Goal: Communication & Community: Answer question/provide support

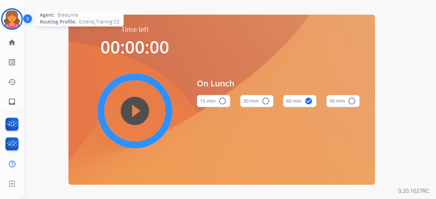
click at [9, 22] on img at bounding box center [11, 19] width 19 height 19
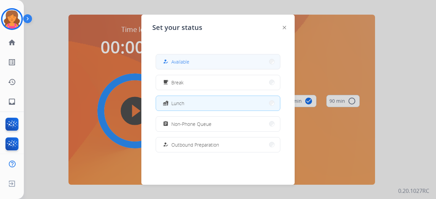
click at [250, 58] on button "how_to_reg Available" at bounding box center [218, 62] width 124 height 15
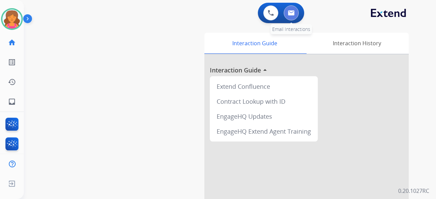
click at [290, 19] on button at bounding box center [291, 12] width 15 height 15
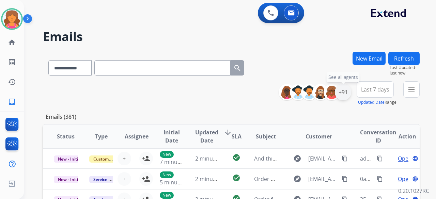
click at [341, 92] on div "+91" at bounding box center [343, 92] width 16 height 16
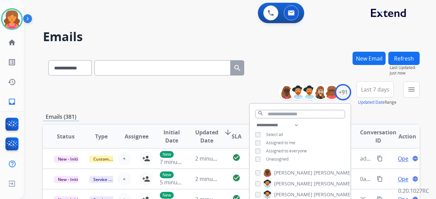
click at [255, 161] on div "**********" at bounding box center [300, 143] width 101 height 44
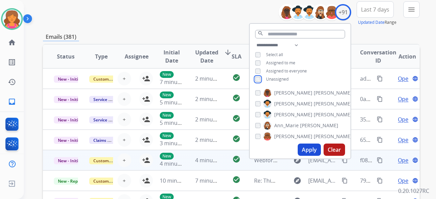
scroll to position [102, 0]
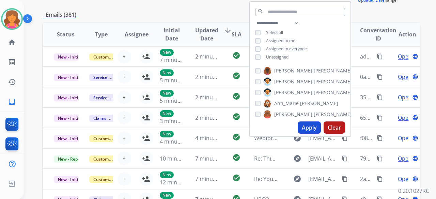
click at [300, 128] on button "Apply" at bounding box center [309, 128] width 23 height 12
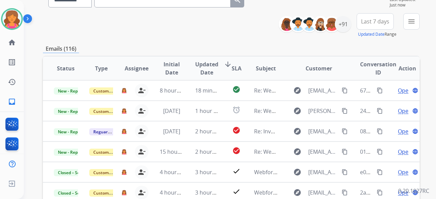
click at [363, 23] on span "Last 7 days" at bounding box center [375, 21] width 28 height 3
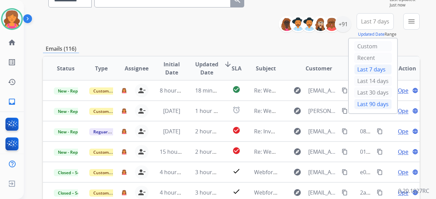
click at [367, 103] on div "Last 90 days" at bounding box center [372, 104] width 37 height 10
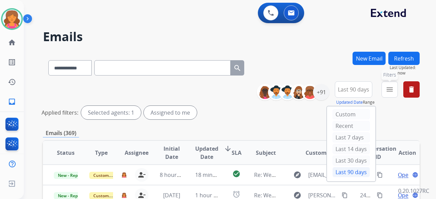
click at [385, 89] on button "menu Filters" at bounding box center [390, 89] width 16 height 16
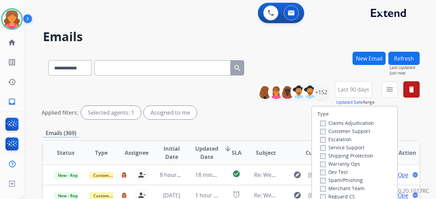
click at [347, 131] on label "Customer Support" at bounding box center [345, 131] width 50 height 6
click at [334, 156] on label "Shipping Protection" at bounding box center [346, 156] width 53 height 6
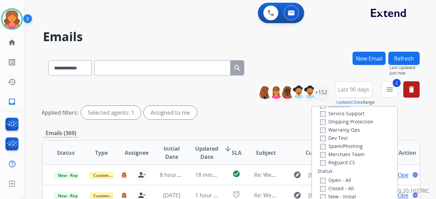
click at [327, 163] on label "Reguard CS" at bounding box center [337, 162] width 35 height 6
click at [326, 180] on label "Open - All" at bounding box center [335, 180] width 31 height 6
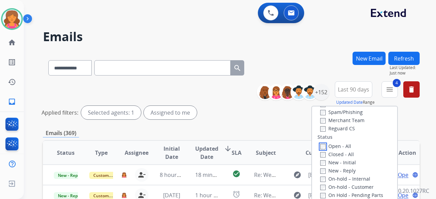
scroll to position [68, 0]
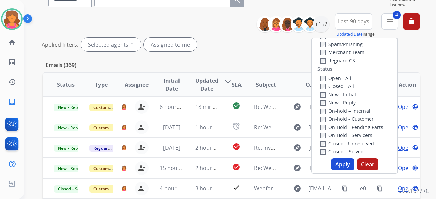
click at [341, 167] on button "Apply" at bounding box center [342, 164] width 23 height 12
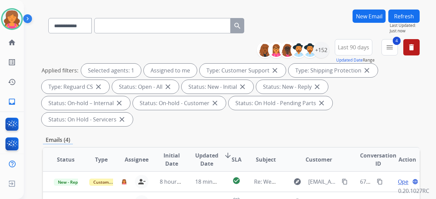
scroll to position [102, 0]
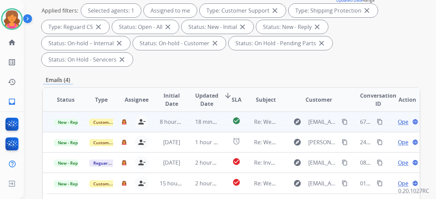
click at [401, 118] on span "Open" at bounding box center [405, 122] width 14 height 8
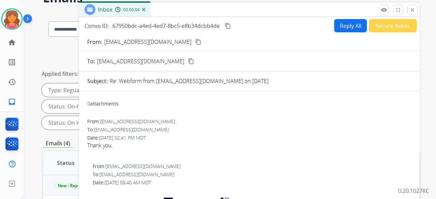
scroll to position [34, 0]
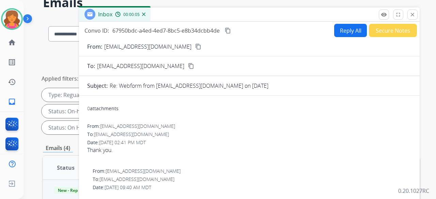
click at [372, 30] on button "Secure Notes" at bounding box center [393, 30] width 48 height 13
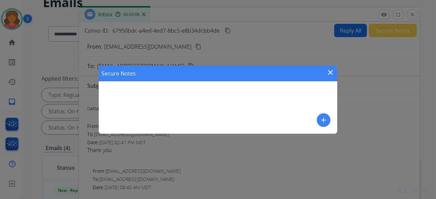
click at [217, 102] on div "Secure Notes close add" at bounding box center [218, 100] width 239 height 68
click at [320, 118] on mat-icon "add" at bounding box center [324, 120] width 8 height 8
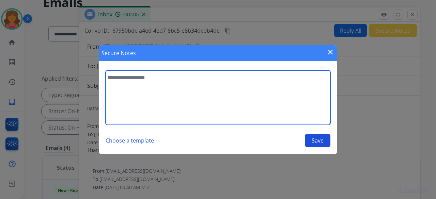
click at [290, 108] on textarea at bounding box center [218, 98] width 225 height 55
type textarea "**********"
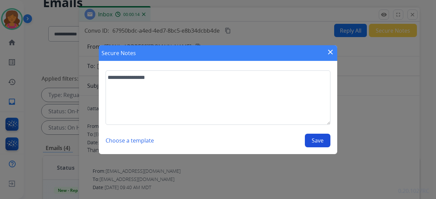
click at [318, 143] on button "Save" at bounding box center [318, 141] width 26 height 14
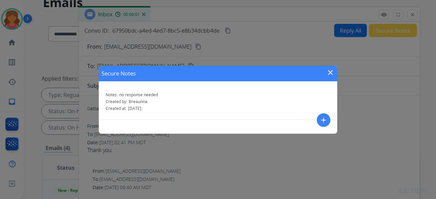
click at [412, 16] on div "Secure Notes close Notes: no response needed Created by: Breaunna Created at: […" at bounding box center [218, 99] width 436 height 199
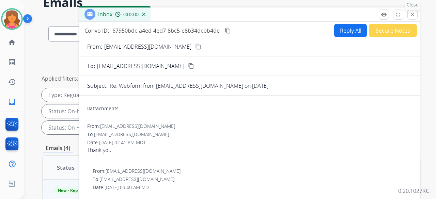
click at [413, 15] on mat-icon "close" at bounding box center [413, 15] width 6 height 6
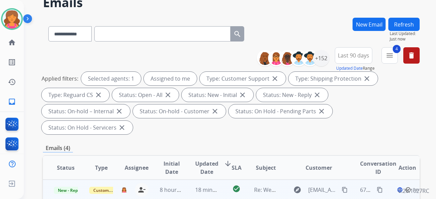
click at [78, 180] on td "Customer Support" at bounding box center [95, 190] width 35 height 20
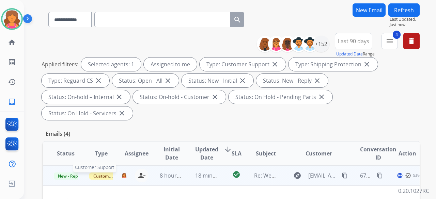
scroll to position [68, 0]
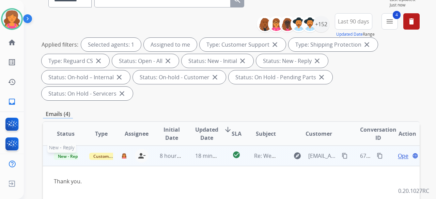
click at [71, 153] on span "New - Reply" at bounding box center [69, 156] width 31 height 7
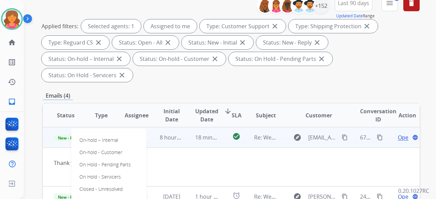
scroll to position [102, 0]
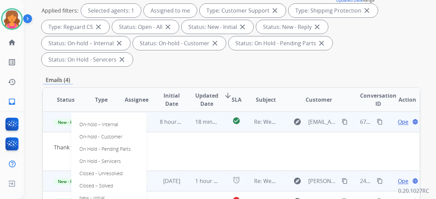
click at [100, 181] on p "Closed – Solved" at bounding box center [96, 186] width 39 height 10
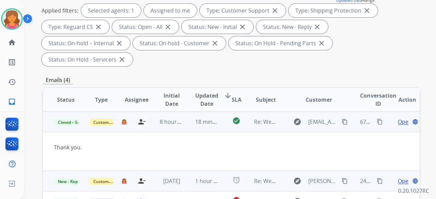
click at [398, 177] on span "Open" at bounding box center [405, 181] width 14 height 8
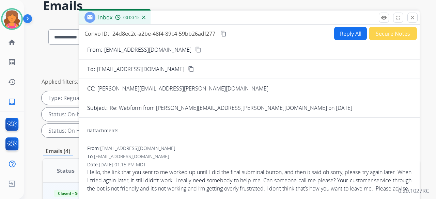
scroll to position [0, 0]
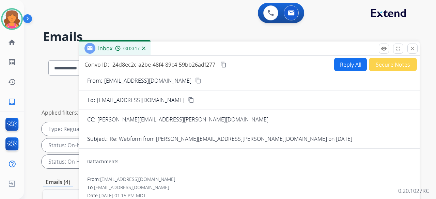
click at [337, 64] on button "Reply All" at bounding box center [350, 64] width 33 height 13
select select "**********"
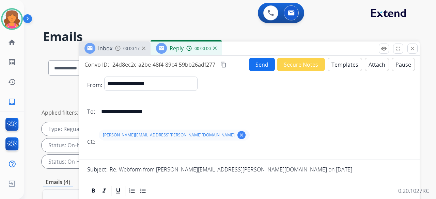
click at [335, 65] on button "Templates" at bounding box center [345, 64] width 34 height 13
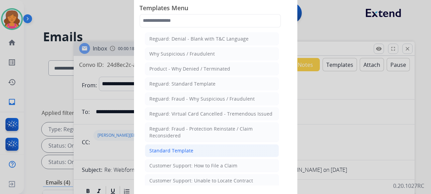
click at [177, 149] on div "Standard Template" at bounding box center [171, 150] width 44 height 7
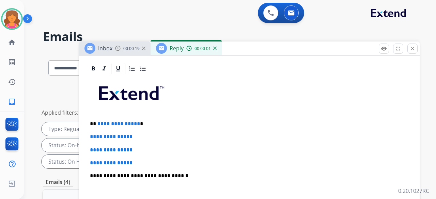
scroll to position [170, 0]
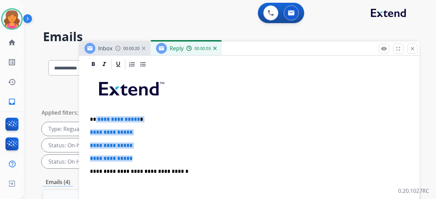
drag, startPoint x: 141, startPoint y: 154, endPoint x: 95, endPoint y: 117, distance: 58.6
click at [95, 117] on div "**********" at bounding box center [249, 188] width 324 height 234
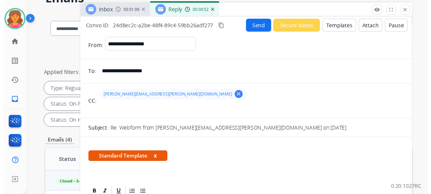
scroll to position [28, 0]
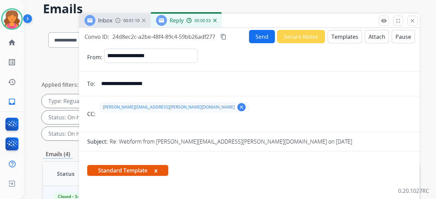
click at [256, 37] on button "Send" at bounding box center [262, 36] width 26 height 13
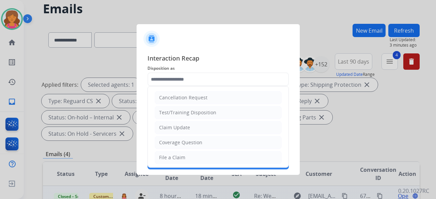
click at [199, 80] on input "text" at bounding box center [218, 80] width 141 height 14
click at [175, 158] on div "File a Claim" at bounding box center [172, 157] width 26 height 7
type input "**********"
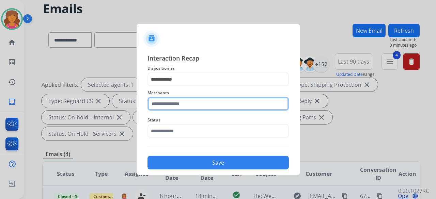
click at [168, 105] on input "text" at bounding box center [218, 104] width 141 height 14
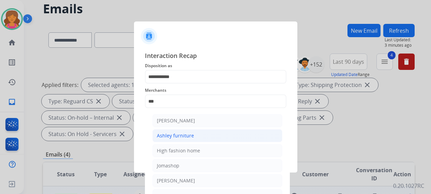
click at [186, 139] on li "Ashley furniture" at bounding box center [217, 135] width 130 height 13
type input "**********"
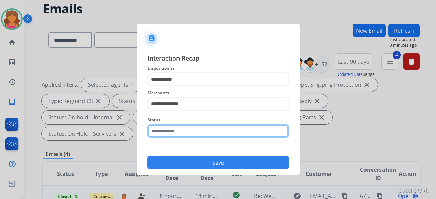
click at [183, 133] on input "text" at bounding box center [218, 131] width 141 height 14
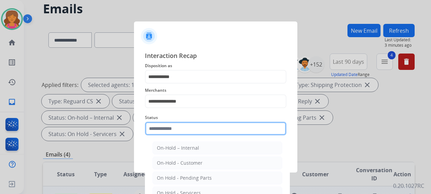
scroll to position [46, 0]
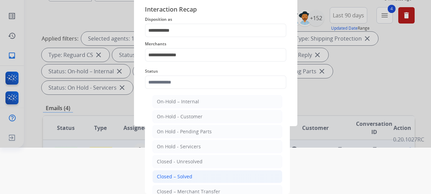
click at [184, 171] on li "Closed – Solved" at bounding box center [217, 176] width 130 height 13
type input "**********"
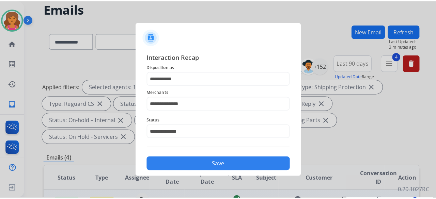
scroll to position [0, 0]
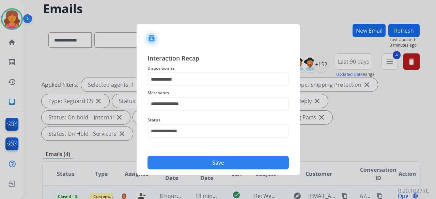
click at [181, 157] on button "Save" at bounding box center [218, 163] width 141 height 14
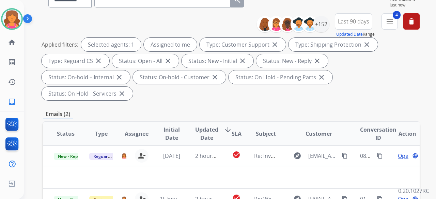
scroll to position [136, 0]
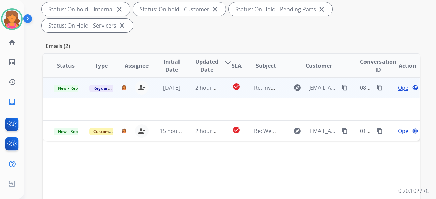
click at [398, 84] on span "Open" at bounding box center [405, 88] width 14 height 8
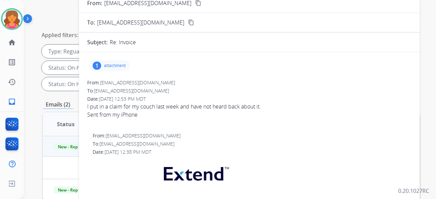
scroll to position [68, 0]
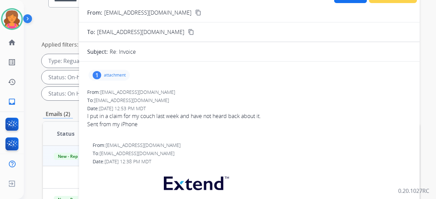
click at [195, 15] on mat-icon "content_copy" at bounding box center [198, 13] width 6 height 6
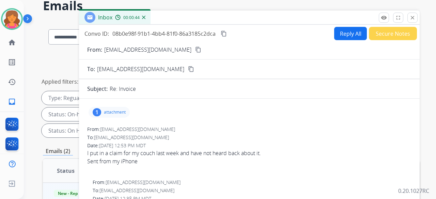
scroll to position [0, 0]
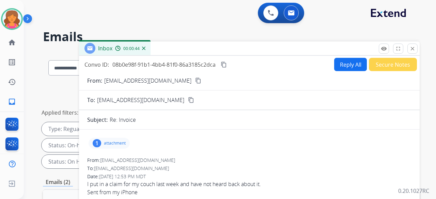
click at [334, 67] on button "Reply All" at bounding box center [350, 64] width 33 height 13
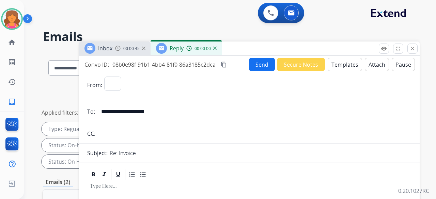
select select "**********"
click at [338, 64] on button "Templates" at bounding box center [345, 64] width 34 height 13
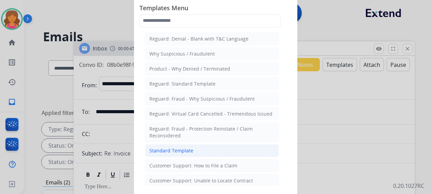
click at [159, 148] on div "Standard Template" at bounding box center [171, 150] width 44 height 7
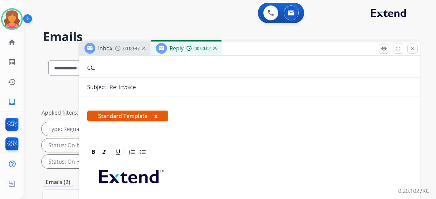
scroll to position [136, 0]
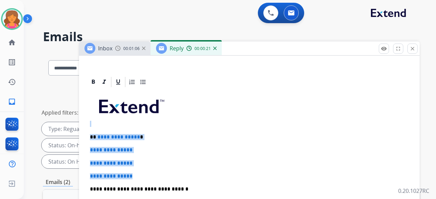
drag, startPoint x: 148, startPoint y: 170, endPoint x: 91, endPoint y: 126, distance: 71.6
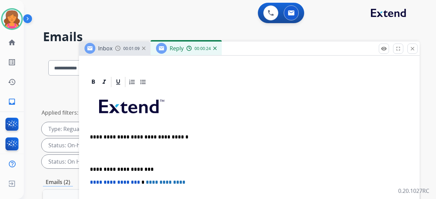
paste div
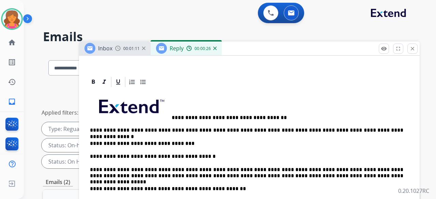
click at [265, 131] on p "**********" at bounding box center [246, 130] width 313 height 6
click at [182, 144] on p "**********" at bounding box center [246, 144] width 313 height 6
click at [180, 143] on p "**********" at bounding box center [246, 144] width 313 height 6
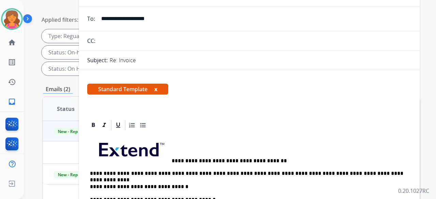
scroll to position [14, 0]
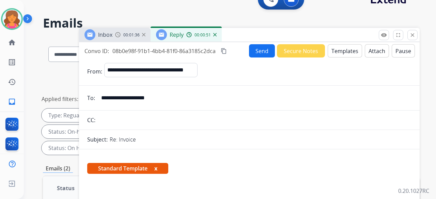
click at [251, 49] on button "Send" at bounding box center [262, 50] width 26 height 13
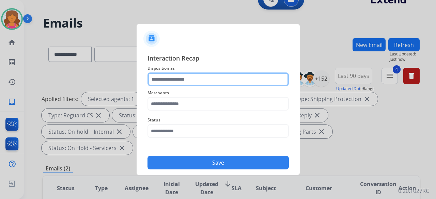
click at [175, 81] on input "text" at bounding box center [218, 80] width 141 height 14
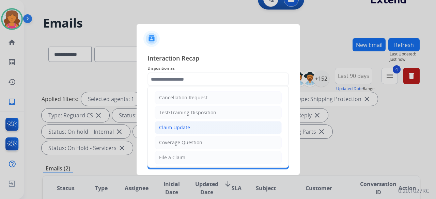
click at [172, 132] on li "Claim Update" at bounding box center [218, 127] width 127 height 13
type input "**********"
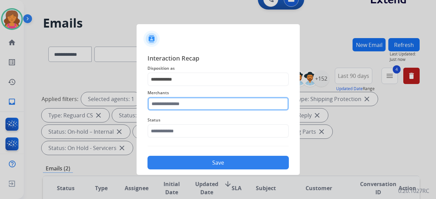
click at [170, 105] on input "text" at bounding box center [218, 104] width 141 height 14
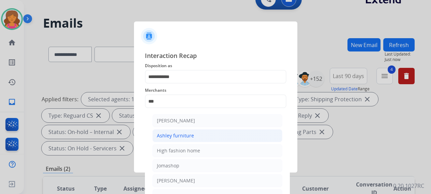
click at [175, 131] on li "Ashley furniture" at bounding box center [217, 135] width 130 height 13
type input "**********"
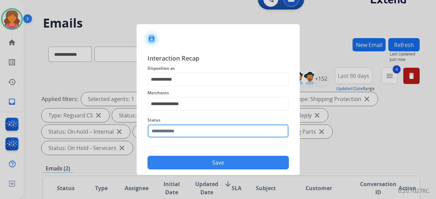
click at [174, 134] on input "text" at bounding box center [218, 131] width 141 height 14
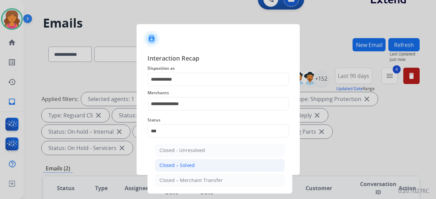
click at [194, 169] on li "Closed – Solved" at bounding box center [220, 165] width 130 height 13
type input "**********"
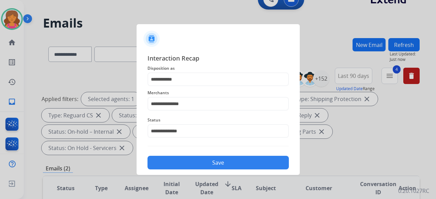
click at [204, 163] on button "Save" at bounding box center [218, 163] width 141 height 14
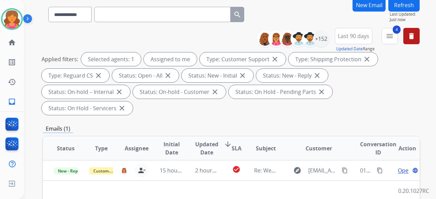
scroll to position [68, 0]
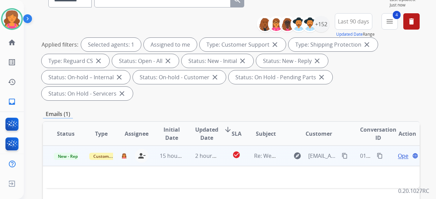
click at [404, 152] on div "Open language" at bounding box center [407, 156] width 24 height 8
click at [402, 152] on span "Open" at bounding box center [405, 156] width 14 height 8
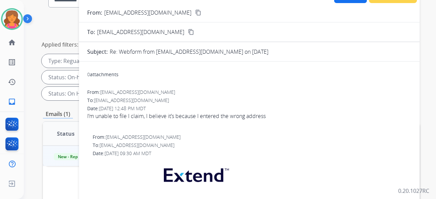
scroll to position [34, 0]
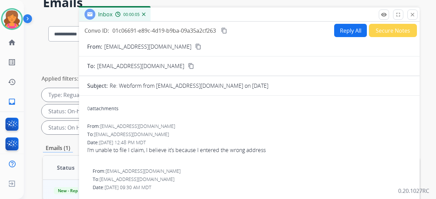
click at [343, 33] on button "Reply All" at bounding box center [350, 30] width 33 height 13
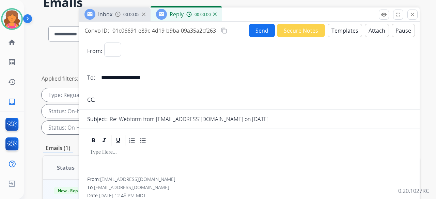
select select "**********"
click at [343, 33] on button "Templates" at bounding box center [345, 30] width 34 height 13
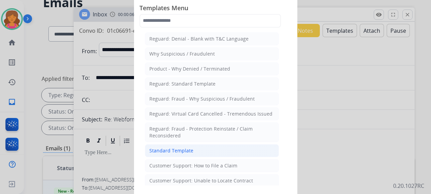
click at [189, 144] on li "Standard Template" at bounding box center [212, 150] width 134 height 13
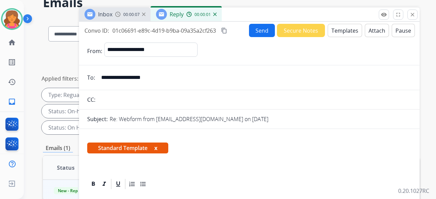
scroll to position [136, 0]
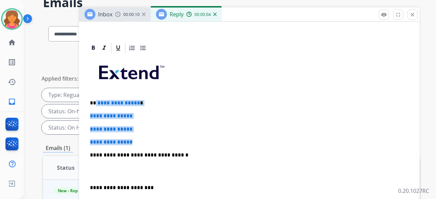
drag, startPoint x: 150, startPoint y: 140, endPoint x: 96, endPoint y: 103, distance: 65.1
click at [96, 103] on div "**********" at bounding box center [249, 171] width 324 height 234
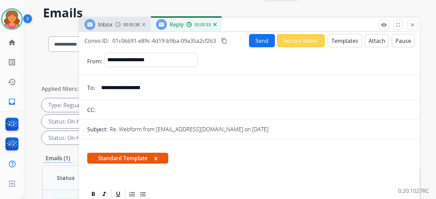
scroll to position [0, 0]
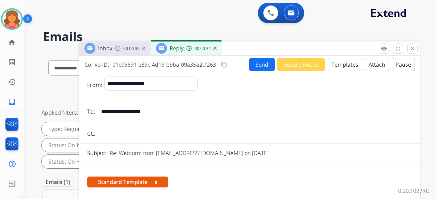
click at [254, 60] on button "Send" at bounding box center [262, 64] width 26 height 13
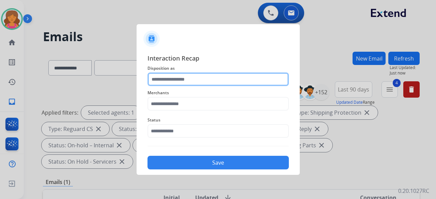
click at [193, 85] on input "text" at bounding box center [218, 80] width 141 height 14
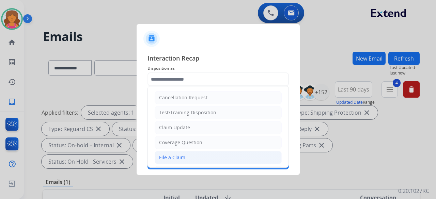
drag, startPoint x: 177, startPoint y: 158, endPoint x: 175, endPoint y: 150, distance: 8.0
click at [177, 158] on div "File a Claim" at bounding box center [172, 157] width 26 height 7
type input "**********"
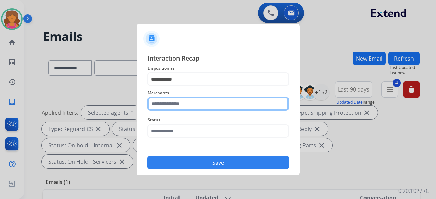
click at [169, 103] on input "text" at bounding box center [218, 104] width 141 height 14
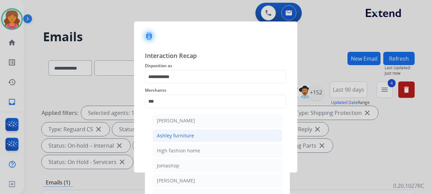
click at [183, 135] on div "Ashley furniture" at bounding box center [175, 135] width 37 height 7
type input "**********"
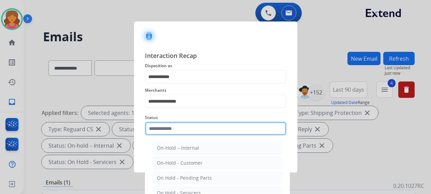
click at [181, 135] on input "text" at bounding box center [215, 129] width 141 height 14
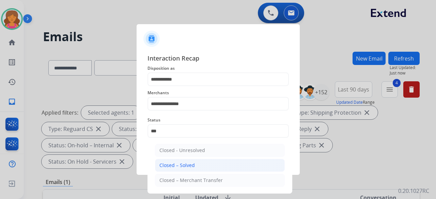
click at [186, 164] on div "Closed – Solved" at bounding box center [176, 165] width 35 height 7
type input "**********"
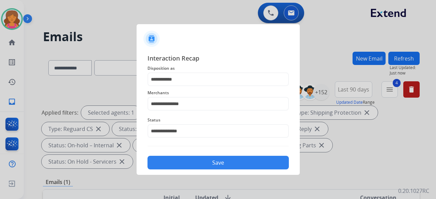
click at [186, 164] on button "Save" at bounding box center [218, 163] width 141 height 14
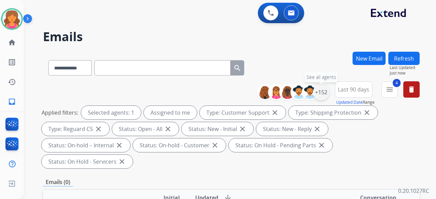
click at [322, 97] on div "+152" at bounding box center [321, 92] width 16 height 16
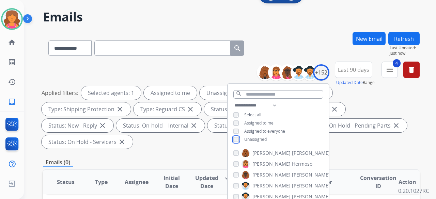
scroll to position [34, 0]
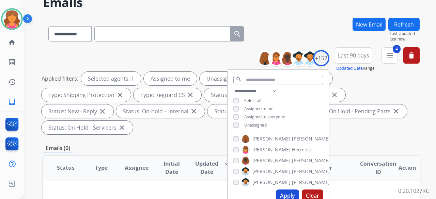
click at [279, 193] on button "Apply" at bounding box center [287, 196] width 23 height 12
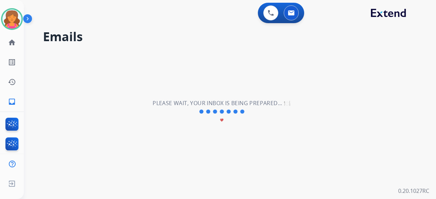
scroll to position [0, 0]
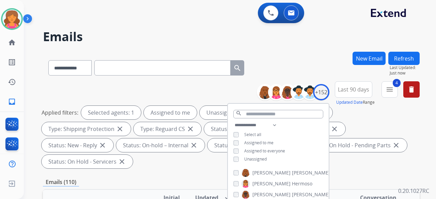
click at [343, 153] on div "Applied filters: Selected agents: 1 Assigned to me Unassigned Type: Customer Su…" at bounding box center [230, 137] width 377 height 63
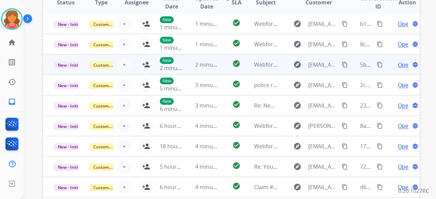
scroll to position [239, 0]
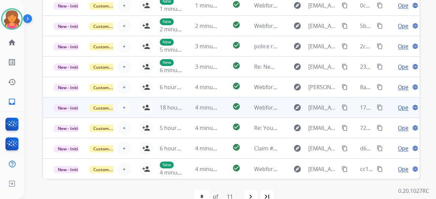
click at [278, 108] on td "explore [EMAIL_ADDRESS][DOMAIN_NAME] content_copy" at bounding box center [313, 107] width 71 height 20
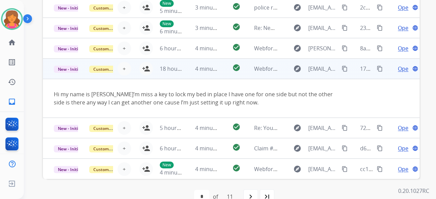
scroll to position [5, 0]
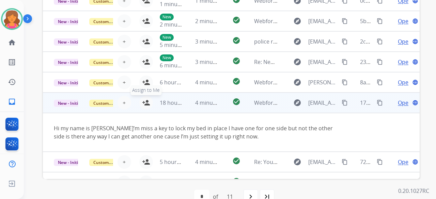
click at [143, 105] on mat-icon "person_add" at bounding box center [146, 103] width 8 height 8
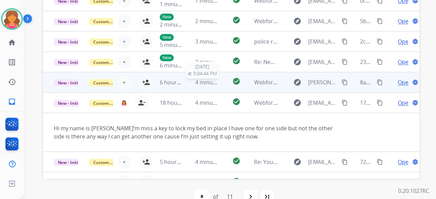
click at [213, 83] on span "4 minutes ago" at bounding box center [213, 82] width 36 height 7
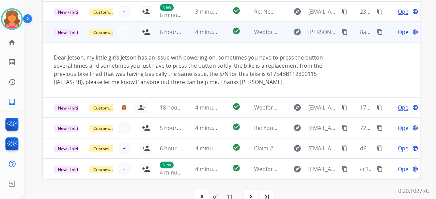
scroll to position [0, 0]
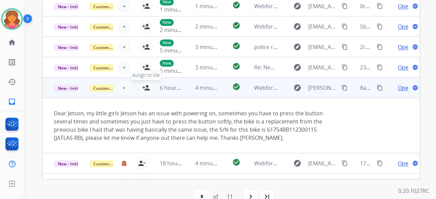
click at [144, 88] on mat-icon "person_add" at bounding box center [146, 88] width 8 height 8
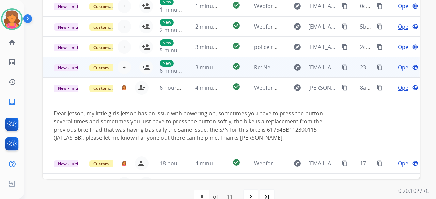
click at [227, 70] on td "check_circle" at bounding box center [231, 67] width 24 height 20
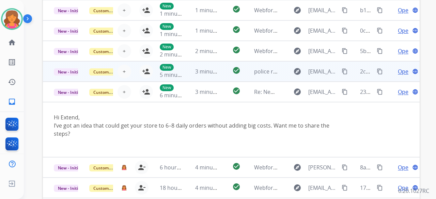
scroll to position [204, 0]
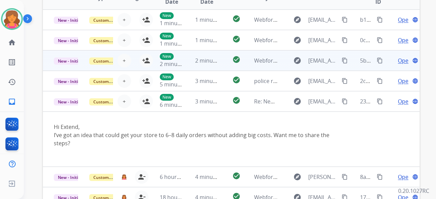
click at [219, 62] on td "check_circle" at bounding box center [231, 60] width 24 height 20
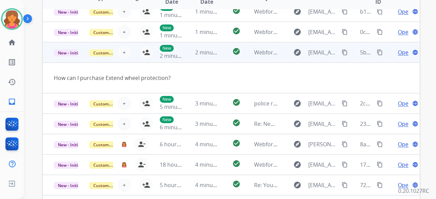
scroll to position [0, 0]
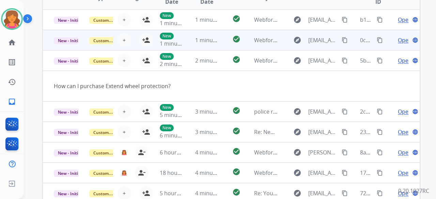
click at [219, 43] on td "check_circle" at bounding box center [231, 40] width 24 height 20
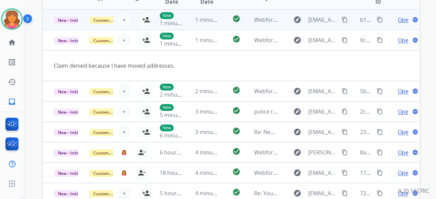
click at [220, 21] on td "check_circle" at bounding box center [231, 20] width 24 height 20
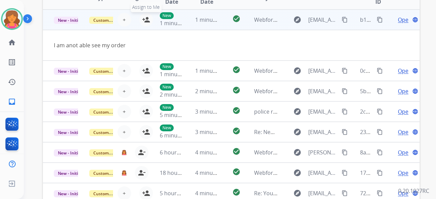
click at [145, 20] on mat-icon "person_add" at bounding box center [146, 20] width 8 height 8
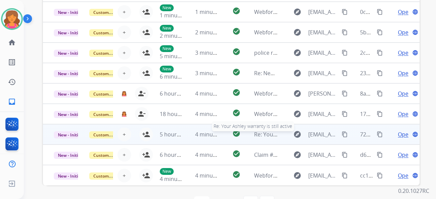
scroll to position [254, 0]
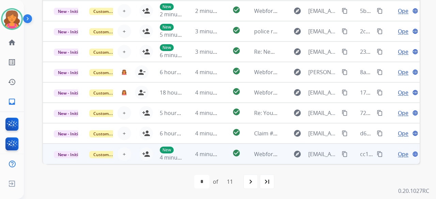
click at [225, 156] on td "check_circle" at bounding box center [231, 154] width 24 height 20
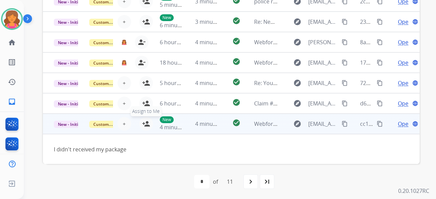
click at [147, 125] on mat-icon "person_add" at bounding box center [146, 124] width 8 height 8
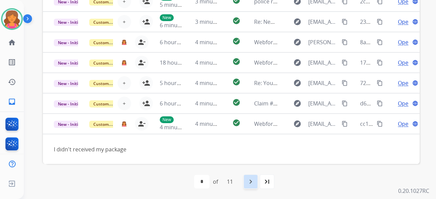
click at [249, 185] on mat-icon "navigate_next" at bounding box center [251, 182] width 8 height 8
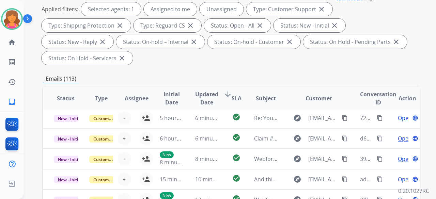
scroll to position [136, 0]
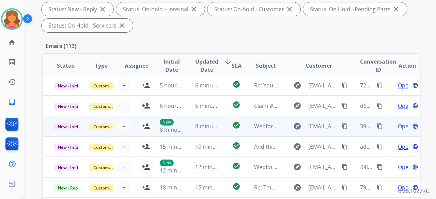
click at [219, 123] on td "check_circle" at bounding box center [231, 126] width 24 height 20
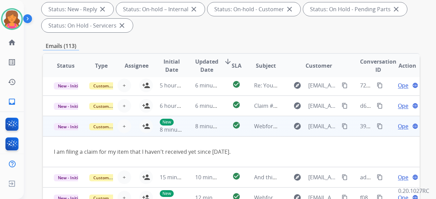
scroll to position [31, 0]
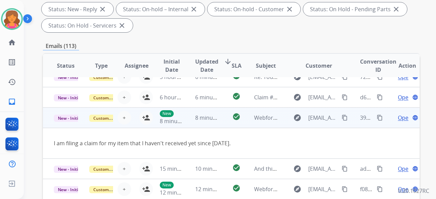
click at [149, 119] on td "New 8 minutes ago" at bounding box center [166, 118] width 35 height 20
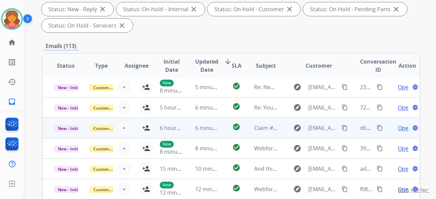
click at [157, 128] on td "6 hours ago" at bounding box center [166, 128] width 35 height 20
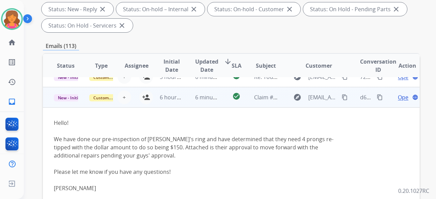
scroll to position [41, 0]
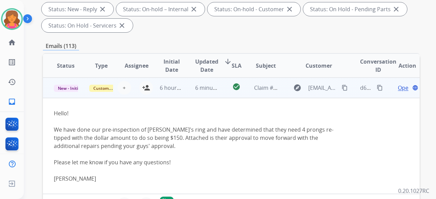
click at [155, 86] on td "6 hours ago" at bounding box center [166, 88] width 35 height 20
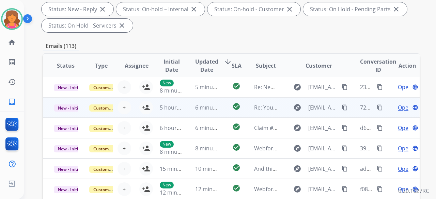
click at [156, 112] on td "5 hours ago" at bounding box center [166, 107] width 35 height 20
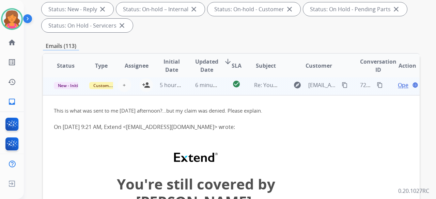
scroll to position [20, 0]
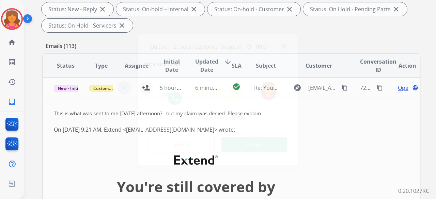
click at [154, 94] on div at bounding box center [218, 91] width 147 height 21
click at [312, 36] on div at bounding box center [218, 99] width 436 height 199
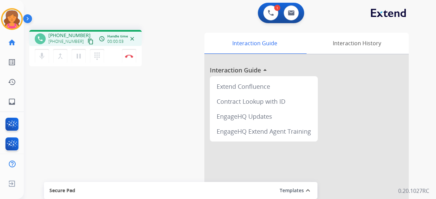
click at [88, 41] on mat-icon "content_copy" at bounding box center [91, 42] width 6 height 6
click at [88, 40] on mat-icon "content_copy" at bounding box center [91, 42] width 6 height 6
click at [127, 58] on img at bounding box center [129, 56] width 8 height 3
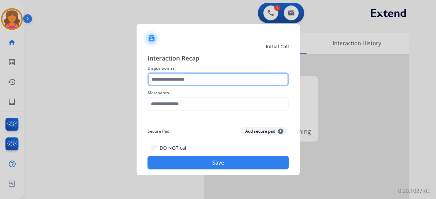
click at [183, 79] on input "text" at bounding box center [218, 80] width 141 height 14
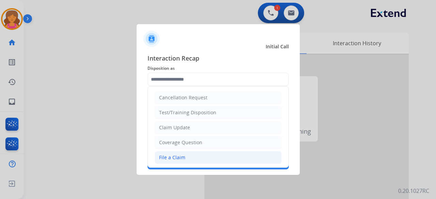
click at [178, 159] on div "File a Claim" at bounding box center [172, 157] width 26 height 7
type input "**********"
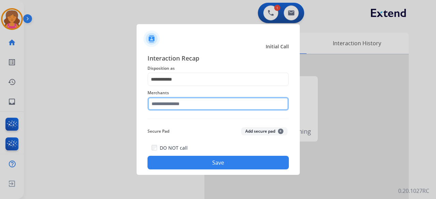
click at [165, 108] on input "text" at bounding box center [218, 104] width 141 height 14
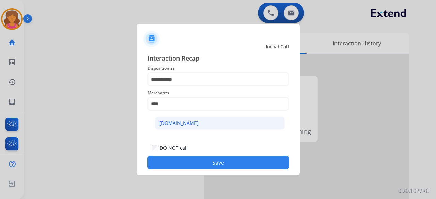
click at [184, 128] on li "[DOMAIN_NAME]" at bounding box center [220, 123] width 130 height 13
type input "**********"
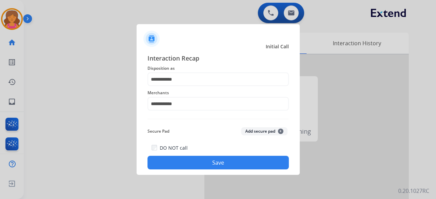
click at [187, 166] on button "Save" at bounding box center [218, 163] width 141 height 14
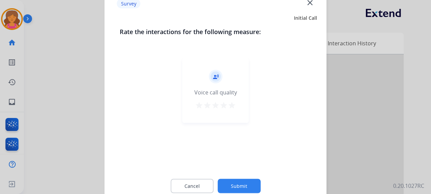
click at [234, 105] on mat-icon "star" at bounding box center [232, 105] width 8 height 8
click at [239, 184] on button "Submit" at bounding box center [238, 186] width 43 height 14
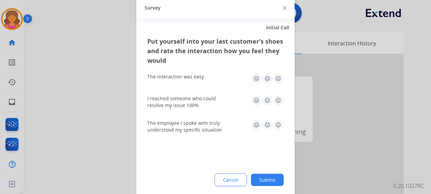
click at [278, 75] on img at bounding box center [278, 78] width 11 height 11
click at [278, 103] on img at bounding box center [278, 100] width 11 height 11
click at [279, 127] on img at bounding box center [278, 124] width 11 height 11
click at [271, 177] on button "Submit" at bounding box center [267, 179] width 33 height 12
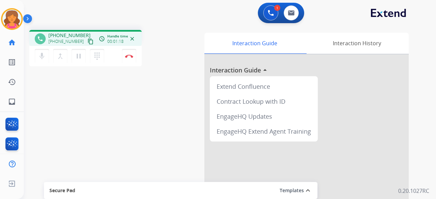
click at [88, 42] on mat-icon "content_copy" at bounding box center [91, 42] width 6 height 6
click at [129, 58] on button "Disconnect" at bounding box center [129, 56] width 14 height 14
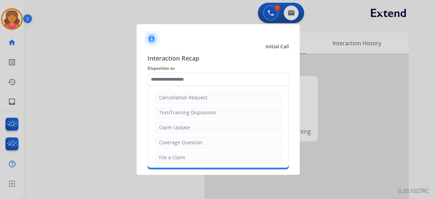
click at [167, 81] on input "text" at bounding box center [218, 80] width 141 height 14
click at [181, 155] on div "File a Claim" at bounding box center [172, 157] width 26 height 7
type input "**********"
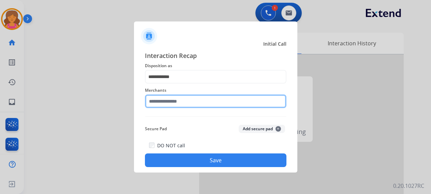
click at [171, 105] on input "text" at bounding box center [215, 101] width 141 height 14
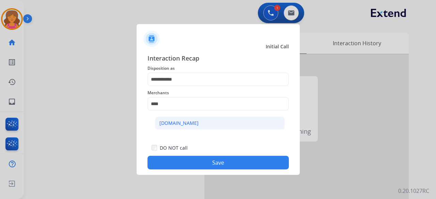
click at [177, 122] on div "[DOMAIN_NAME]" at bounding box center [178, 123] width 39 height 7
type input "**********"
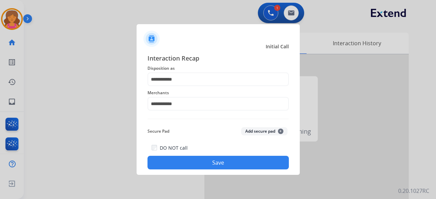
click at [183, 169] on button "Save" at bounding box center [218, 163] width 141 height 14
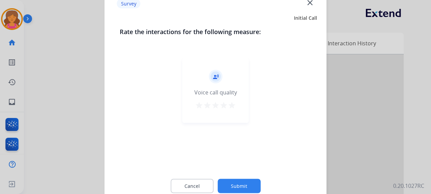
click at [235, 108] on mat-icon "star" at bounding box center [232, 105] width 8 height 8
click at [234, 186] on button "Submit" at bounding box center [238, 186] width 43 height 14
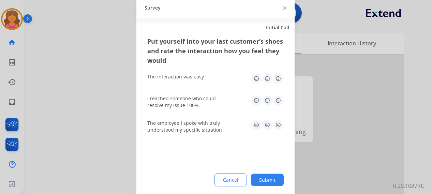
click at [277, 75] on img at bounding box center [278, 78] width 11 height 11
click at [278, 101] on img at bounding box center [278, 100] width 11 height 11
click at [277, 124] on img at bounding box center [278, 124] width 11 height 11
click at [264, 176] on button "Submit" at bounding box center [267, 179] width 33 height 12
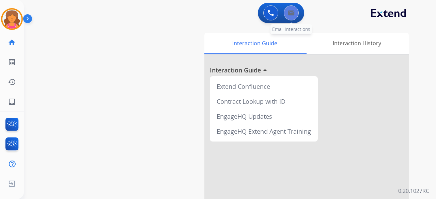
click at [297, 15] on button at bounding box center [291, 12] width 15 height 15
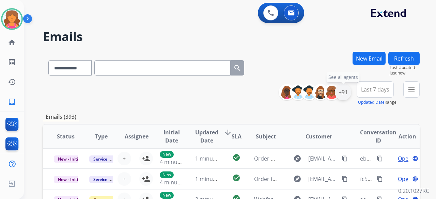
click at [341, 96] on div "+91" at bounding box center [343, 92] width 16 height 16
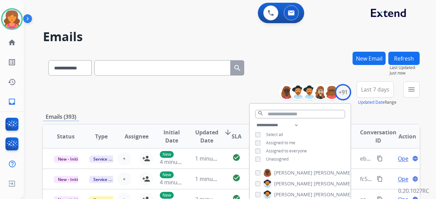
click at [256, 161] on div "**********" at bounding box center [300, 143] width 101 height 44
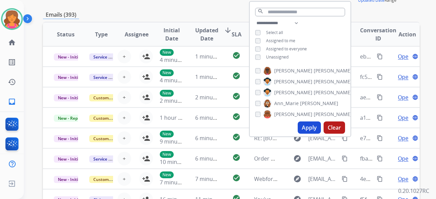
click at [300, 127] on button "Apply" at bounding box center [309, 128] width 23 height 12
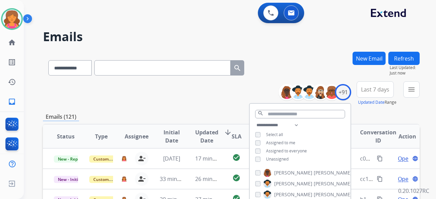
click at [368, 88] on span "Last 7 days" at bounding box center [375, 89] width 28 height 3
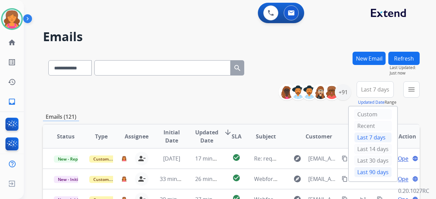
click at [356, 171] on div "Last 90 days" at bounding box center [372, 172] width 37 height 10
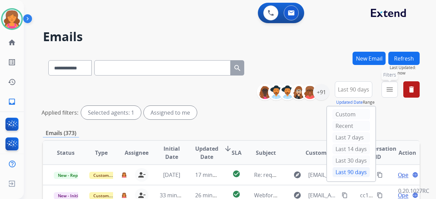
click at [392, 89] on mat-icon "menu" at bounding box center [390, 90] width 8 height 8
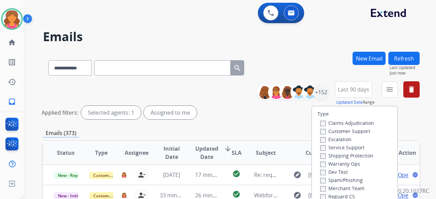
click at [338, 130] on label "Customer Support" at bounding box center [345, 131] width 50 height 6
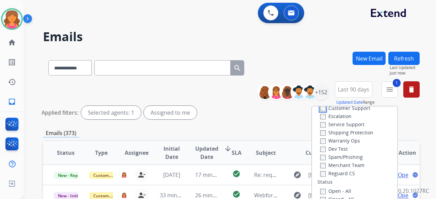
scroll to position [34, 0]
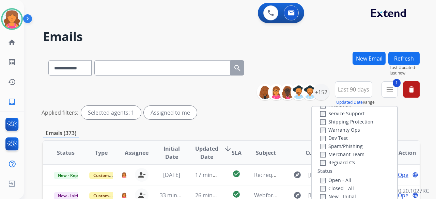
click at [328, 121] on label "Shipping Protection" at bounding box center [346, 122] width 53 height 6
click at [320, 160] on label "Reguard CS" at bounding box center [337, 162] width 35 height 6
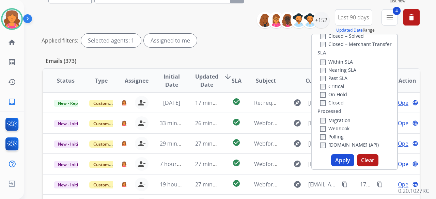
scroll to position [102, 0]
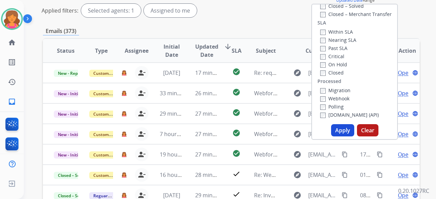
click at [334, 126] on button "Apply" at bounding box center [342, 130] width 23 height 12
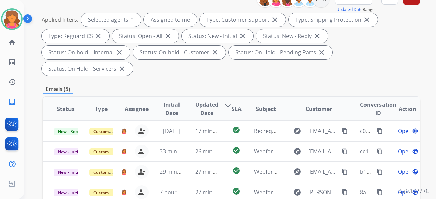
scroll to position [136, 0]
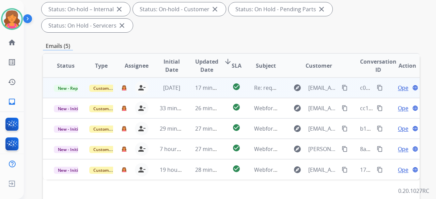
click at [398, 84] on span "Open" at bounding box center [405, 88] width 14 height 8
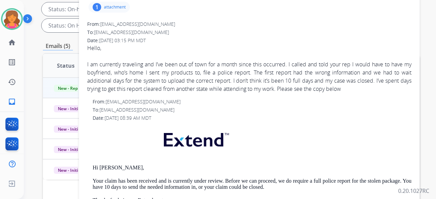
click at [110, 6] on p "attachment" at bounding box center [115, 6] width 22 height 5
click at [152, 22] on p "113 Wallnut Police Report.pdf" at bounding box center [132, 24] width 76 height 8
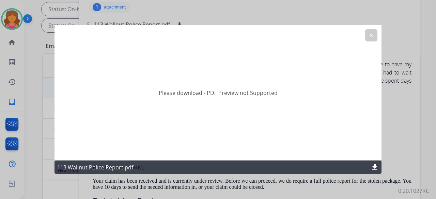
click at [372, 33] on mat-icon "clear" at bounding box center [371, 35] width 6 height 6
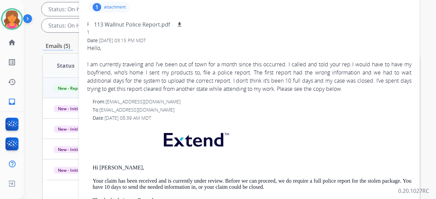
scroll to position [34, 0]
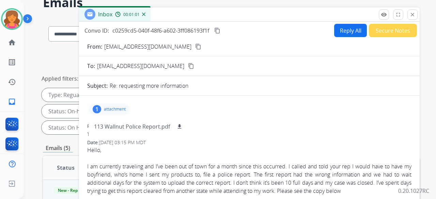
click at [198, 45] on mat-icon "content_copy" at bounding box center [198, 47] width 6 height 6
click at [334, 35] on button "Reply All" at bounding box center [350, 30] width 33 height 13
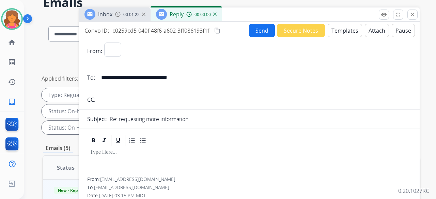
select select "**********"
click at [341, 34] on button "Templates" at bounding box center [345, 30] width 34 height 13
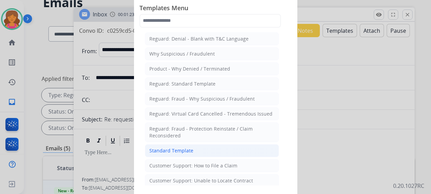
click at [195, 149] on li "Standard Template" at bounding box center [212, 150] width 134 height 13
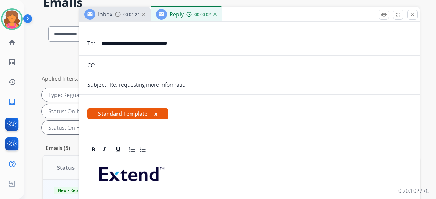
scroll to position [102, 0]
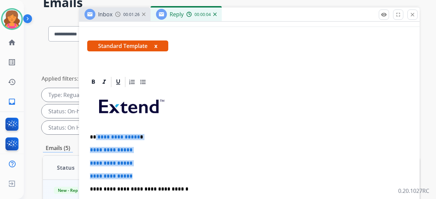
drag, startPoint x: 129, startPoint y: 167, endPoint x: 95, endPoint y: 133, distance: 48.4
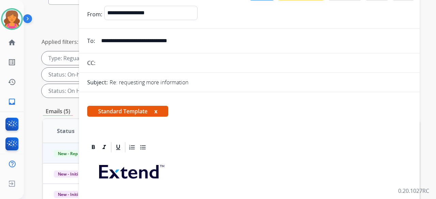
scroll to position [0, 0]
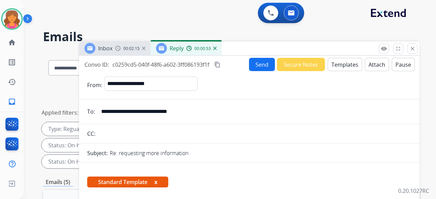
click at [250, 64] on button "Send" at bounding box center [262, 64] width 26 height 13
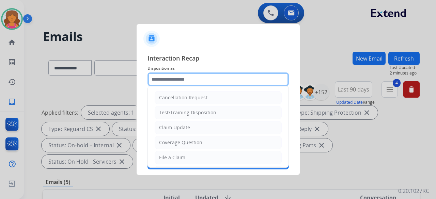
click at [204, 78] on input "text" at bounding box center [218, 80] width 141 height 14
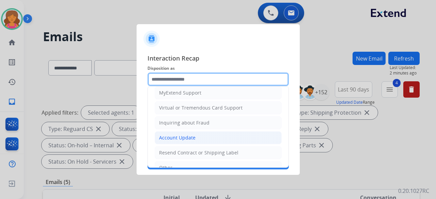
scroll to position [103, 0]
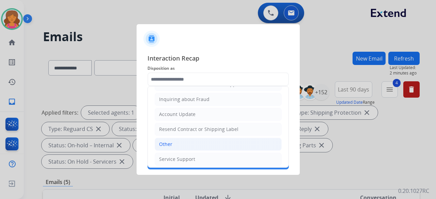
click at [176, 143] on li "Other" at bounding box center [218, 144] width 127 height 13
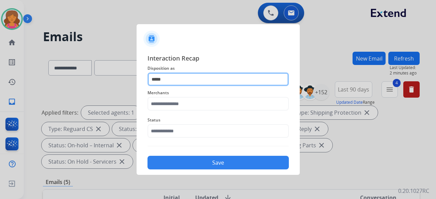
click at [176, 81] on input "*****" at bounding box center [218, 80] width 141 height 14
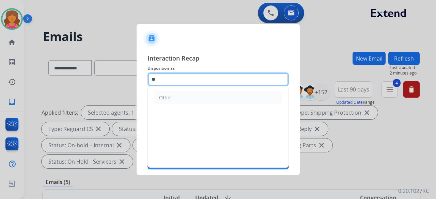
type input "*"
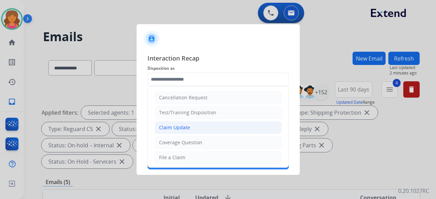
click at [179, 124] on div "Claim Update" at bounding box center [174, 127] width 31 height 7
type input "**********"
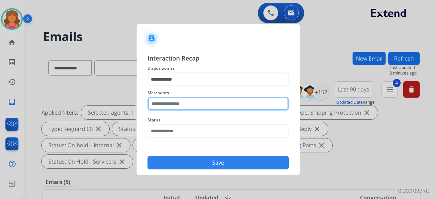
click at [173, 105] on input "text" at bounding box center [218, 104] width 141 height 14
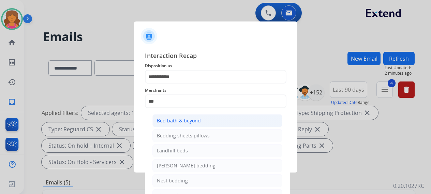
click at [191, 119] on div "Bed bath & beyond" at bounding box center [179, 120] width 44 height 7
type input "**********"
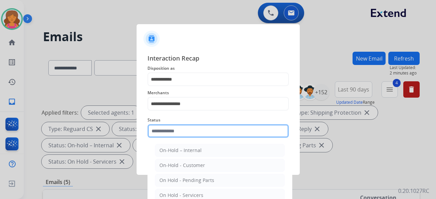
click at [183, 133] on input "text" at bounding box center [218, 131] width 141 height 14
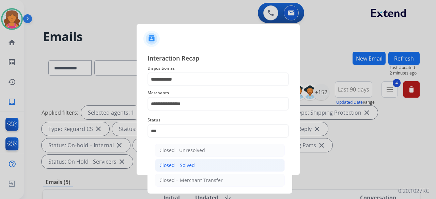
click at [194, 163] on li "Closed – Solved" at bounding box center [220, 165] width 130 height 13
type input "**********"
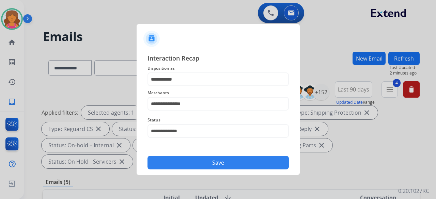
click at [195, 164] on button "Save" at bounding box center [218, 163] width 141 height 14
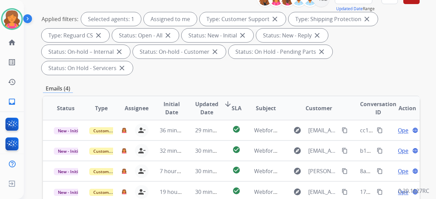
scroll to position [136, 0]
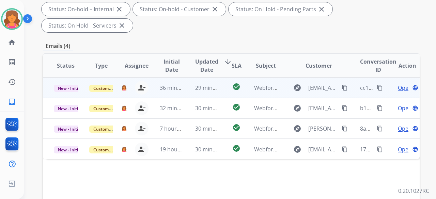
click at [398, 84] on span "Open" at bounding box center [405, 88] width 14 height 8
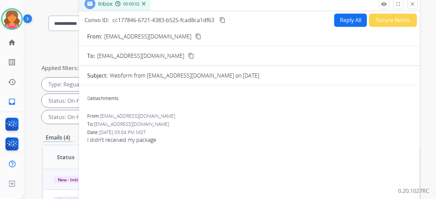
scroll to position [34, 0]
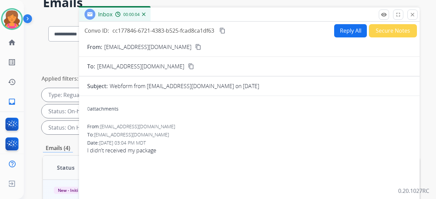
click at [194, 48] on button "content_copy" at bounding box center [198, 47] width 8 height 8
click at [348, 31] on button "Reply All" at bounding box center [350, 30] width 33 height 13
select select "**********"
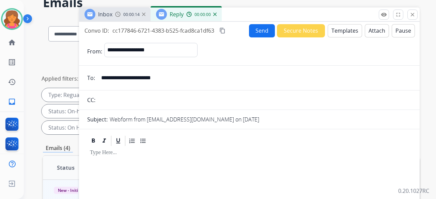
click at [348, 33] on button "Templates" at bounding box center [345, 30] width 34 height 13
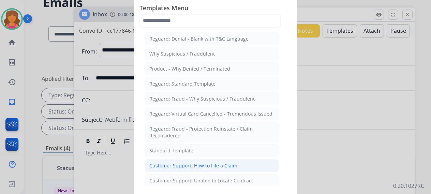
click at [198, 167] on div "Customer Support: How to File a Claim" at bounding box center [193, 165] width 88 height 7
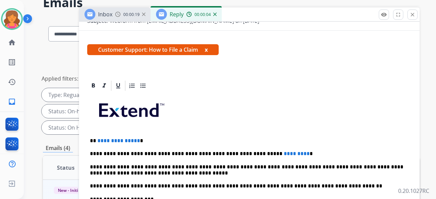
scroll to position [123, 0]
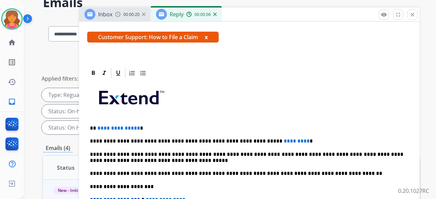
click at [136, 125] on p "**********" at bounding box center [246, 128] width 313 height 6
click at [284, 139] on span "*********" at bounding box center [297, 141] width 26 height 5
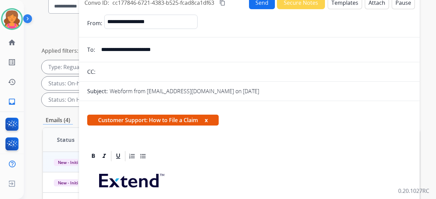
scroll to position [0, 0]
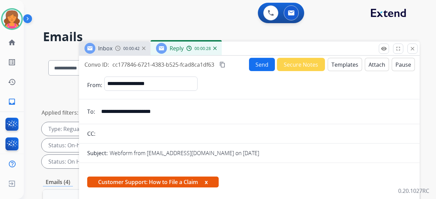
click at [221, 65] on mat-icon "content_copy" at bounding box center [222, 65] width 6 height 6
click at [251, 62] on button "Send" at bounding box center [262, 64] width 26 height 13
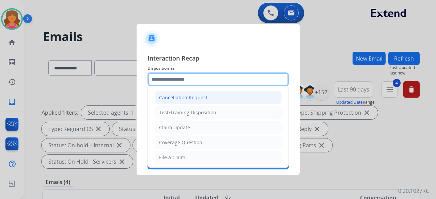
drag, startPoint x: 194, startPoint y: 79, endPoint x: 190, endPoint y: 94, distance: 16.2
click at [195, 79] on input "text" at bounding box center [218, 80] width 141 height 14
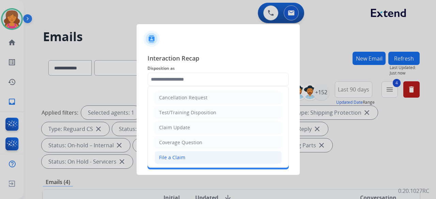
click at [183, 153] on li "File a Claim" at bounding box center [218, 157] width 127 height 13
type input "**********"
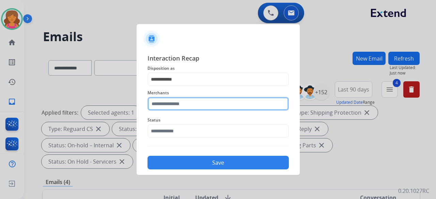
click at [166, 105] on input "text" at bounding box center [218, 104] width 141 height 14
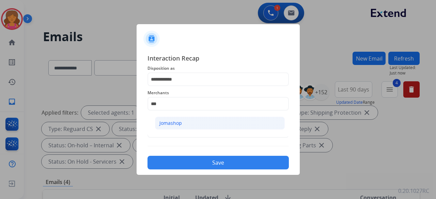
click at [168, 124] on div "Jomashop" at bounding box center [170, 123] width 22 height 7
type input "********"
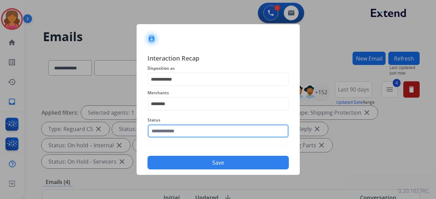
click at [167, 132] on input "text" at bounding box center [218, 131] width 141 height 14
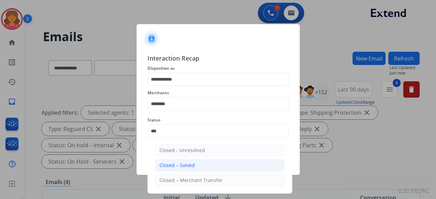
click at [177, 162] on div "Closed – Solved" at bounding box center [176, 165] width 35 height 7
type input "**********"
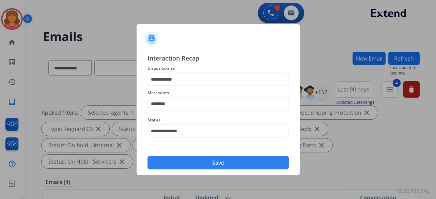
click at [231, 164] on button "Save" at bounding box center [218, 163] width 141 height 14
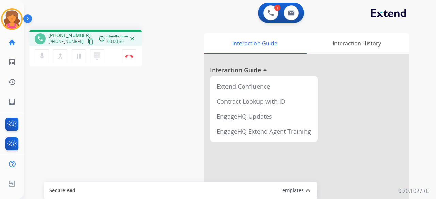
click at [88, 40] on mat-icon "content_copy" at bounding box center [91, 42] width 6 height 6
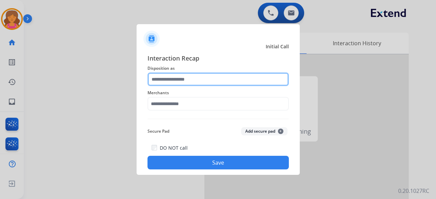
click at [247, 73] on input "text" at bounding box center [218, 80] width 141 height 14
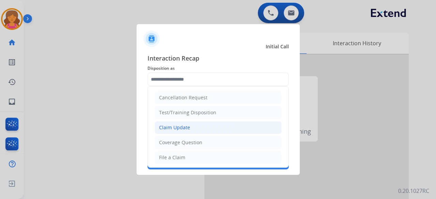
click at [178, 129] on div "Claim Update" at bounding box center [174, 127] width 31 height 7
type input "**********"
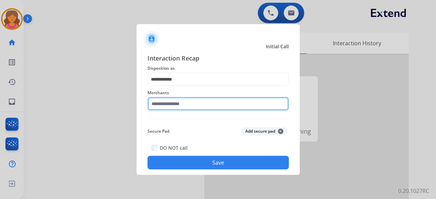
click at [180, 106] on input "text" at bounding box center [218, 104] width 141 height 14
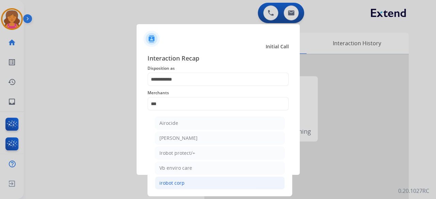
click at [187, 180] on li "irobot corp" at bounding box center [220, 183] width 130 height 13
type input "**********"
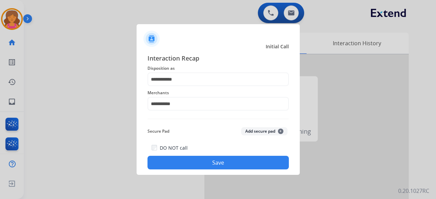
click at [191, 160] on button "Save" at bounding box center [218, 163] width 141 height 14
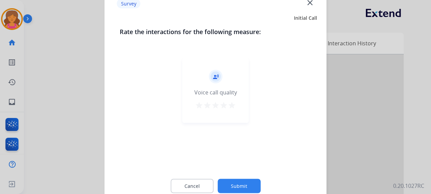
click at [233, 104] on mat-icon "star" at bounding box center [232, 105] width 8 height 8
click at [236, 192] on button "Submit" at bounding box center [238, 186] width 43 height 14
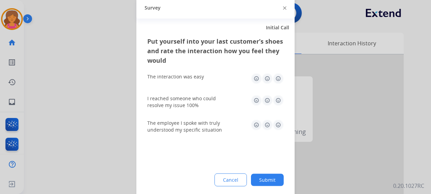
click at [279, 78] on img at bounding box center [278, 78] width 11 height 11
click at [279, 103] on img at bounding box center [278, 100] width 11 height 11
click at [278, 126] on img at bounding box center [278, 124] width 11 height 11
click at [270, 187] on div "Put yourself into your last customer’s shoes and rate the interaction how you f…" at bounding box center [215, 116] width 158 height 161
click at [270, 183] on button "Submit" at bounding box center [267, 179] width 33 height 12
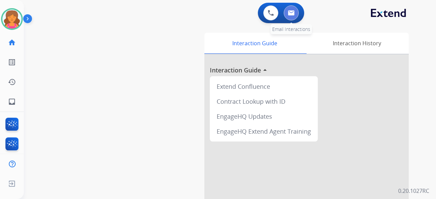
click at [298, 16] on button at bounding box center [291, 12] width 15 height 15
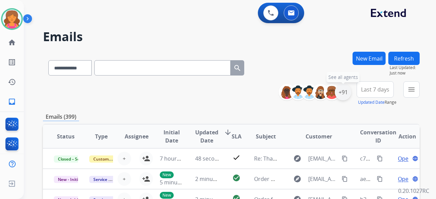
click at [340, 92] on div "+91" at bounding box center [343, 92] width 16 height 16
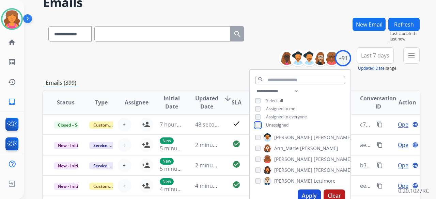
scroll to position [34, 0]
click at [307, 197] on button "Apply" at bounding box center [309, 196] width 23 height 12
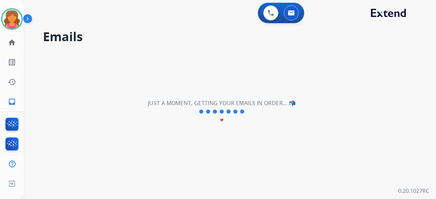
scroll to position [0, 0]
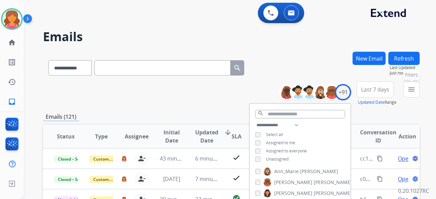
click at [409, 88] on mat-icon "menu" at bounding box center [412, 90] width 8 height 8
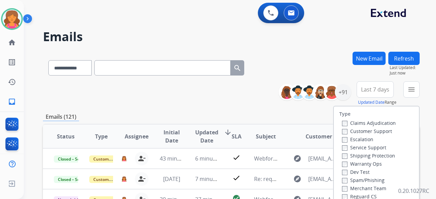
click at [355, 129] on label "Customer Support" at bounding box center [367, 131] width 50 height 6
click at [343, 155] on label "Shipping Protection" at bounding box center [368, 156] width 53 height 6
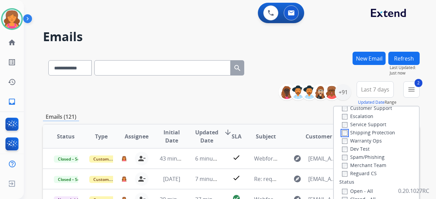
scroll to position [34, 0]
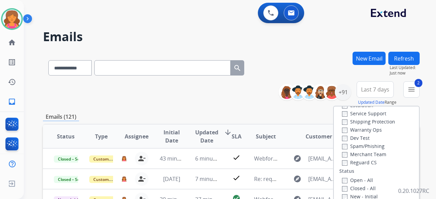
click at [343, 160] on label "Reguard CS" at bounding box center [359, 162] width 35 height 6
click at [342, 176] on div "Type Claims Adjudication Customer Support Escalation Service Support Shipping P…" at bounding box center [376, 165] width 85 height 117
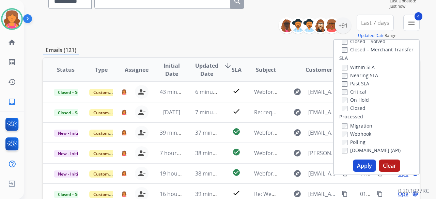
scroll to position [102, 0]
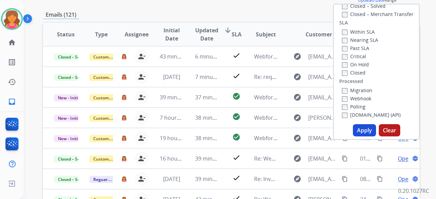
click at [366, 133] on button "Apply" at bounding box center [364, 130] width 23 height 12
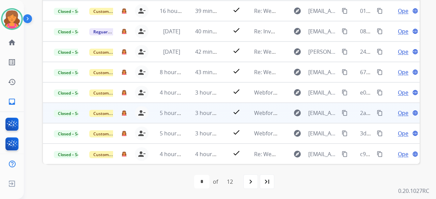
scroll to position [0, 0]
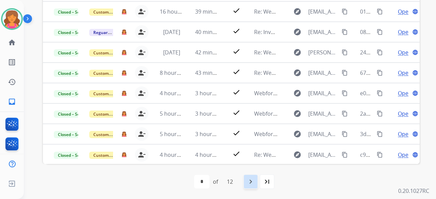
click at [251, 183] on mat-icon "navigate_next" at bounding box center [251, 182] width 8 height 8
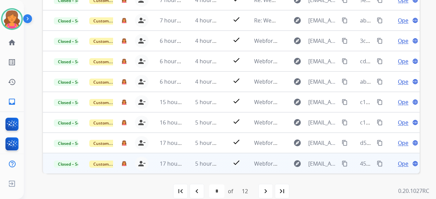
scroll to position [237, 0]
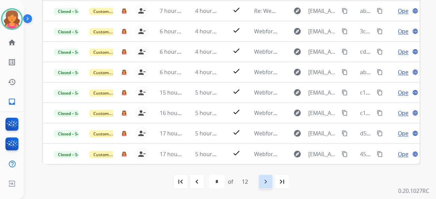
click at [264, 180] on mat-icon "navigate_next" at bounding box center [266, 182] width 8 height 8
click at [266, 180] on mat-icon "navigate_next" at bounding box center [266, 182] width 8 height 8
select select "*"
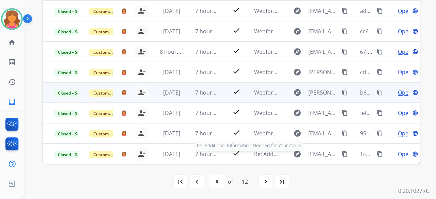
scroll to position [0, 0]
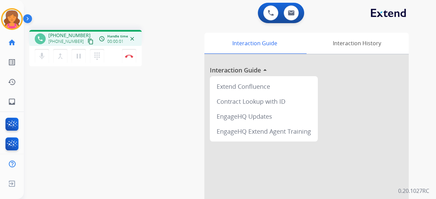
drag, startPoint x: 357, startPoint y: 95, endPoint x: 361, endPoint y: 96, distance: 3.7
click at [359, 96] on div at bounding box center [306, 182] width 204 height 254
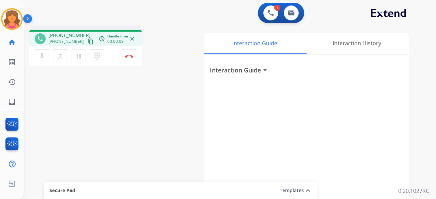
click at [88, 43] on mat-icon "content_copy" at bounding box center [91, 42] width 6 height 6
click at [128, 55] on img at bounding box center [129, 56] width 8 height 3
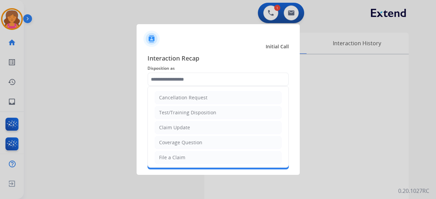
click at [152, 80] on input "text" at bounding box center [218, 80] width 141 height 14
click at [199, 157] on li "File a Claim" at bounding box center [218, 157] width 127 height 13
type input "**********"
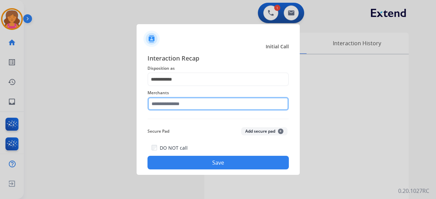
click at [173, 109] on div "Merchants" at bounding box center [218, 99] width 141 height 27
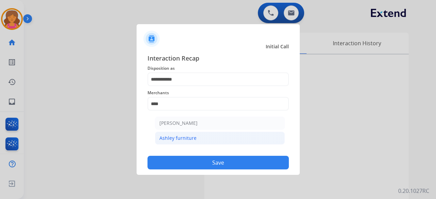
click at [194, 141] on div "Ashley furniture" at bounding box center [177, 138] width 37 height 7
type input "**********"
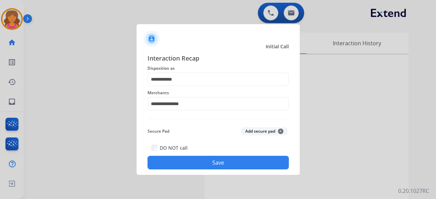
click at [191, 167] on button "Save" at bounding box center [218, 163] width 141 height 14
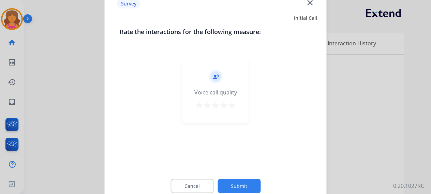
drag, startPoint x: 233, startPoint y: 103, endPoint x: 231, endPoint y: 110, distance: 6.7
click at [233, 103] on mat-icon "star" at bounding box center [232, 105] width 8 height 8
click at [232, 187] on button "Submit" at bounding box center [238, 186] width 43 height 14
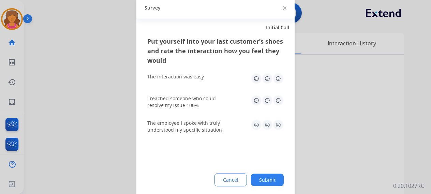
click at [277, 80] on img at bounding box center [278, 78] width 11 height 11
click at [279, 95] on img at bounding box center [278, 100] width 11 height 11
click at [279, 128] on img at bounding box center [278, 124] width 11 height 11
click at [260, 176] on button "Submit" at bounding box center [267, 179] width 33 height 12
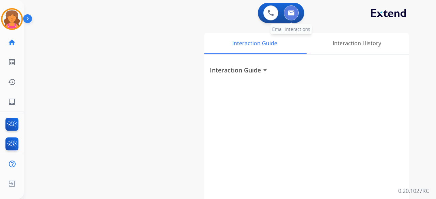
click at [291, 13] on img at bounding box center [291, 12] width 7 height 5
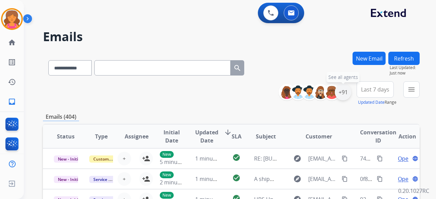
click at [345, 94] on div "+91" at bounding box center [343, 92] width 16 height 16
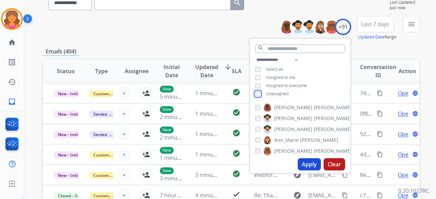
scroll to position [68, 0]
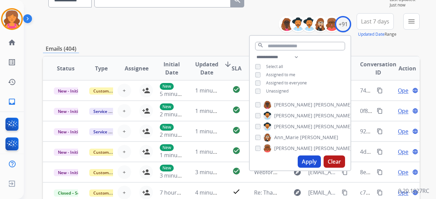
click at [303, 156] on button "Apply" at bounding box center [309, 162] width 23 height 12
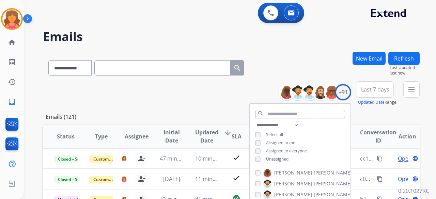
click at [219, 103] on div "**********" at bounding box center [231, 93] width 377 height 25
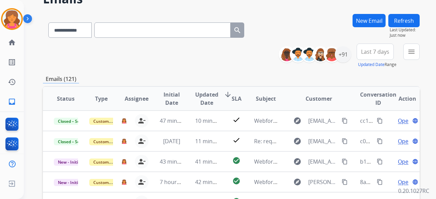
scroll to position [34, 0]
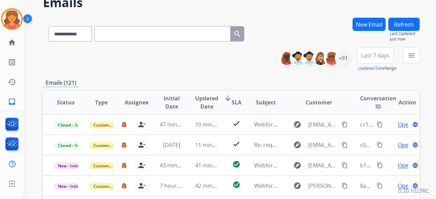
click at [380, 56] on span "Last 7 days" at bounding box center [375, 55] width 28 height 3
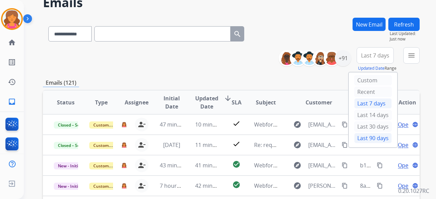
click at [366, 133] on div "Last 90 days" at bounding box center [372, 138] width 37 height 10
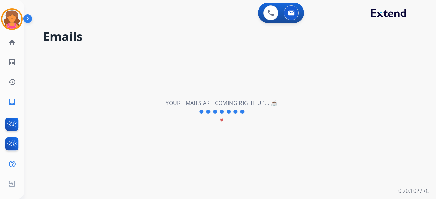
scroll to position [0, 0]
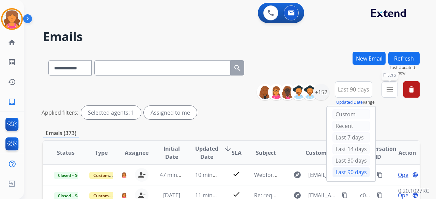
click at [384, 92] on button "menu Filters" at bounding box center [390, 89] width 16 height 16
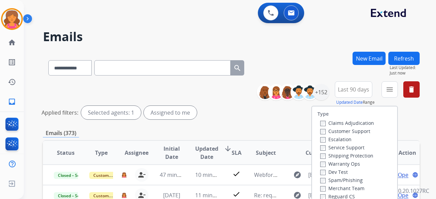
click at [350, 128] on label "Customer Support" at bounding box center [345, 131] width 50 height 6
click at [344, 157] on label "Shipping Protection" at bounding box center [346, 156] width 53 height 6
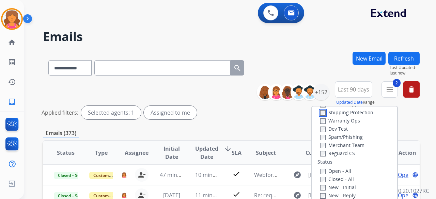
scroll to position [68, 0]
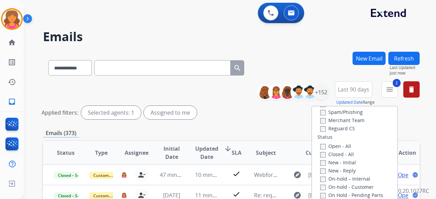
click at [324, 131] on label "Reguard CS" at bounding box center [337, 128] width 35 height 6
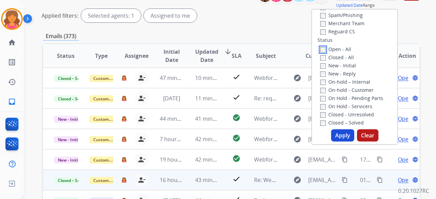
scroll to position [136, 0]
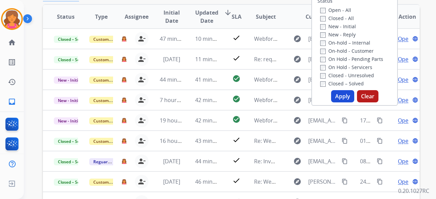
click at [345, 96] on button "Apply" at bounding box center [342, 96] width 23 height 12
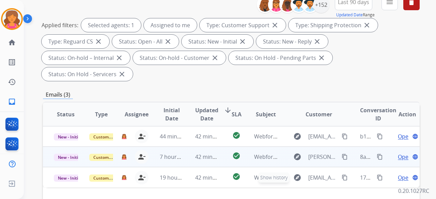
scroll to position [102, 0]
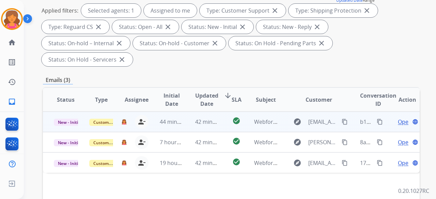
click at [402, 118] on span "Open" at bounding box center [405, 122] width 14 height 8
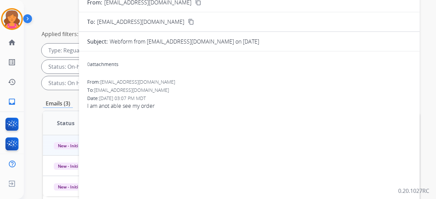
scroll to position [68, 0]
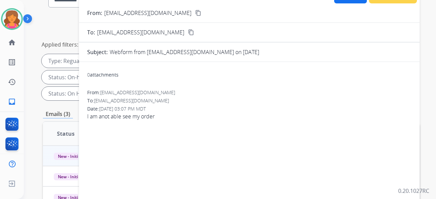
click at [194, 13] on button "content_copy" at bounding box center [198, 13] width 8 height 8
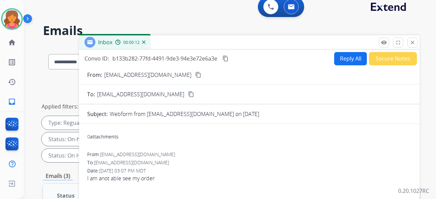
scroll to position [0, 0]
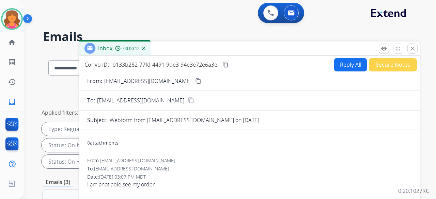
click at [340, 67] on button "Reply All" at bounding box center [350, 64] width 33 height 13
select select "**********"
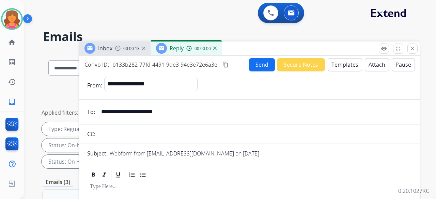
click at [340, 67] on button "Templates" at bounding box center [345, 64] width 34 height 13
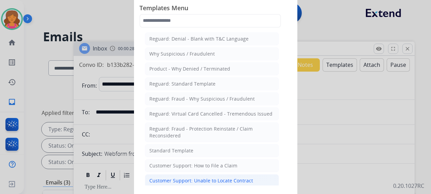
click at [197, 177] on div "Customer Support: Unable to Locate Contract" at bounding box center [201, 180] width 104 height 7
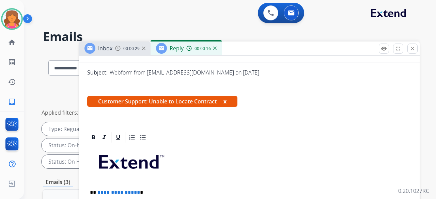
scroll to position [102, 0]
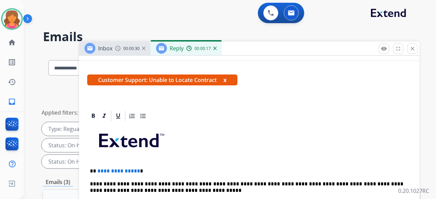
click at [135, 170] on span "**********" at bounding box center [118, 171] width 43 height 5
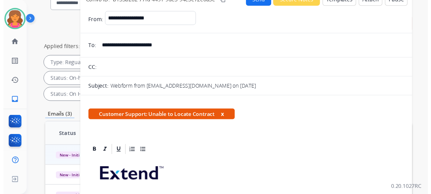
scroll to position [48, 0]
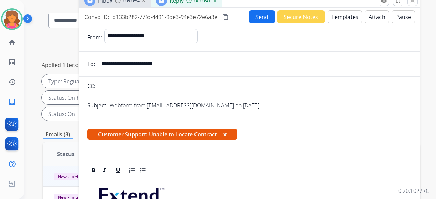
click at [252, 17] on button "Send" at bounding box center [262, 16] width 26 height 13
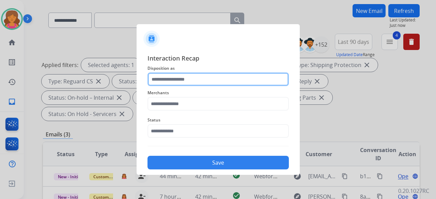
click at [189, 77] on input "text" at bounding box center [218, 80] width 141 height 14
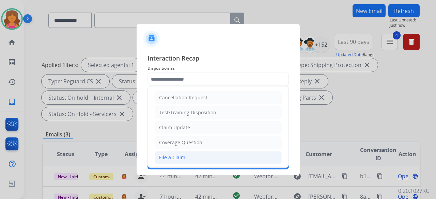
click at [182, 152] on li "File a Claim" at bounding box center [218, 157] width 127 height 13
type input "**********"
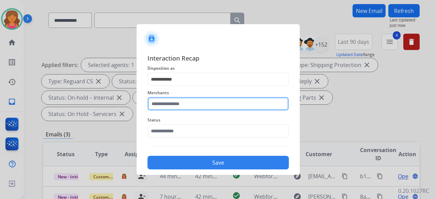
click at [196, 98] on input "text" at bounding box center [218, 104] width 141 height 14
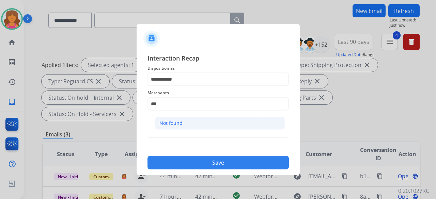
click at [179, 120] on div "Not found" at bounding box center [170, 123] width 23 height 7
type input "*********"
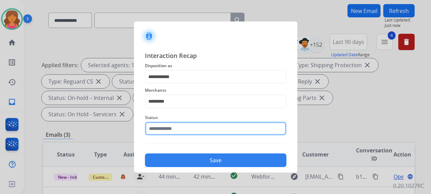
click at [175, 137] on div "Status" at bounding box center [215, 124] width 141 height 27
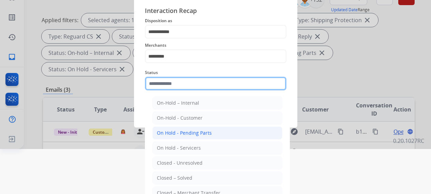
scroll to position [46, 0]
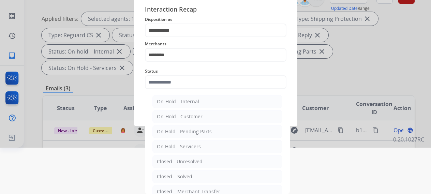
click at [175, 178] on div "Closed – Solved" at bounding box center [174, 176] width 35 height 7
type input "**********"
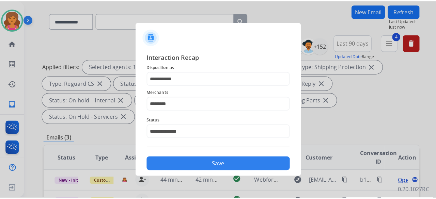
scroll to position [0, 0]
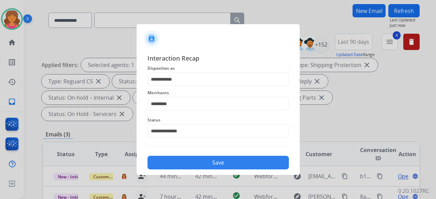
click at [188, 163] on button "Save" at bounding box center [218, 163] width 141 height 14
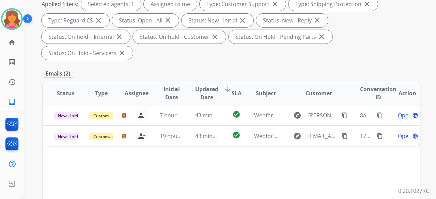
scroll to position [136, 0]
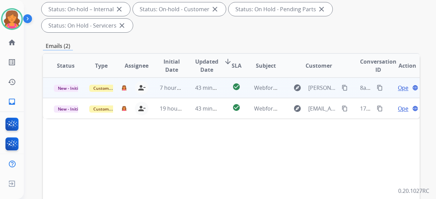
click at [398, 84] on span "Open" at bounding box center [405, 88] width 14 height 8
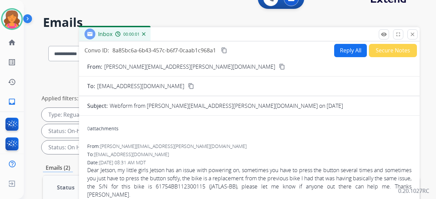
scroll to position [0, 0]
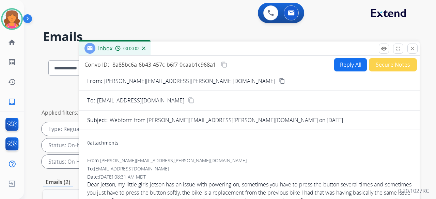
click at [279, 81] on mat-icon "content_copy" at bounding box center [282, 81] width 6 height 6
click at [336, 67] on button "Reply All" at bounding box center [350, 64] width 33 height 13
select select "**********"
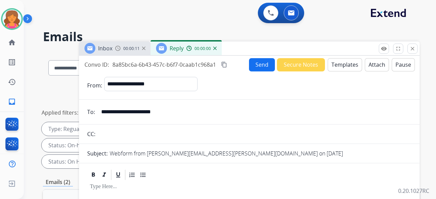
click at [336, 67] on button "Templates" at bounding box center [345, 64] width 34 height 13
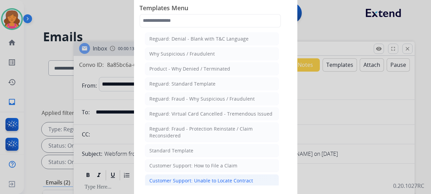
click at [198, 178] on div "Customer Support: Unable to Locate Contract" at bounding box center [201, 180] width 104 height 7
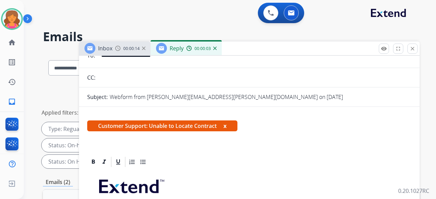
scroll to position [102, 0]
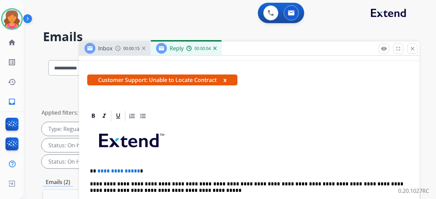
click at [136, 171] on span "**********" at bounding box center [118, 171] width 43 height 5
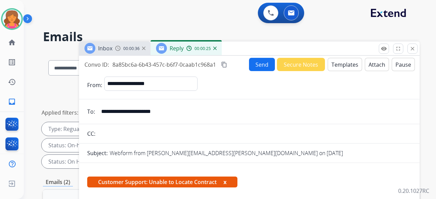
scroll to position [0, 0]
click at [257, 69] on button "Send" at bounding box center [262, 64] width 26 height 13
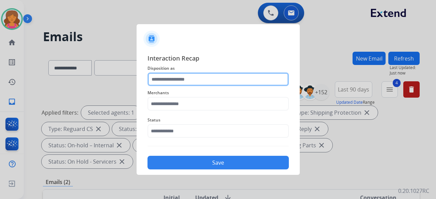
click at [197, 81] on input "text" at bounding box center [218, 80] width 141 height 14
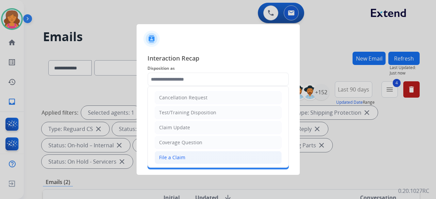
click at [171, 152] on li "File a Claim" at bounding box center [218, 157] width 127 height 13
type input "**********"
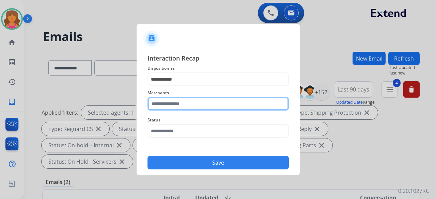
click at [168, 107] on input "text" at bounding box center [218, 104] width 141 height 14
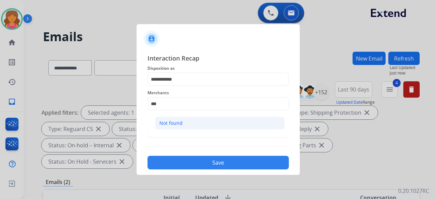
click at [173, 119] on li "Not found" at bounding box center [220, 123] width 130 height 13
type input "*********"
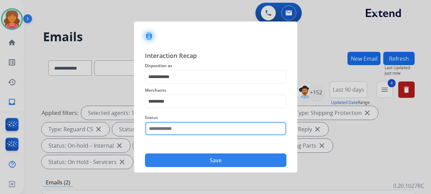
click at [173, 135] on div "Status" at bounding box center [215, 124] width 141 height 27
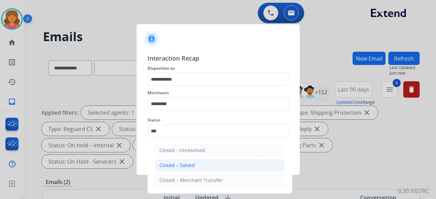
click at [193, 166] on div "Closed – Solved" at bounding box center [176, 165] width 35 height 7
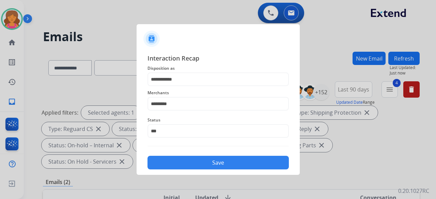
type input "**********"
click at [193, 165] on button "Save" at bounding box center [218, 163] width 141 height 14
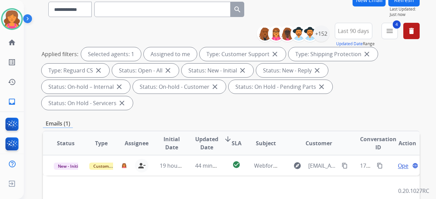
scroll to position [102, 0]
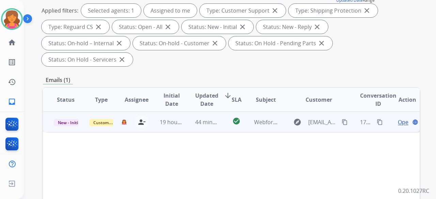
click at [398, 118] on span "Open" at bounding box center [405, 122] width 14 height 8
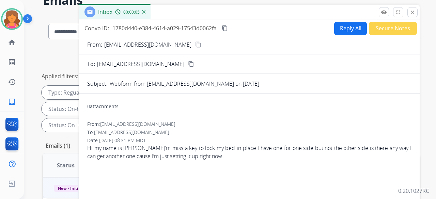
scroll to position [0, 0]
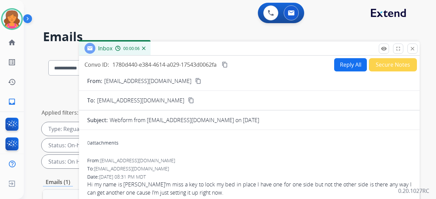
click at [195, 82] on mat-icon "content_copy" at bounding box center [198, 81] width 6 height 6
click at [350, 67] on button "Reply All" at bounding box center [350, 64] width 33 height 13
select select "**********"
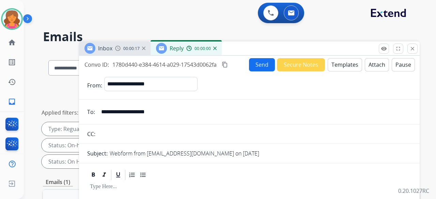
click at [341, 65] on button "Templates" at bounding box center [345, 64] width 34 height 13
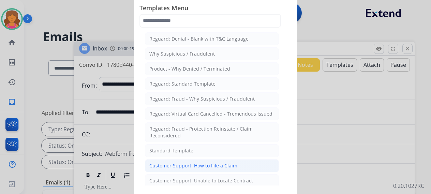
click at [196, 166] on div "Customer Support: How to File a Claim" at bounding box center [193, 165] width 88 height 7
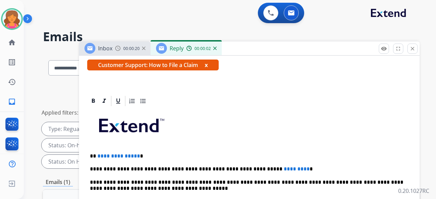
scroll to position [131, 0]
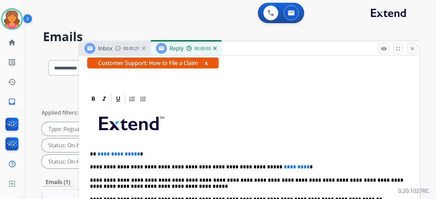
click at [137, 151] on p "**********" at bounding box center [246, 154] width 313 height 6
click at [136, 152] on span "**********" at bounding box center [118, 154] width 43 height 5
click at [284, 165] on span "*********" at bounding box center [297, 167] width 26 height 5
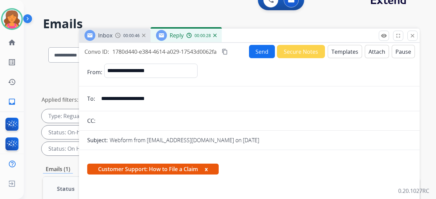
scroll to position [11, 0]
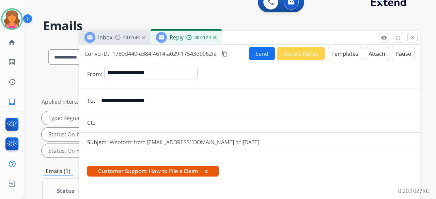
click at [253, 50] on button "Send" at bounding box center [262, 53] width 26 height 13
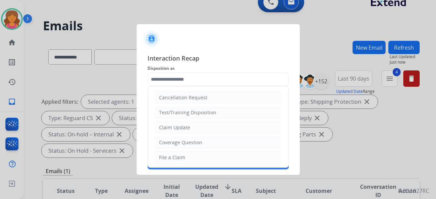
click at [190, 81] on input "text" at bounding box center [218, 80] width 141 height 14
click at [183, 152] on li "File a Claim" at bounding box center [218, 157] width 127 height 13
type input "**********"
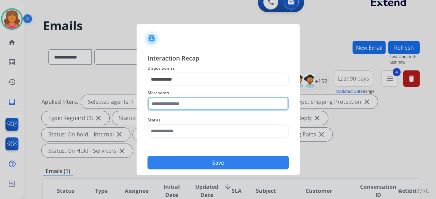
click at [183, 104] on input "text" at bounding box center [218, 104] width 141 height 14
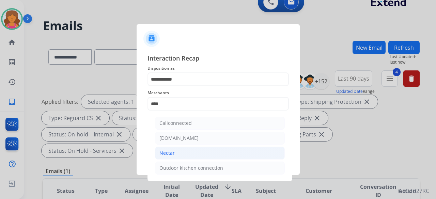
click at [177, 157] on li "Nectar" at bounding box center [220, 153] width 130 height 13
type input "******"
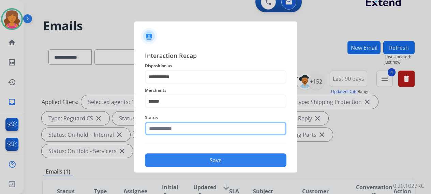
click at [171, 130] on input "text" at bounding box center [215, 129] width 141 height 14
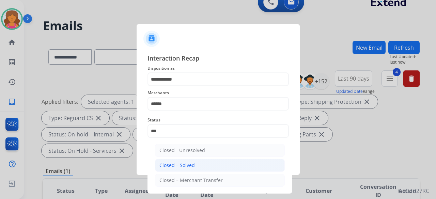
click at [182, 165] on div "Closed – Solved" at bounding box center [176, 165] width 35 height 7
type input "**********"
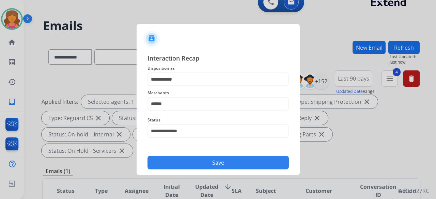
click at [181, 165] on button "Save" at bounding box center [218, 163] width 141 height 14
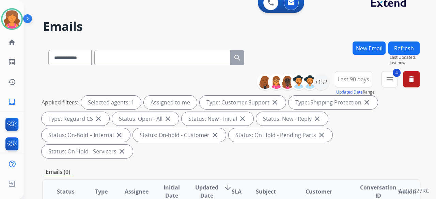
scroll to position [0, 0]
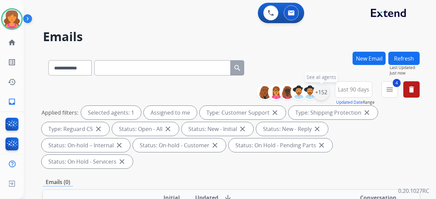
click at [323, 92] on div "+152" at bounding box center [321, 92] width 16 height 16
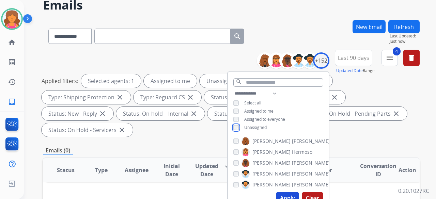
scroll to position [68, 0]
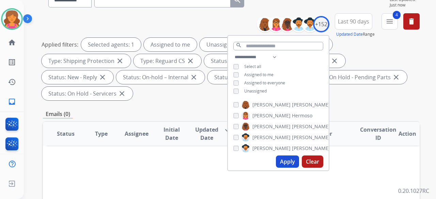
click at [287, 156] on button "Apply" at bounding box center [287, 162] width 23 height 12
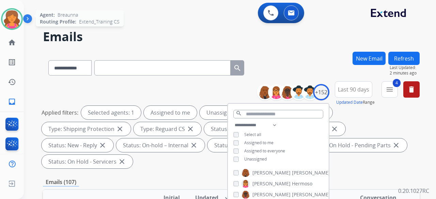
click at [11, 12] on img at bounding box center [11, 19] width 19 height 19
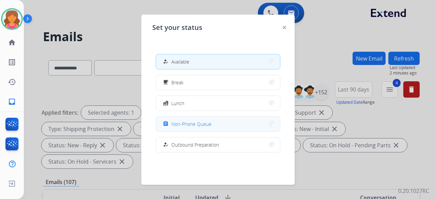
click at [212, 125] on button "assignment Non-Phone Queue" at bounding box center [218, 124] width 124 height 15
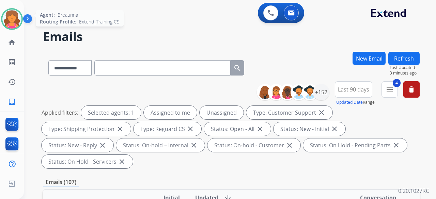
click at [5, 14] on img at bounding box center [11, 19] width 19 height 19
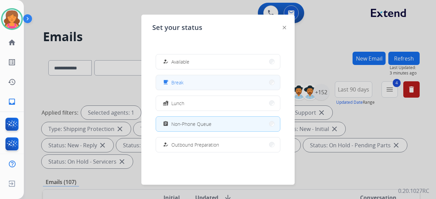
click at [203, 87] on button "free_breakfast Break" at bounding box center [218, 82] width 124 height 15
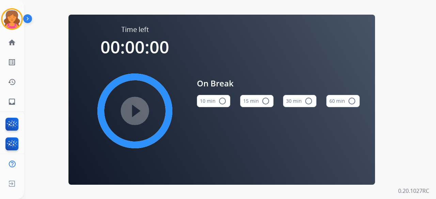
click at [259, 103] on button "15 min radio_button_unchecked" at bounding box center [256, 101] width 33 height 12
click at [139, 111] on mat-icon "play_circle_filled" at bounding box center [135, 111] width 8 height 8
click at [90, 49] on div "Time left 00:00:00 play_circle_filled" at bounding box center [135, 95] width 102 height 141
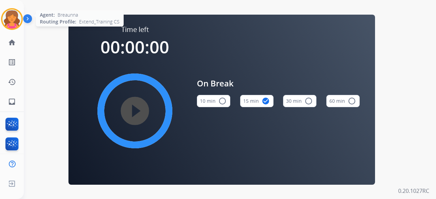
click at [4, 26] on div at bounding box center [12, 19] width 22 height 22
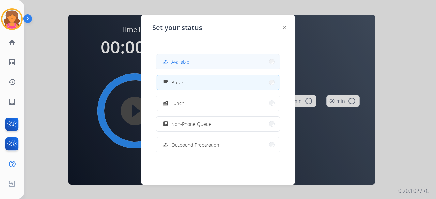
click at [193, 61] on button "how_to_reg Available" at bounding box center [218, 62] width 124 height 15
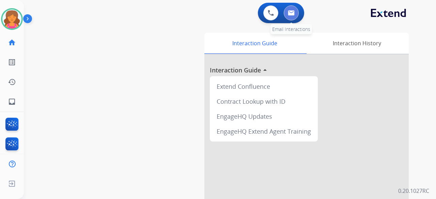
click at [291, 14] on img at bounding box center [291, 12] width 7 height 5
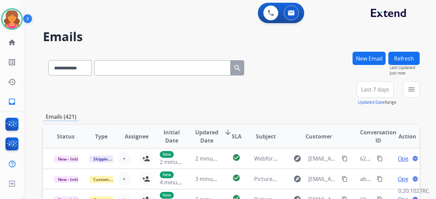
click at [360, 88] on button "Last 7 days" at bounding box center [375, 89] width 37 height 16
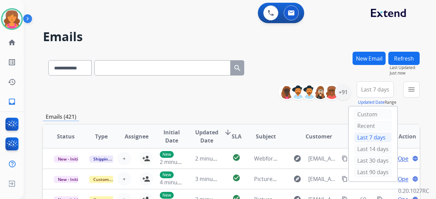
drag, startPoint x: 365, startPoint y: 171, endPoint x: 360, endPoint y: 168, distance: 5.7
click at [364, 171] on div "Last 90 days" at bounding box center [372, 172] width 37 height 10
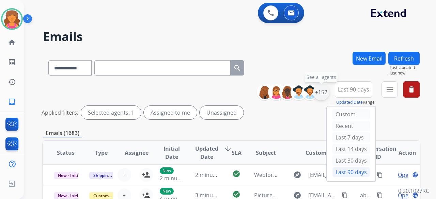
click at [323, 95] on div "+152" at bounding box center [321, 92] width 16 height 16
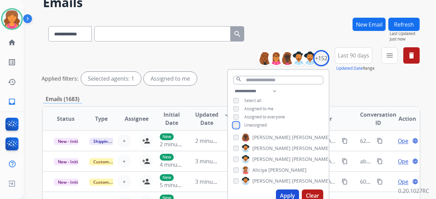
scroll to position [34, 0]
click at [289, 192] on button "Apply" at bounding box center [287, 196] width 23 height 12
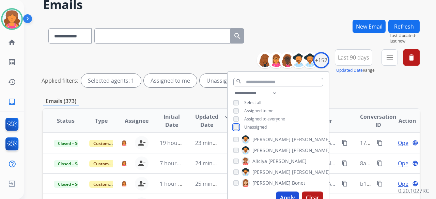
scroll to position [68, 0]
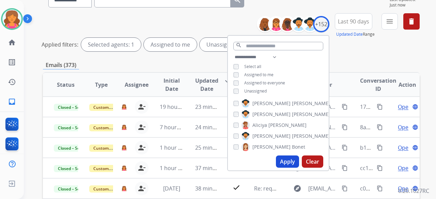
click at [295, 163] on button "Apply" at bounding box center [287, 162] width 23 height 12
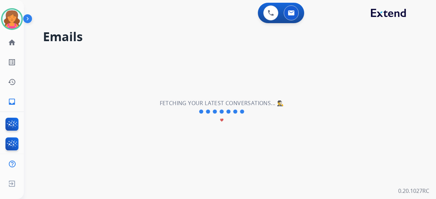
scroll to position [0, 0]
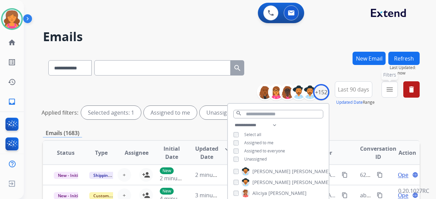
click at [392, 90] on mat-icon "menu" at bounding box center [390, 90] width 8 height 8
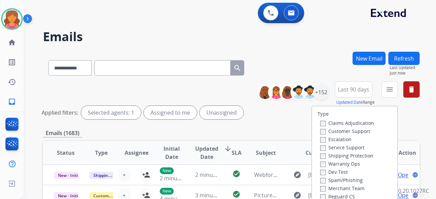
click at [361, 126] on div "Claims Adjudication" at bounding box center [347, 123] width 54 height 8
click at [361, 128] on label "Customer Support" at bounding box center [345, 131] width 50 height 6
click at [351, 155] on label "Shipping Protection" at bounding box center [346, 156] width 53 height 6
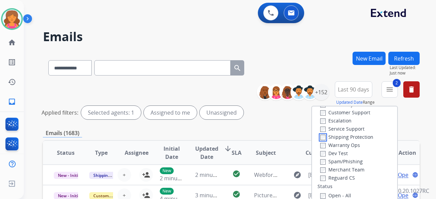
scroll to position [34, 0]
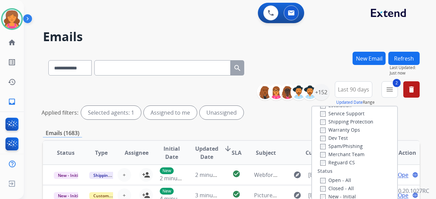
click at [345, 158] on div "Merchant Team" at bounding box center [347, 154] width 54 height 8
click at [339, 165] on label "Reguard CS" at bounding box center [337, 162] width 35 height 6
click at [335, 177] on div "Open - All" at bounding box center [356, 180] width 72 height 8
click at [335, 179] on label "Open - All" at bounding box center [335, 180] width 31 height 6
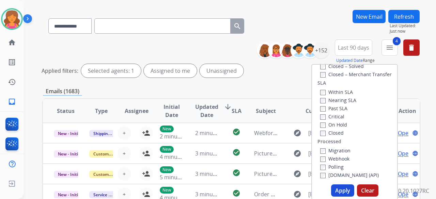
scroll to position [102, 0]
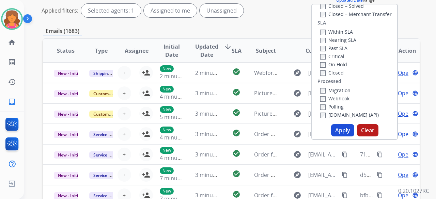
click at [346, 128] on button "Apply" at bounding box center [342, 130] width 23 height 12
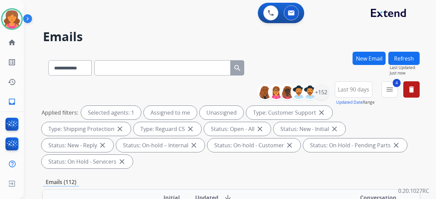
click at [260, 165] on div "Applied filters: Selected agents: 1 Assigned to me Unassigned Type: Customer Su…" at bounding box center [230, 137] width 377 height 63
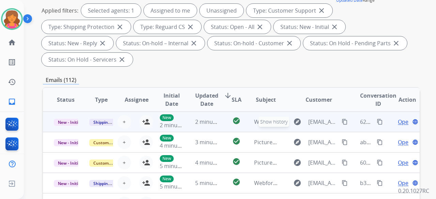
scroll to position [1, 0]
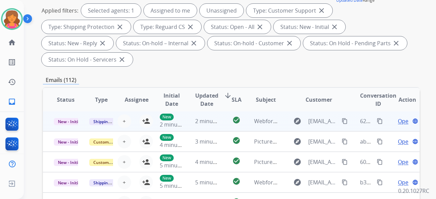
click at [279, 123] on td "explore [EMAIL_ADDRESS][DOMAIN_NAME] content_copy" at bounding box center [313, 121] width 71 height 20
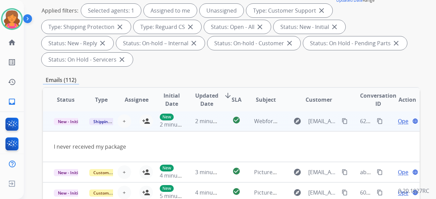
scroll to position [0, 0]
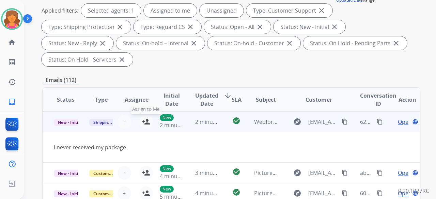
click at [144, 122] on mat-icon "person_add" at bounding box center [146, 122] width 8 height 8
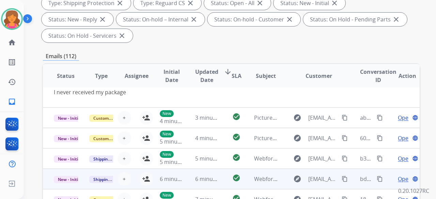
scroll to position [136, 0]
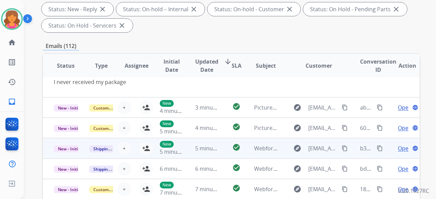
click at [225, 152] on td "check_circle" at bounding box center [231, 148] width 24 height 20
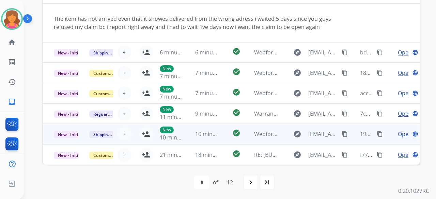
scroll to position [254, 0]
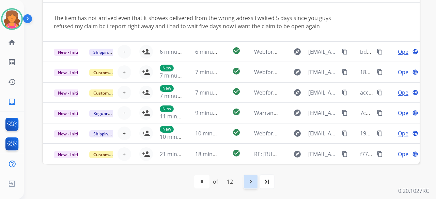
click at [250, 186] on div "navigate_next" at bounding box center [250, 181] width 15 height 15
select select "*"
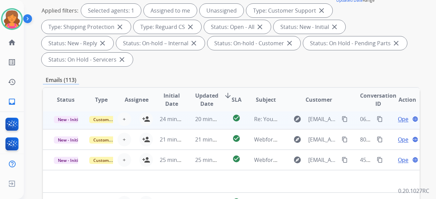
scroll to position [170, 0]
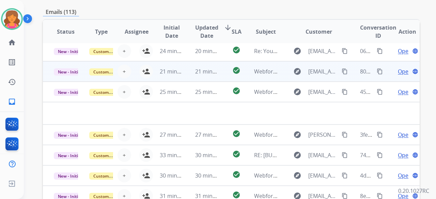
click at [226, 78] on td "check_circle" at bounding box center [231, 71] width 24 height 20
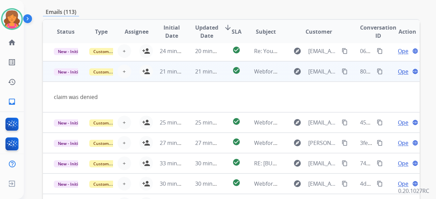
scroll to position [31, 0]
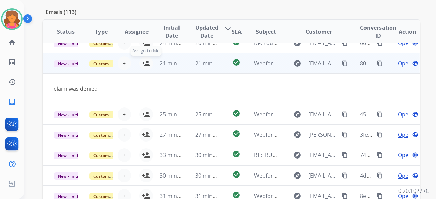
click at [142, 67] on mat-icon "person_add" at bounding box center [146, 63] width 8 height 8
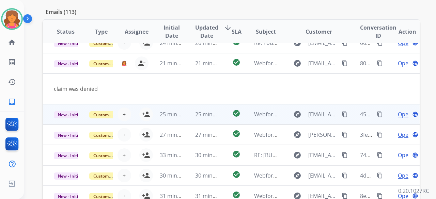
click at [220, 119] on td "check_circle" at bounding box center [231, 114] width 24 height 20
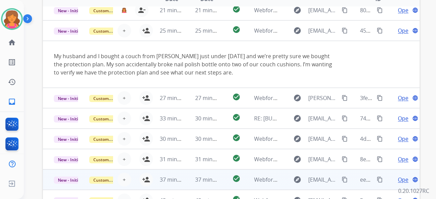
scroll to position [254, 0]
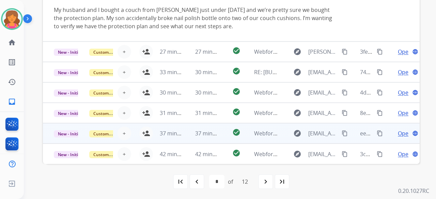
click at [186, 131] on td "37 minutes ago" at bounding box center [201, 133] width 35 height 20
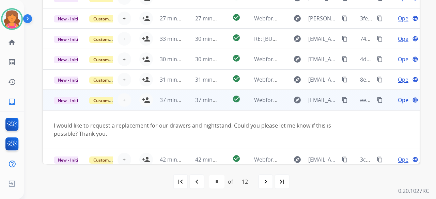
scroll to position [40, 0]
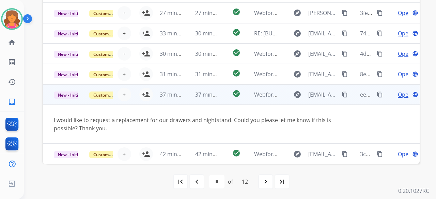
click at [149, 96] on td "37 minutes ago" at bounding box center [166, 95] width 35 height 20
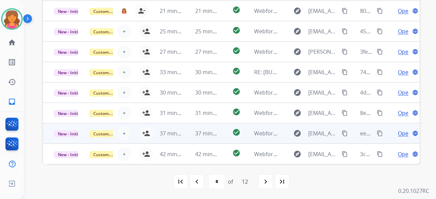
scroll to position [1, 0]
click at [187, 138] on td "37 minutes ago" at bounding box center [201, 133] width 35 height 20
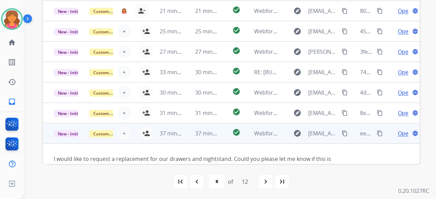
scroll to position [40, 0]
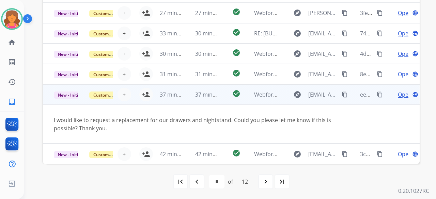
click at [149, 98] on td "37 minutes ago" at bounding box center [166, 95] width 35 height 20
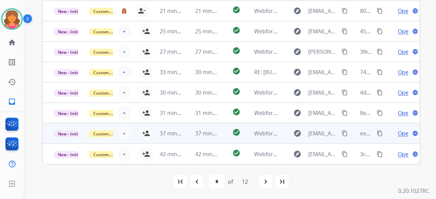
click at [181, 138] on td "37 minutes ago" at bounding box center [166, 133] width 35 height 20
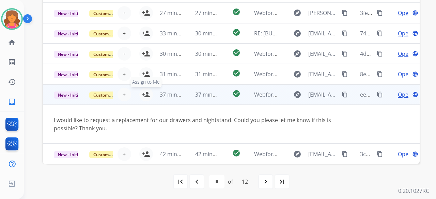
click at [145, 95] on mat-icon "person_add" at bounding box center [146, 95] width 8 height 8
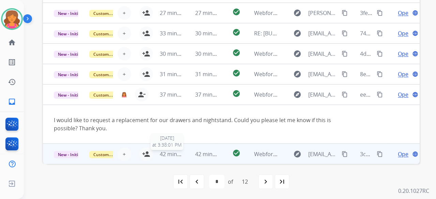
click at [181, 156] on span "42 minutes ago" at bounding box center [180, 154] width 40 height 7
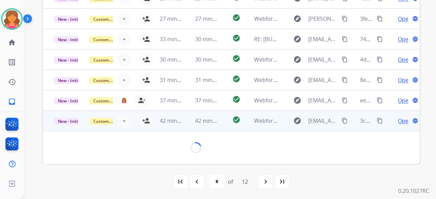
scroll to position [39, 0]
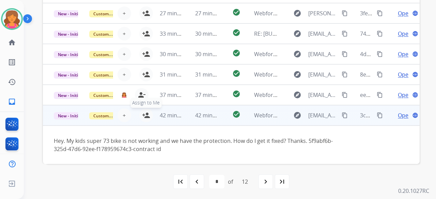
click at [142, 116] on mat-icon "person_add" at bounding box center [146, 115] width 8 height 8
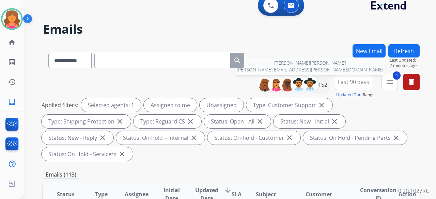
scroll to position [0, 0]
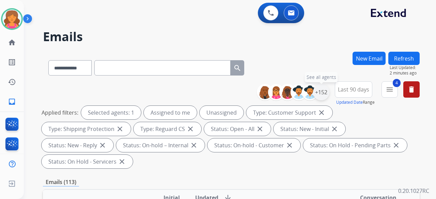
click at [323, 90] on div "+152" at bounding box center [321, 92] width 16 height 16
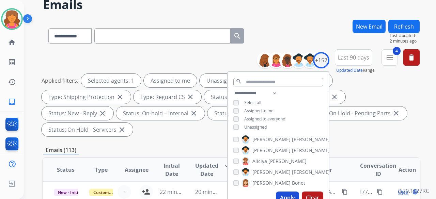
scroll to position [68, 0]
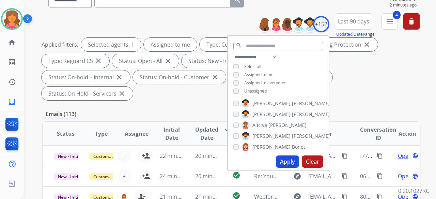
click at [292, 162] on button "Apply" at bounding box center [287, 162] width 23 height 12
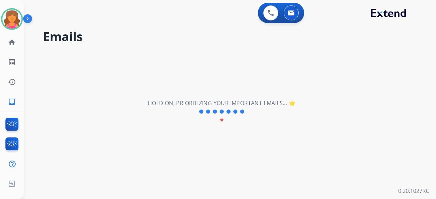
scroll to position [0, 0]
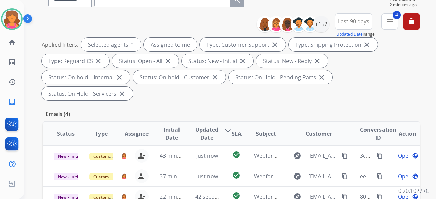
scroll to position [136, 0]
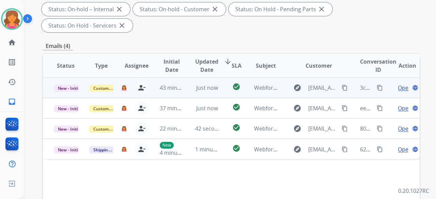
click at [398, 84] on span "Open" at bounding box center [405, 88] width 14 height 8
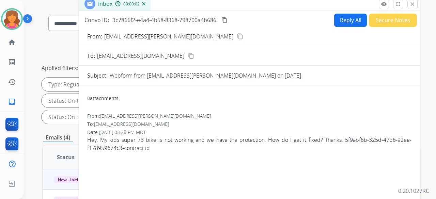
scroll to position [34, 0]
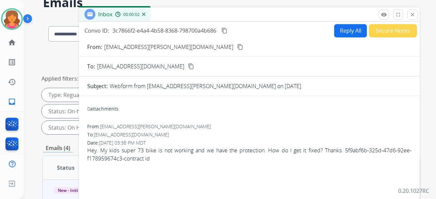
click at [237, 46] on mat-icon "content_copy" at bounding box center [240, 47] width 6 height 6
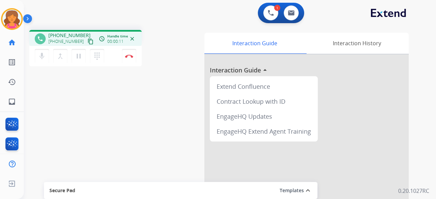
click at [88, 43] on mat-icon "content_copy" at bounding box center [91, 42] width 6 height 6
click at [78, 57] on mat-icon "pause" at bounding box center [79, 56] width 8 height 8
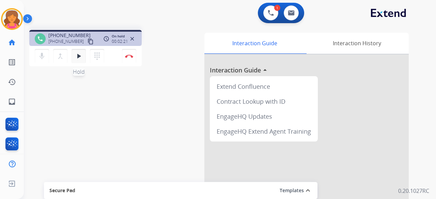
click at [77, 59] on mat-icon "play_arrow" at bounding box center [79, 56] width 8 height 8
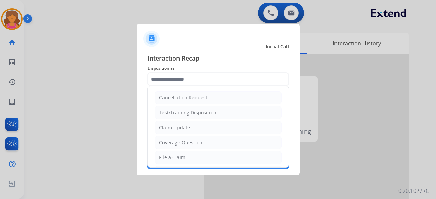
click at [172, 81] on input "text" at bounding box center [218, 80] width 141 height 14
click at [175, 133] on li "Claim Update" at bounding box center [218, 127] width 127 height 13
type input "**********"
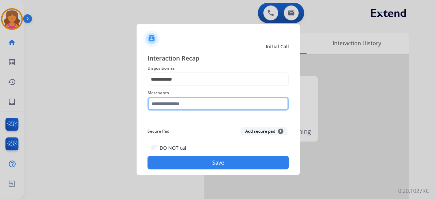
click at [175, 107] on input "text" at bounding box center [218, 104] width 141 height 14
click at [174, 98] on input "text" at bounding box center [218, 104] width 141 height 14
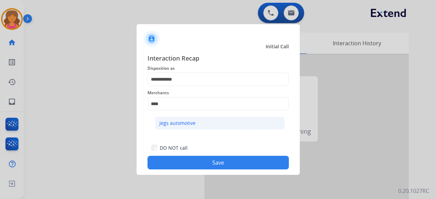
click at [185, 124] on div "Jegs automotive" at bounding box center [177, 123] width 36 height 7
type input "**********"
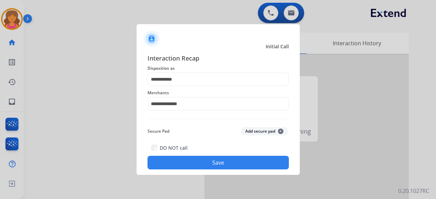
click at [203, 170] on div "**********" at bounding box center [218, 111] width 163 height 127
click at [209, 165] on button "Save" at bounding box center [218, 163] width 141 height 14
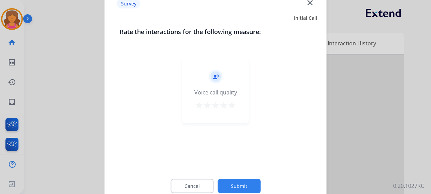
drag, startPoint x: 234, startPoint y: 103, endPoint x: 239, endPoint y: 111, distance: 9.1
click at [234, 105] on mat-icon "star" at bounding box center [232, 105] width 8 height 8
click at [248, 184] on button "Submit" at bounding box center [238, 186] width 43 height 14
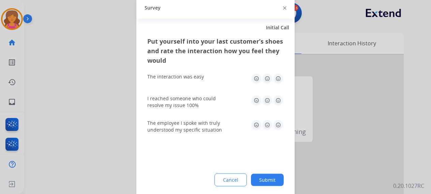
click at [277, 97] on img at bounding box center [278, 100] width 11 height 11
click at [279, 78] on img at bounding box center [278, 78] width 11 height 11
click at [279, 127] on img at bounding box center [278, 124] width 11 height 11
click at [263, 181] on button "Submit" at bounding box center [267, 179] width 33 height 12
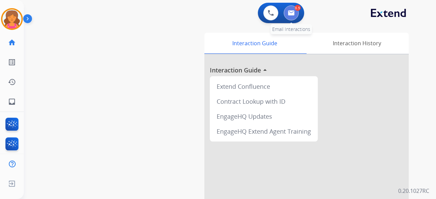
click at [291, 12] on img at bounding box center [291, 12] width 7 height 5
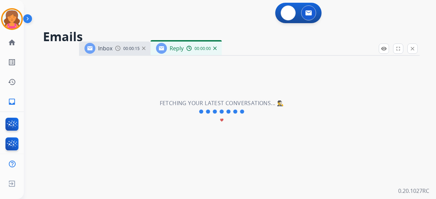
select select "**********"
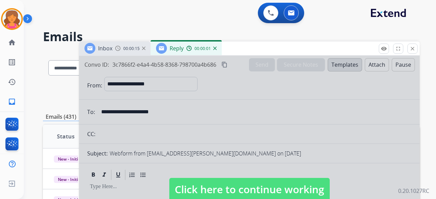
drag, startPoint x: 183, startPoint y: 185, endPoint x: 179, endPoint y: 179, distance: 7.8
click at [184, 185] on span "Click here to continue working" at bounding box center [249, 189] width 160 height 23
select select
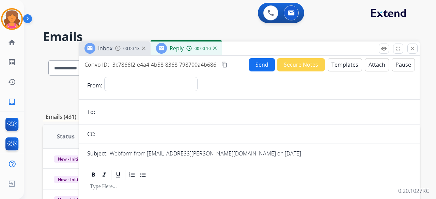
click at [215, 48] on img at bounding box center [214, 48] width 3 height 3
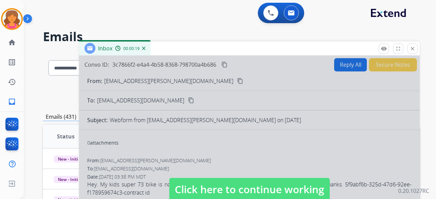
click at [175, 188] on span "Click here to continue working" at bounding box center [249, 189] width 160 height 23
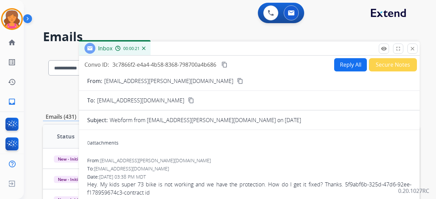
click at [237, 82] on mat-icon "content_copy" at bounding box center [240, 81] width 6 height 6
click at [352, 61] on button "Reply All" at bounding box center [350, 64] width 33 height 13
select select "**********"
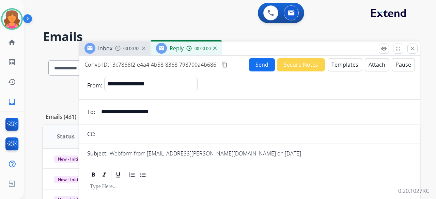
click at [348, 70] on button "Templates" at bounding box center [345, 64] width 34 height 13
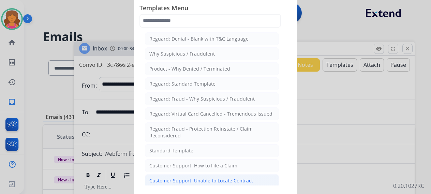
click at [202, 177] on div "Customer Support: Unable to Locate Contract" at bounding box center [201, 180] width 104 height 7
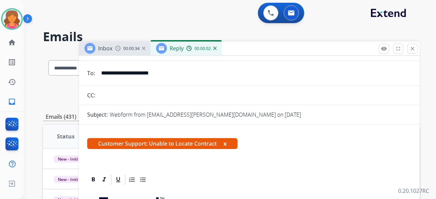
scroll to position [102, 0]
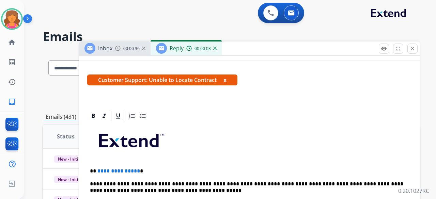
click at [136, 171] on p "**********" at bounding box center [246, 171] width 313 height 6
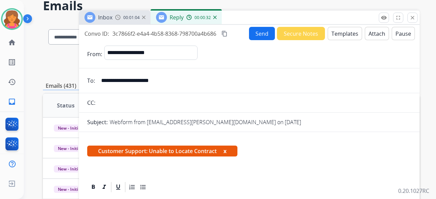
scroll to position [0, 0]
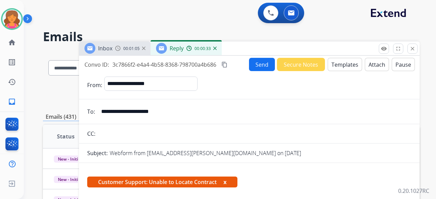
click at [263, 63] on button "Send" at bounding box center [262, 64] width 26 height 13
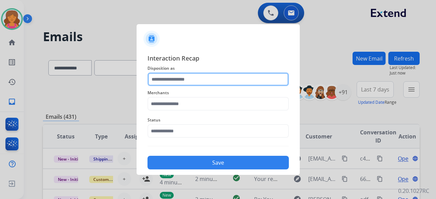
click at [189, 82] on input "text" at bounding box center [218, 80] width 141 height 14
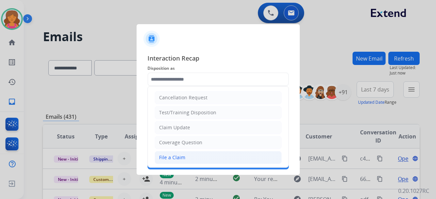
click at [183, 155] on div "File a Claim" at bounding box center [172, 157] width 26 height 7
type input "**********"
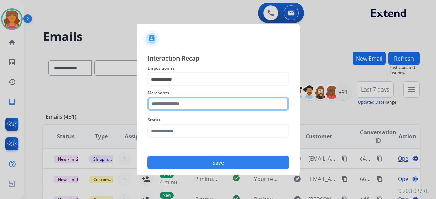
click at [189, 109] on div "Merchants" at bounding box center [218, 99] width 141 height 27
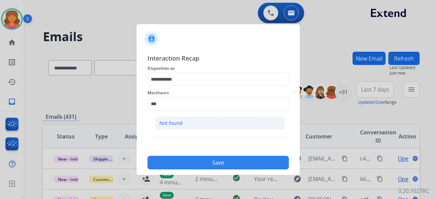
click at [168, 122] on div "Not found" at bounding box center [170, 123] width 23 height 7
type input "*********"
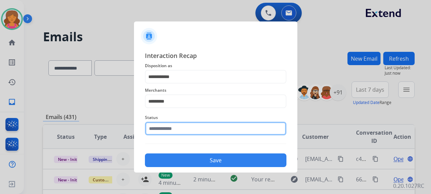
click at [165, 134] on input "text" at bounding box center [215, 129] width 141 height 14
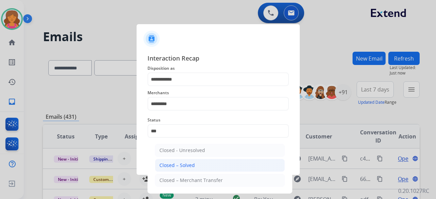
click at [217, 165] on li "Closed – Solved" at bounding box center [220, 165] width 130 height 13
type input "**********"
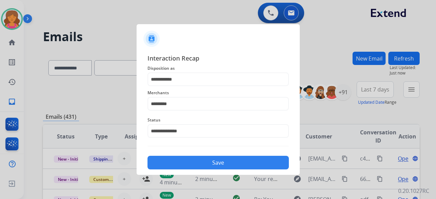
click at [204, 162] on button "Save" at bounding box center [218, 163] width 141 height 14
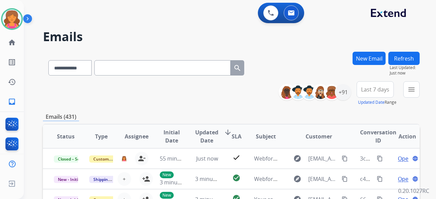
scroll to position [1, 0]
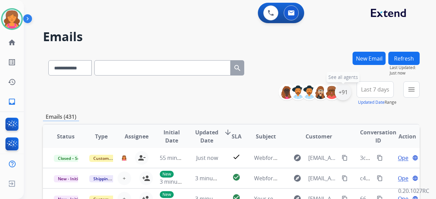
click at [342, 96] on div "+91" at bounding box center [343, 92] width 16 height 16
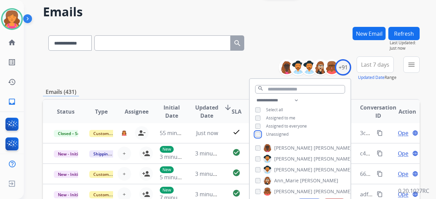
scroll to position [68, 0]
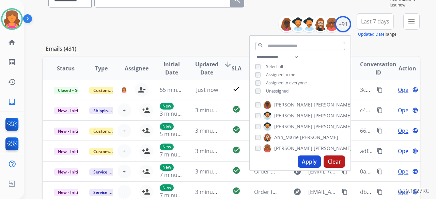
click at [303, 160] on button "Apply" at bounding box center [309, 162] width 23 height 12
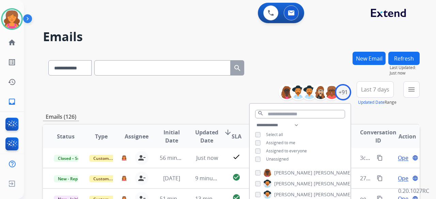
click at [361, 91] on button "Last 7 days" at bounding box center [375, 89] width 37 height 16
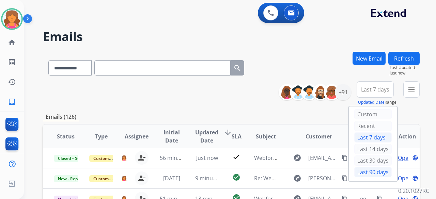
click at [369, 171] on div "Last 90 days" at bounding box center [372, 172] width 37 height 10
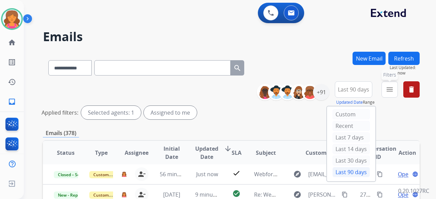
click at [395, 88] on button "menu Filters" at bounding box center [390, 89] width 16 height 16
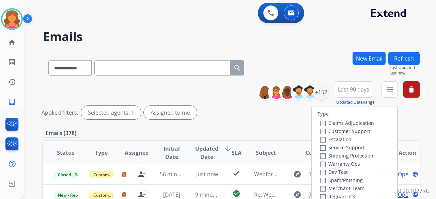
click at [356, 133] on label "Customer Support" at bounding box center [345, 131] width 50 height 6
click at [354, 154] on label "Shipping Protection" at bounding box center [346, 156] width 53 height 6
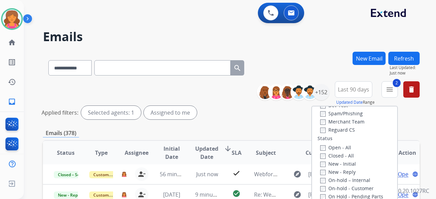
scroll to position [68, 0]
click at [330, 129] on label "Reguard CS" at bounding box center [337, 128] width 35 height 6
click at [331, 145] on label "Open - All" at bounding box center [335, 146] width 31 height 6
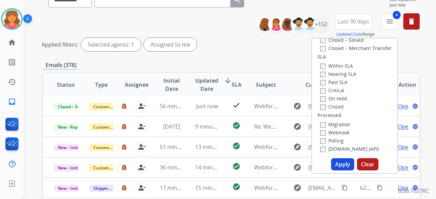
click at [347, 161] on button "Apply" at bounding box center [342, 164] width 23 height 12
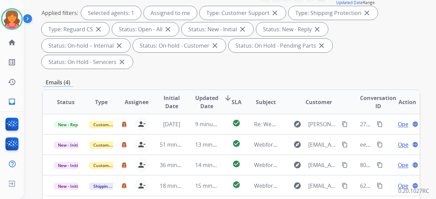
scroll to position [136, 0]
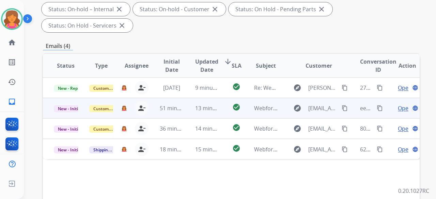
click at [401, 104] on span "Open" at bounding box center [405, 108] width 14 height 8
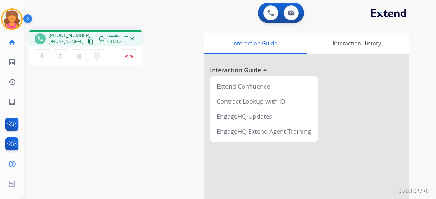
click at [87, 43] on button "content_copy" at bounding box center [91, 41] width 8 height 8
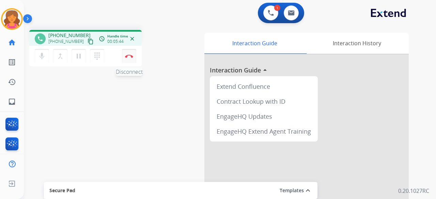
click at [127, 55] on img at bounding box center [129, 56] width 8 height 3
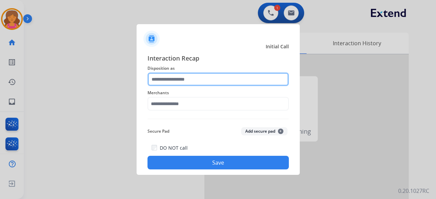
click at [181, 81] on input "text" at bounding box center [218, 80] width 141 height 14
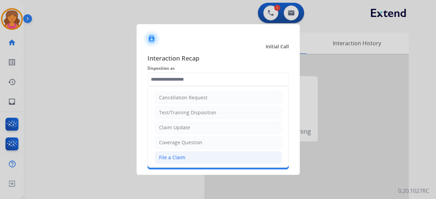
click at [184, 154] on li "File a Claim" at bounding box center [218, 157] width 127 height 13
type input "**********"
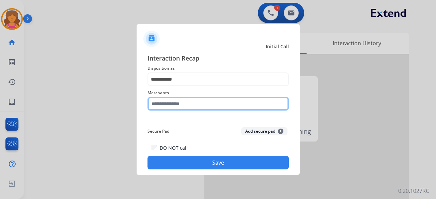
click at [183, 107] on input "text" at bounding box center [218, 104] width 141 height 14
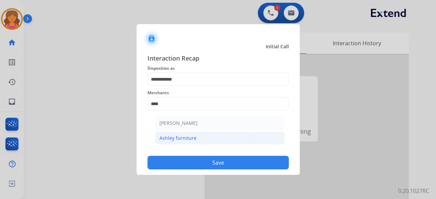
click at [196, 139] on li "Ashley furniture" at bounding box center [220, 138] width 130 height 13
type input "**********"
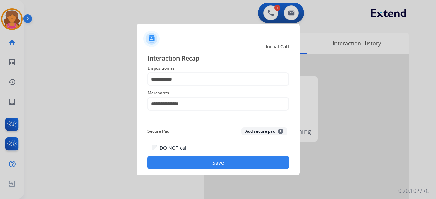
click at [207, 162] on button "Save" at bounding box center [218, 163] width 141 height 14
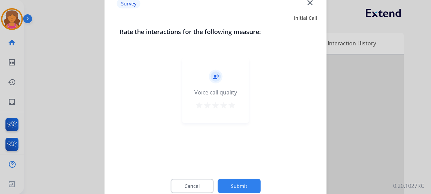
click at [230, 107] on mat-icon "star" at bounding box center [232, 105] width 8 height 8
click at [239, 184] on button "Submit" at bounding box center [238, 186] width 43 height 14
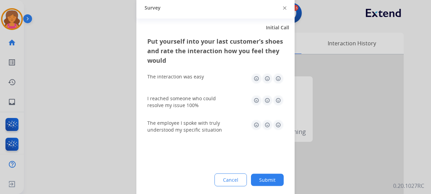
click at [279, 80] on img at bounding box center [278, 78] width 11 height 11
click at [281, 97] on img at bounding box center [278, 100] width 11 height 11
click at [279, 122] on img at bounding box center [278, 124] width 11 height 11
click at [276, 179] on button "Submit" at bounding box center [267, 179] width 33 height 12
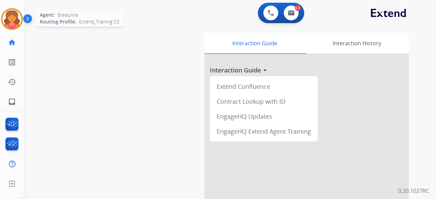
click at [15, 22] on img at bounding box center [11, 19] width 19 height 19
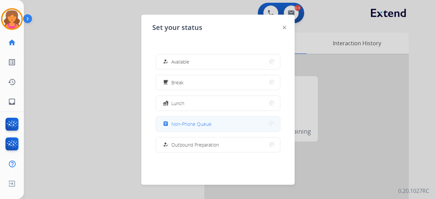
click at [197, 122] on span "Non-Phone Queue" at bounding box center [191, 124] width 40 height 7
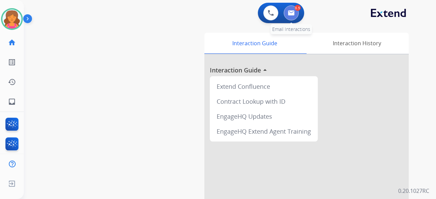
click at [292, 9] on button at bounding box center [291, 12] width 15 height 15
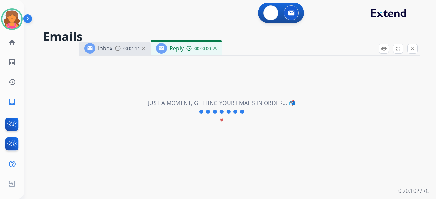
select select "**********"
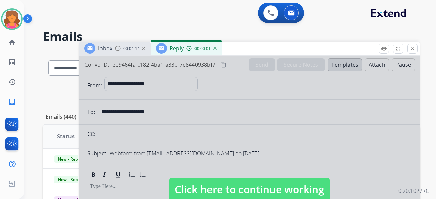
click at [183, 184] on span "Click here to continue working" at bounding box center [249, 189] width 160 height 23
select select
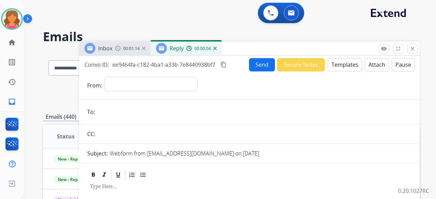
click at [214, 48] on img at bounding box center [214, 48] width 3 height 3
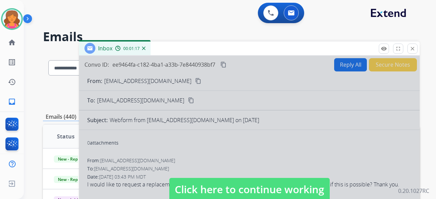
click at [232, 186] on span "Click here to continue working" at bounding box center [249, 189] width 160 height 23
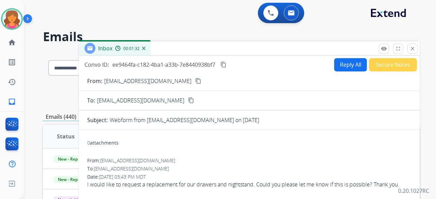
click at [195, 80] on mat-icon "content_copy" at bounding box center [198, 81] width 6 height 6
click at [339, 65] on button "Reply All" at bounding box center [350, 64] width 33 height 13
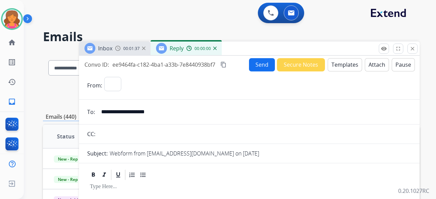
select select "**********"
click at [333, 65] on button "Templates" at bounding box center [345, 64] width 34 height 13
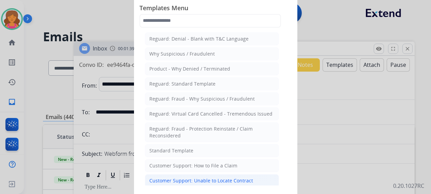
click at [188, 177] on div "Customer Support: Unable to Locate Contract" at bounding box center [201, 180] width 104 height 7
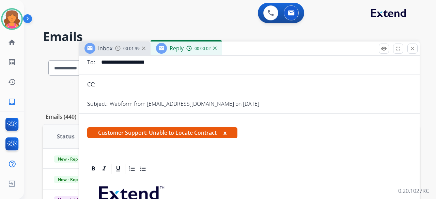
scroll to position [136, 0]
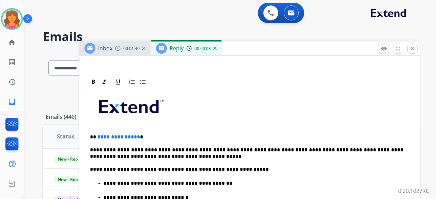
click at [137, 136] on p "**********" at bounding box center [246, 137] width 313 height 6
click at [137, 137] on p "**********" at bounding box center [246, 137] width 313 height 6
click at [136, 137] on span "**********" at bounding box center [118, 137] width 43 height 5
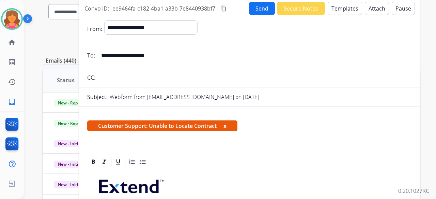
scroll to position [9, 0]
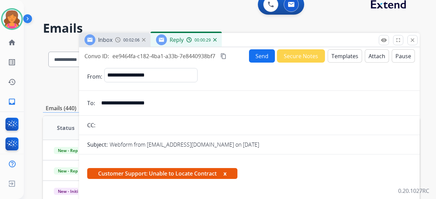
click at [254, 61] on button "Send" at bounding box center [262, 55] width 26 height 13
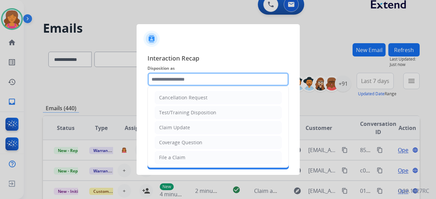
click at [189, 81] on input "text" at bounding box center [218, 80] width 141 height 14
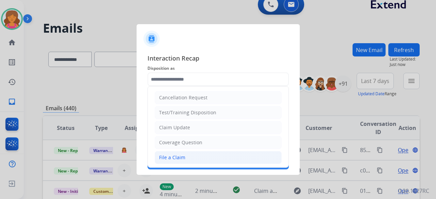
click at [176, 151] on li "File a Claim" at bounding box center [218, 157] width 127 height 13
type input "**********"
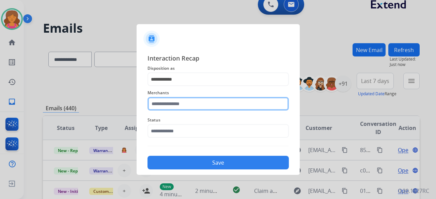
drag, startPoint x: 178, startPoint y: 98, endPoint x: 177, endPoint y: 107, distance: 9.5
click at [178, 103] on input "text" at bounding box center [218, 104] width 141 height 14
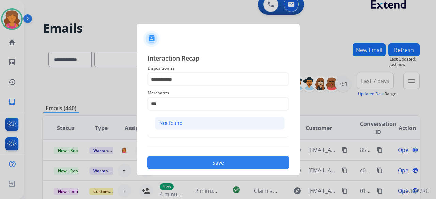
click at [172, 117] on li "Not found" at bounding box center [220, 123] width 130 height 13
type input "*********"
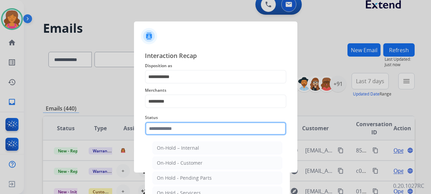
click at [179, 130] on input "text" at bounding box center [215, 129] width 141 height 14
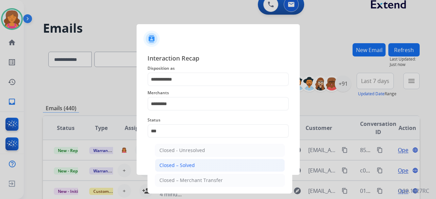
click at [171, 163] on div "Closed – Solved" at bounding box center [176, 165] width 35 height 7
type input "**********"
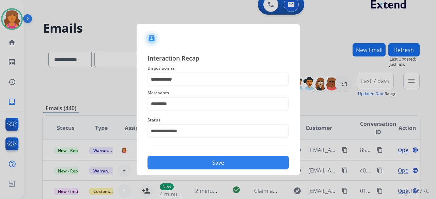
click at [172, 164] on button "Save" at bounding box center [218, 163] width 141 height 14
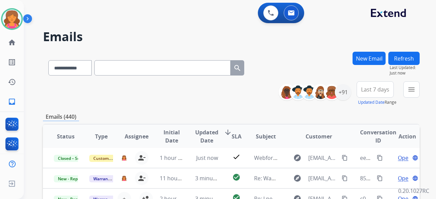
scroll to position [68, 0]
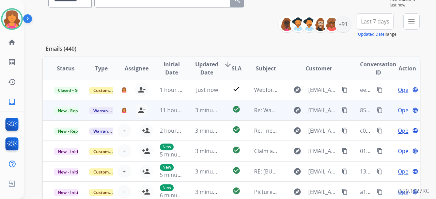
click at [398, 111] on span "Open" at bounding box center [405, 110] width 14 height 8
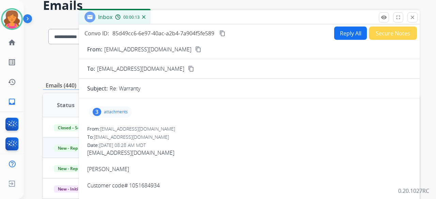
scroll to position [0, 0]
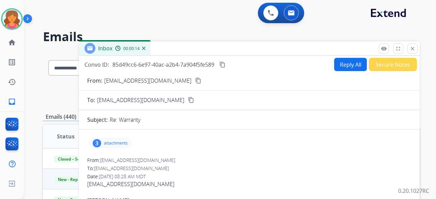
click at [121, 143] on p "attachments" at bounding box center [116, 143] width 24 height 5
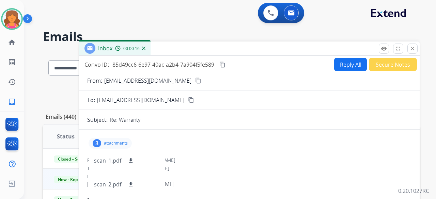
click at [337, 66] on button "Reply All" at bounding box center [350, 64] width 33 height 13
select select "**********"
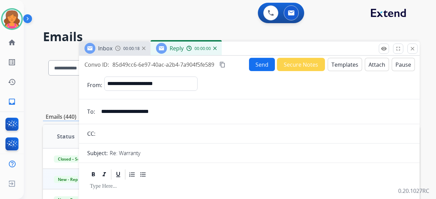
click at [342, 66] on button "Templates" at bounding box center [345, 64] width 34 height 13
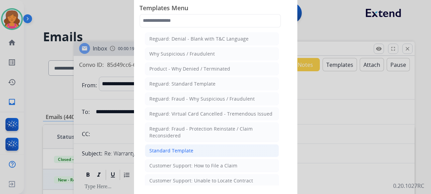
click at [187, 144] on li "Standard Template" at bounding box center [212, 150] width 134 height 13
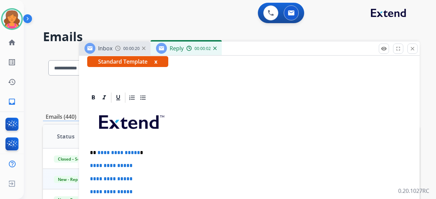
scroll to position [136, 0]
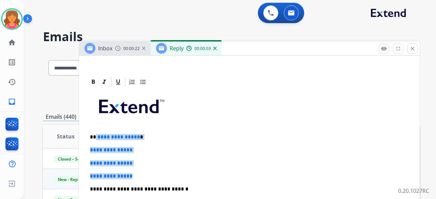
drag, startPoint x: 142, startPoint y: 172, endPoint x: 96, endPoint y: 129, distance: 63.4
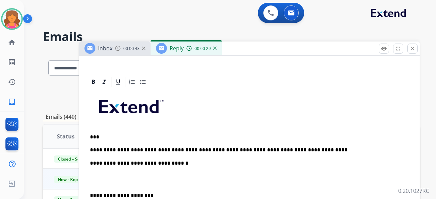
click at [223, 147] on p "**********" at bounding box center [246, 150] width 313 height 6
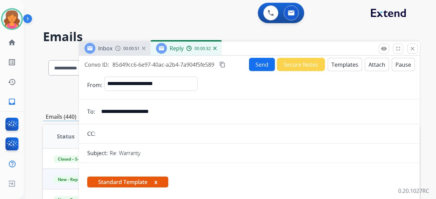
click at [257, 66] on button "Send" at bounding box center [262, 64] width 26 height 13
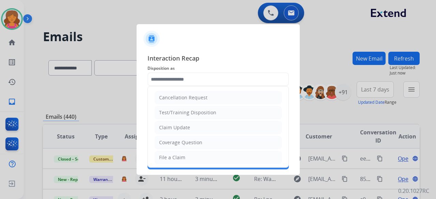
click at [218, 79] on input "text" at bounding box center [218, 80] width 141 height 14
click at [173, 155] on div "File a Claim" at bounding box center [172, 157] width 26 height 7
type input "**********"
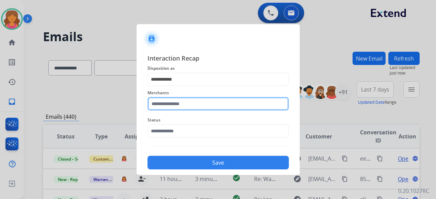
click at [183, 108] on div "Merchants" at bounding box center [218, 99] width 141 height 27
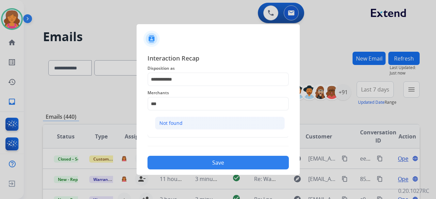
click at [193, 120] on li "Not found" at bounding box center [220, 123] width 130 height 13
type input "*********"
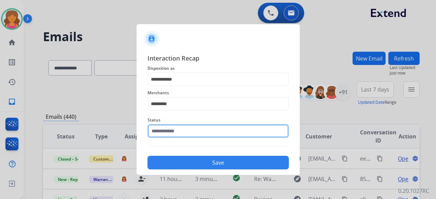
click at [191, 135] on input "text" at bounding box center [218, 131] width 141 height 14
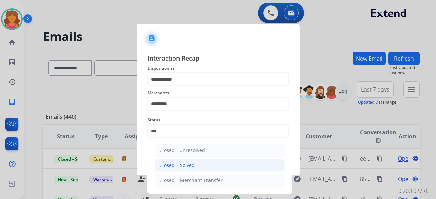
click at [206, 166] on li "Closed – Solved" at bounding box center [220, 165] width 130 height 13
type input "**********"
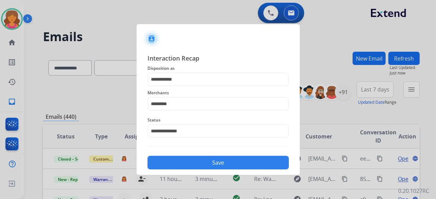
click at [205, 165] on button "Save" at bounding box center [218, 163] width 141 height 14
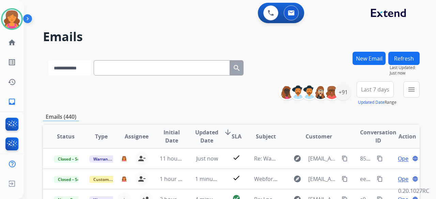
click at [90, 67] on select "**********" at bounding box center [69, 67] width 43 height 15
select select "**********"
click at [48, 60] on select "**********" at bounding box center [69, 67] width 43 height 15
click at [119, 70] on input "text" at bounding box center [162, 67] width 136 height 15
paste input "**********"
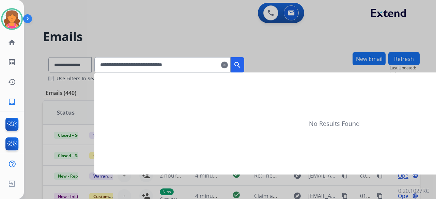
type input "**********"
click at [242, 67] on mat-icon "search" at bounding box center [237, 65] width 8 height 8
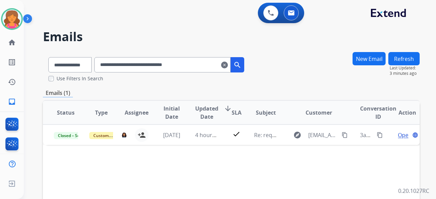
click at [228, 62] on mat-icon "clear" at bounding box center [224, 65] width 7 height 8
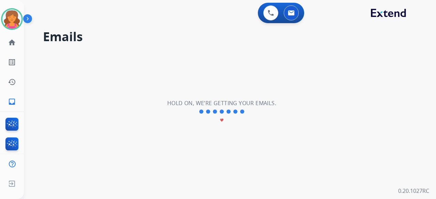
select select "**********"
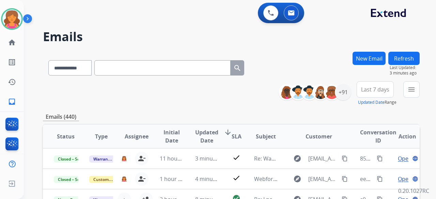
click at [194, 63] on input "text" at bounding box center [162, 67] width 136 height 15
click at [160, 68] on input "text" at bounding box center [162, 67] width 136 height 15
paste input "**********"
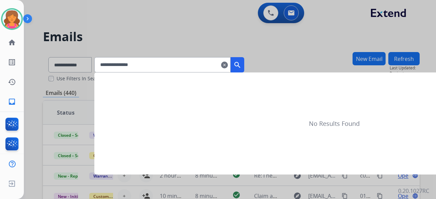
type input "**********"
click at [241, 67] on button "search" at bounding box center [238, 64] width 14 height 15
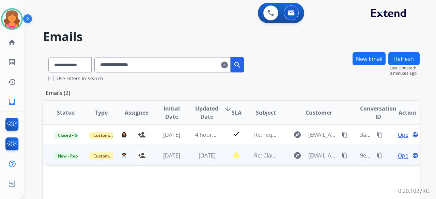
click at [398, 155] on span "Open" at bounding box center [405, 156] width 14 height 8
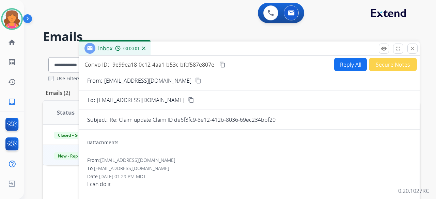
click at [223, 64] on mat-icon "content_copy" at bounding box center [222, 65] width 6 height 6
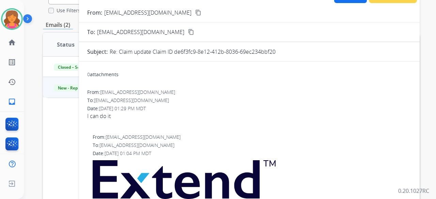
scroll to position [34, 0]
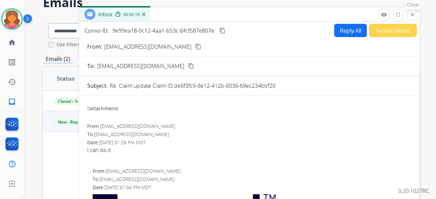
click at [414, 16] on mat-icon "close" at bounding box center [413, 15] width 6 height 6
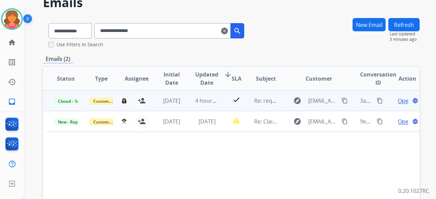
click at [395, 101] on div "Open language" at bounding box center [407, 101] width 24 height 8
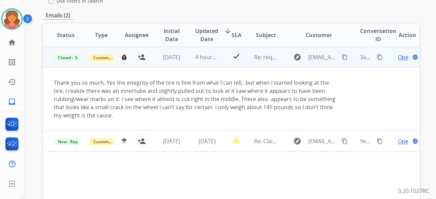
scroll to position [102, 0]
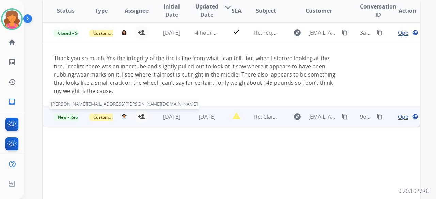
click at [122, 117] on img at bounding box center [124, 116] width 5 height 5
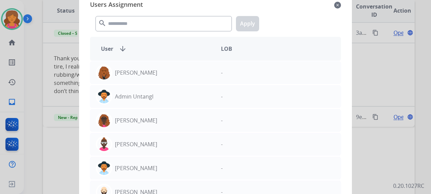
click at [339, 6] on mat-icon "close" at bounding box center [337, 5] width 7 height 8
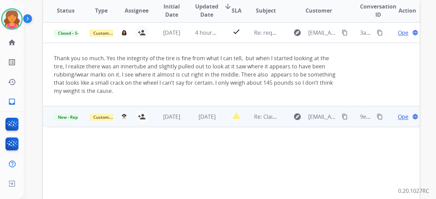
click at [395, 116] on div "Open language" at bounding box center [407, 117] width 24 height 8
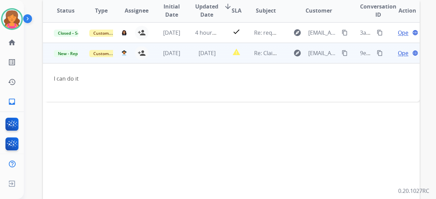
click at [398, 55] on span "Open" at bounding box center [405, 53] width 14 height 8
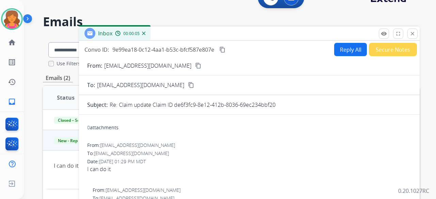
scroll to position [0, 0]
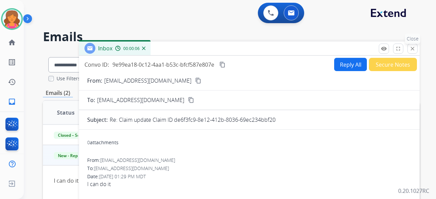
click at [415, 48] on mat-icon "close" at bounding box center [413, 49] width 6 height 6
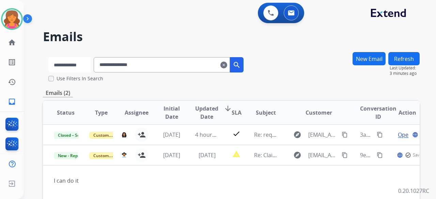
click at [82, 65] on select "**********" at bounding box center [69, 64] width 43 height 15
click at [165, 73] on div "**********" at bounding box center [146, 64] width 207 height 24
click at [228, 66] on mat-icon "clear" at bounding box center [224, 65] width 7 height 8
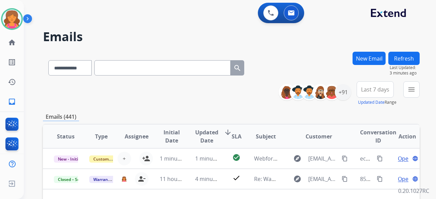
click at [173, 69] on input "text" at bounding box center [162, 67] width 136 height 15
click at [87, 72] on select "**********" at bounding box center [69, 67] width 43 height 15
select select "**********"
click at [48, 60] on select "**********" at bounding box center [69, 67] width 43 height 15
paste input "**********"
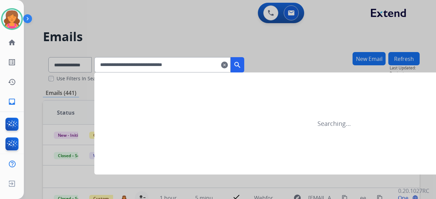
type input "**********"
click at [244, 61] on button "search" at bounding box center [238, 64] width 14 height 15
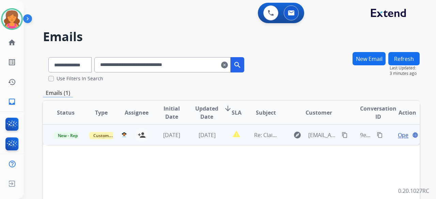
click at [398, 134] on span "Open" at bounding box center [405, 135] width 14 height 8
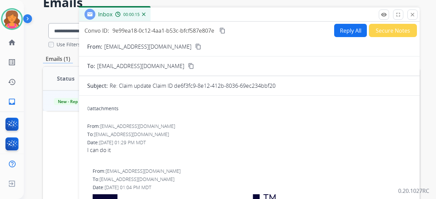
drag, startPoint x: 125, startPoint y: 86, endPoint x: 276, endPoint y: 88, distance: 151.6
click at [276, 88] on div "Re: Claim update Claim ID de6f3fc9-8e12-412b-8036-69ec234bbf20" at bounding box center [261, 86] width 302 height 8
copy p "Claim update Claim ID de6f3fc9-8e12-412b-8036-69ec234bbf20"
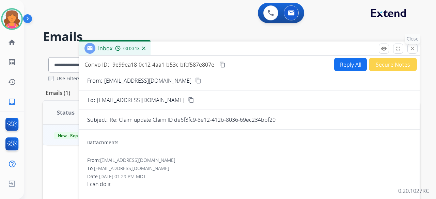
click at [410, 50] on mat-icon "close" at bounding box center [413, 49] width 6 height 6
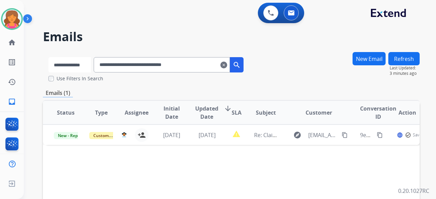
click at [91, 63] on select "**********" at bounding box center [69, 64] width 43 height 15
click at [48, 57] on select "**********" at bounding box center [69, 64] width 43 height 15
click at [228, 66] on mat-icon "clear" at bounding box center [224, 65] width 7 height 8
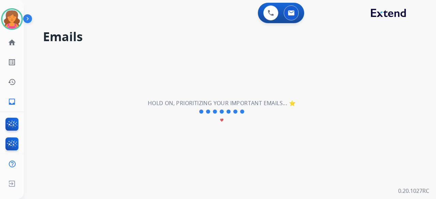
select select "**********"
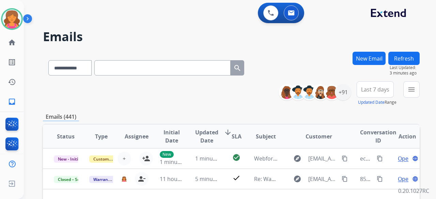
paste input "**********"
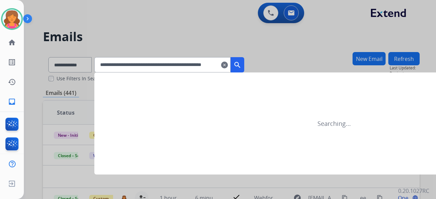
click at [242, 67] on mat-icon "search" at bounding box center [237, 65] width 8 height 8
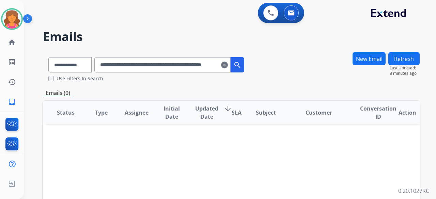
click at [139, 65] on input "**********" at bounding box center [162, 64] width 136 height 15
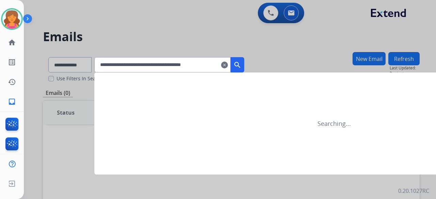
type input "**********"
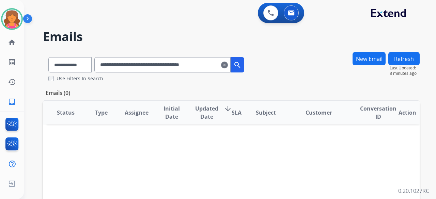
click at [229, 68] on input "**********" at bounding box center [162, 64] width 136 height 15
click at [228, 67] on mat-icon "clear" at bounding box center [224, 65] width 7 height 8
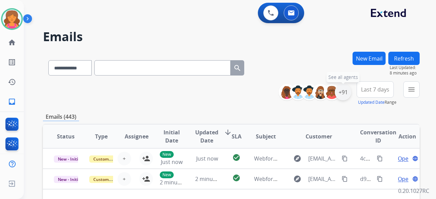
click at [343, 93] on div "+91" at bounding box center [343, 92] width 16 height 16
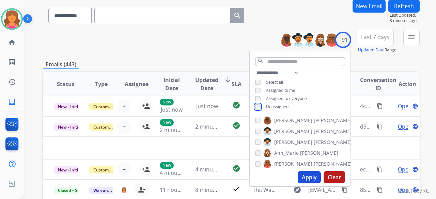
scroll to position [68, 0]
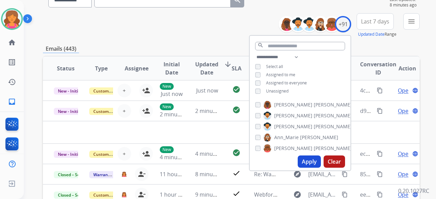
click at [300, 166] on button "Apply" at bounding box center [309, 162] width 23 height 12
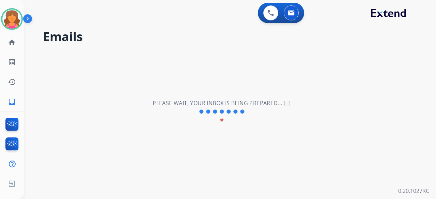
scroll to position [0, 0]
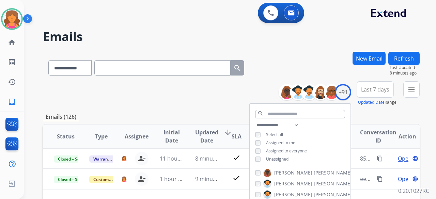
click at [362, 91] on span "Last 7 days" at bounding box center [375, 89] width 28 height 3
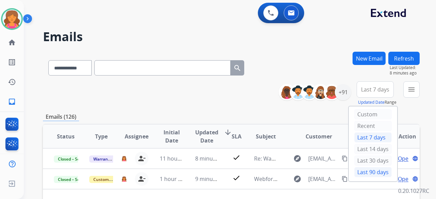
click at [357, 170] on div "Last 90 days" at bounding box center [372, 172] width 37 height 10
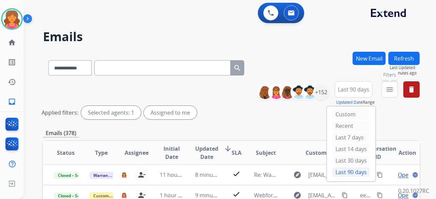
click at [387, 93] on mat-icon "menu" at bounding box center [390, 90] width 8 height 8
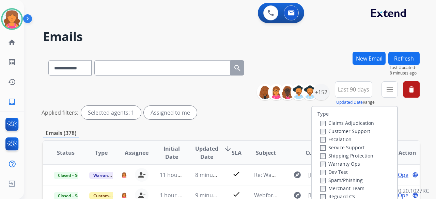
click at [353, 129] on label "Customer Support" at bounding box center [345, 131] width 50 height 6
click at [341, 154] on label "Shipping Protection" at bounding box center [346, 156] width 53 height 6
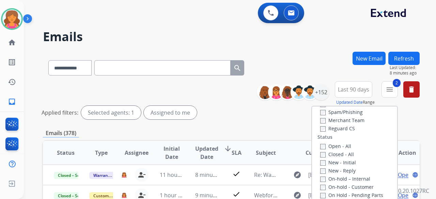
click at [336, 128] on label "Reguard CS" at bounding box center [337, 128] width 35 height 6
click at [332, 145] on label "Open - All" at bounding box center [335, 146] width 31 height 6
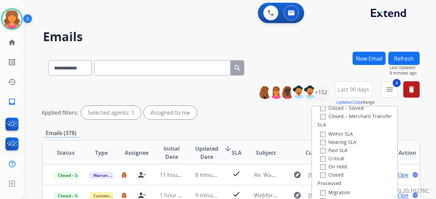
scroll to position [102, 0]
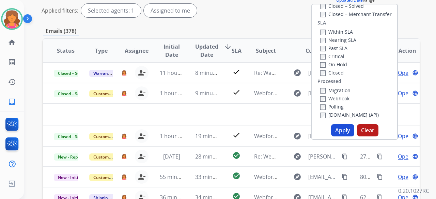
click at [338, 133] on button "Apply" at bounding box center [342, 130] width 23 height 12
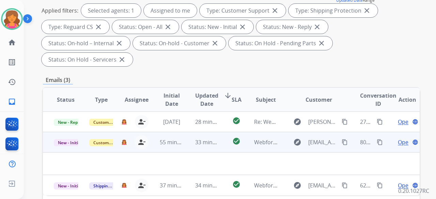
click at [398, 138] on span "Open" at bounding box center [405, 142] width 14 height 8
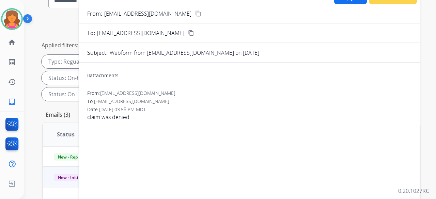
scroll to position [34, 0]
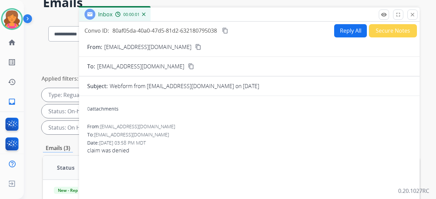
click at [195, 48] on mat-icon "content_copy" at bounding box center [198, 47] width 6 height 6
click at [341, 30] on button "Reply All" at bounding box center [350, 30] width 33 height 13
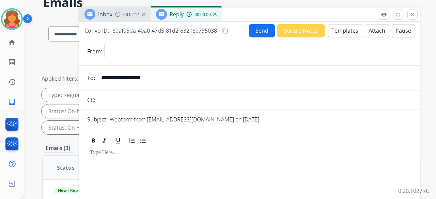
select select "**********"
click at [340, 32] on button "Templates" at bounding box center [345, 30] width 34 height 13
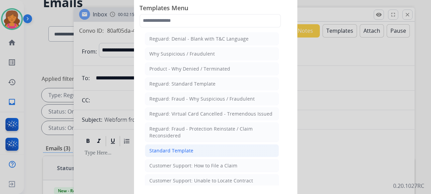
click at [188, 149] on div "Standard Template" at bounding box center [171, 150] width 44 height 7
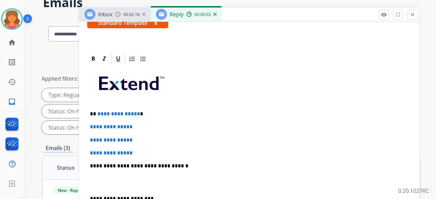
scroll to position [149, 0]
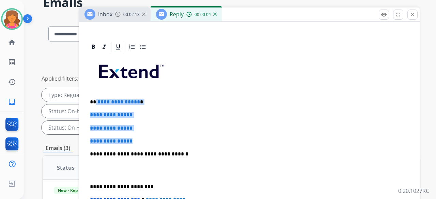
drag, startPoint x: 136, startPoint y: 128, endPoint x: 96, endPoint y: 86, distance: 57.6
click at [96, 86] on div "**********" at bounding box center [249, 170] width 324 height 234
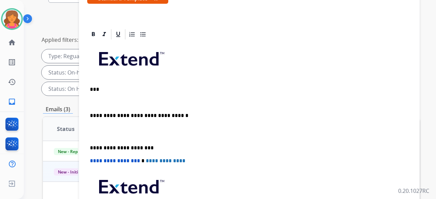
scroll to position [60, 0]
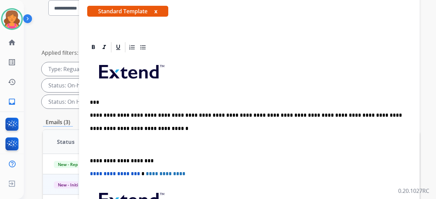
click at [174, 107] on div "**********" at bounding box center [249, 157] width 324 height 208
click at [173, 112] on p "**********" at bounding box center [246, 115] width 313 height 6
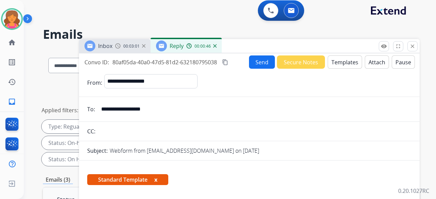
scroll to position [0, 0]
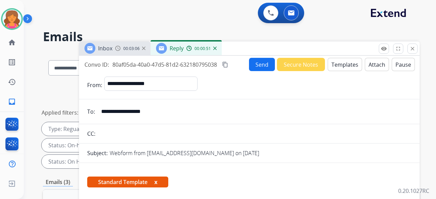
click at [225, 62] on mat-icon "content_copy" at bounding box center [225, 65] width 6 height 6
click at [369, 68] on button "Attach" at bounding box center [377, 64] width 24 height 13
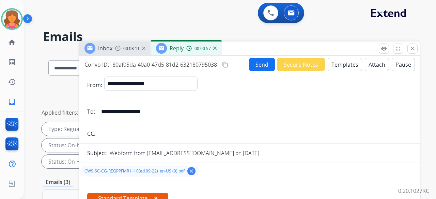
click at [251, 65] on button "Send" at bounding box center [262, 64] width 26 height 13
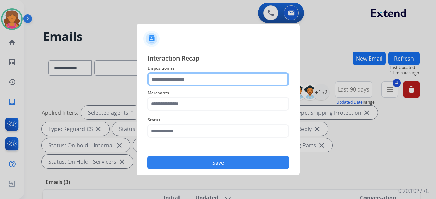
click at [175, 80] on input "text" at bounding box center [218, 80] width 141 height 14
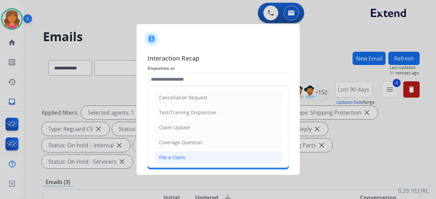
click at [179, 152] on li "File a Claim" at bounding box center [218, 157] width 127 height 13
type input "**********"
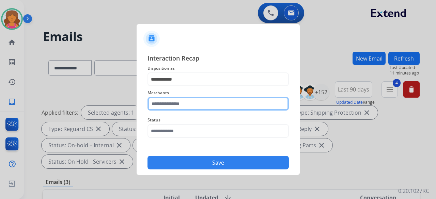
click at [176, 105] on input "text" at bounding box center [218, 104] width 141 height 14
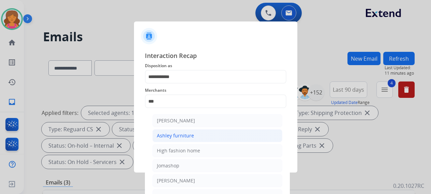
click at [174, 137] on div "Ashley furniture" at bounding box center [175, 135] width 37 height 7
type input "**********"
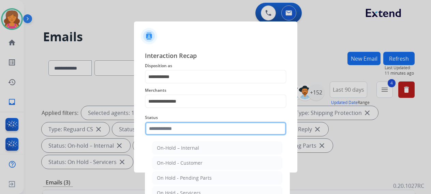
click at [173, 126] on input "text" at bounding box center [215, 129] width 141 height 14
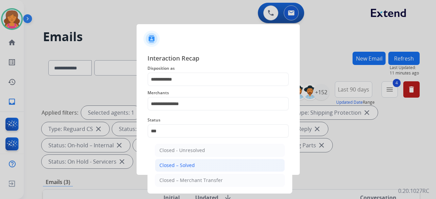
click at [181, 165] on div "Closed – Solved" at bounding box center [176, 165] width 35 height 7
type input "**********"
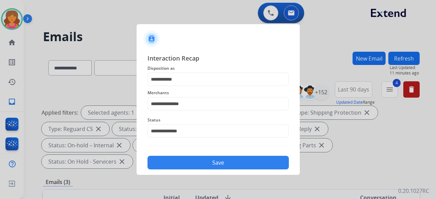
click at [181, 165] on button "Save" at bounding box center [218, 163] width 141 height 14
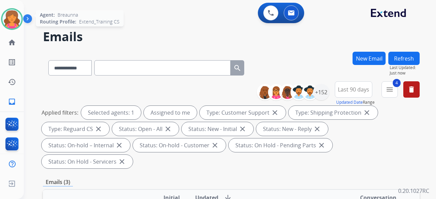
click at [7, 18] on img at bounding box center [11, 19] width 19 height 19
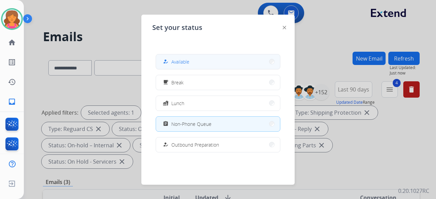
click at [212, 65] on button "how_to_reg Available" at bounding box center [218, 62] width 124 height 15
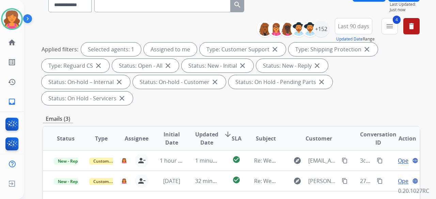
scroll to position [102, 0]
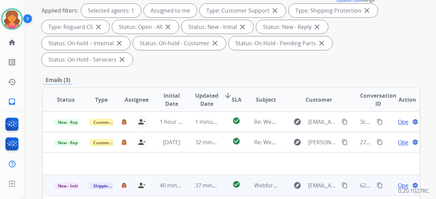
click at [398, 182] on span "Open" at bounding box center [405, 186] width 14 height 8
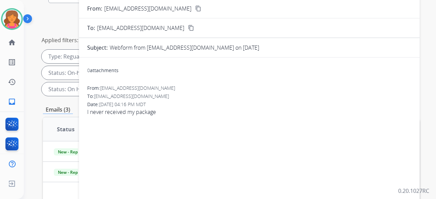
scroll to position [34, 0]
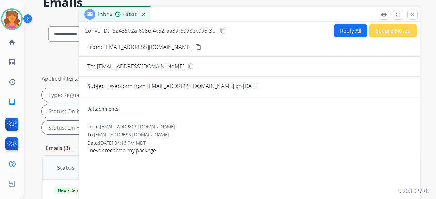
click at [195, 47] on mat-icon "content_copy" at bounding box center [198, 47] width 6 height 6
click at [334, 34] on button "Reply All" at bounding box center [350, 30] width 33 height 13
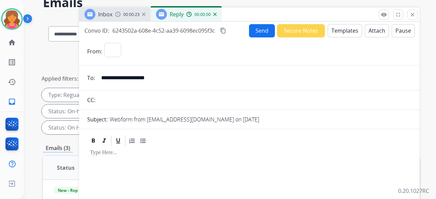
select select "**********"
click at [333, 34] on button "Templates" at bounding box center [345, 30] width 34 height 13
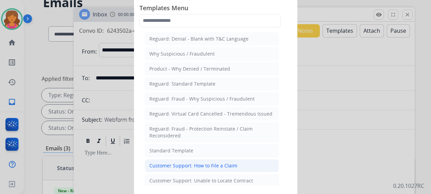
click at [195, 162] on div "Customer Support: How to File a Claim" at bounding box center [193, 165] width 88 height 7
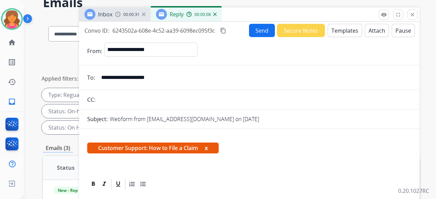
scroll to position [102, 0]
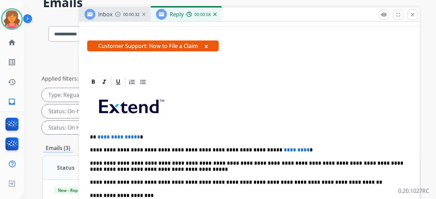
click at [136, 137] on span "**********" at bounding box center [118, 137] width 43 height 5
click at [284, 150] on span "*********" at bounding box center [297, 150] width 26 height 5
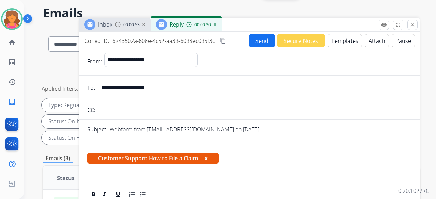
scroll to position [0, 0]
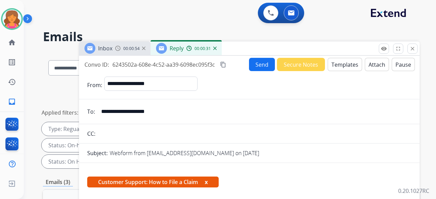
click at [220, 64] on button "content_copy" at bounding box center [223, 65] width 8 height 8
click at [259, 64] on button "Send" at bounding box center [262, 64] width 26 height 13
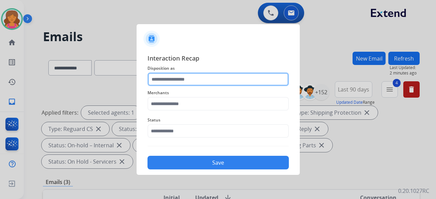
click at [236, 75] on input "text" at bounding box center [218, 80] width 141 height 14
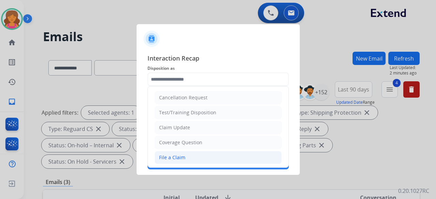
click at [192, 153] on li "File a Claim" at bounding box center [218, 157] width 127 height 13
type input "**********"
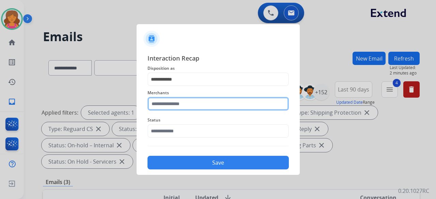
click at [199, 101] on input "text" at bounding box center [218, 104] width 141 height 14
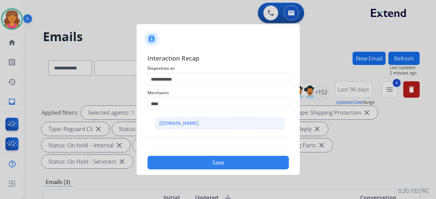
click at [190, 117] on li "[DOMAIN_NAME]" at bounding box center [220, 123] width 130 height 13
type input "**********"
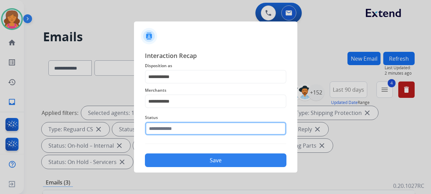
click at [182, 132] on input "text" at bounding box center [215, 129] width 141 height 14
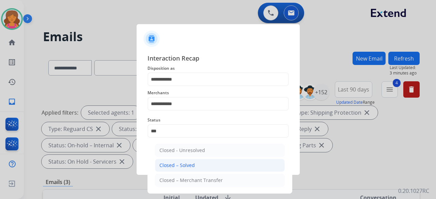
click at [188, 160] on li "Closed – Solved" at bounding box center [220, 165] width 130 height 13
type input "**********"
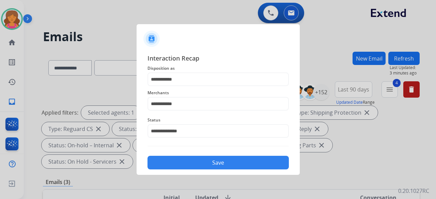
click at [178, 167] on button "Save" at bounding box center [218, 163] width 141 height 14
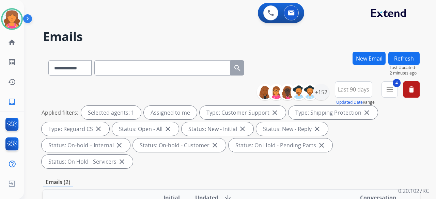
scroll to position [102, 0]
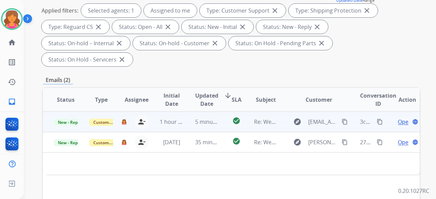
click at [398, 118] on span "Open" at bounding box center [405, 122] width 14 height 8
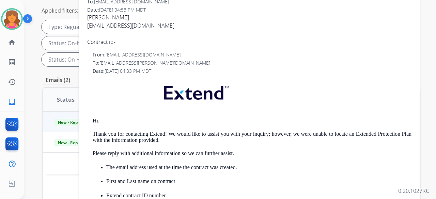
scroll to position [0, 0]
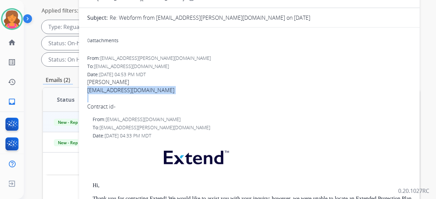
drag, startPoint x: 89, startPoint y: 91, endPoint x: 146, endPoint y: 98, distance: 58.0
click at [146, 98] on span "[PERSON_NAME] [PERSON_NAME][EMAIL_ADDRESS][PERSON_NAME][DOMAIN_NAME] Contract i…" at bounding box center [249, 94] width 324 height 33
copy div "[EMAIL_ADDRESS][DOMAIN_NAME]"
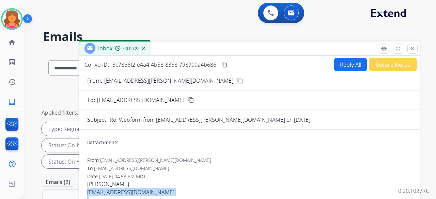
click at [348, 66] on button "Reply All" at bounding box center [350, 64] width 33 height 13
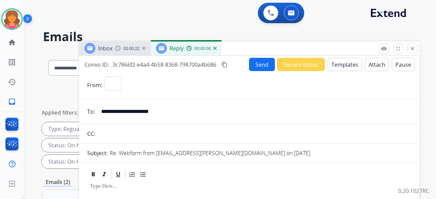
select select "**********"
click at [348, 66] on button "Templates" at bounding box center [345, 64] width 34 height 13
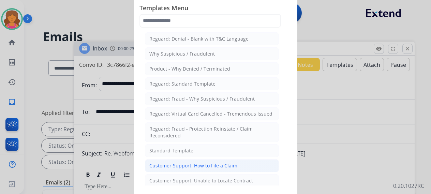
click at [212, 163] on div "Customer Support: How to File a Claim" at bounding box center [193, 165] width 88 height 7
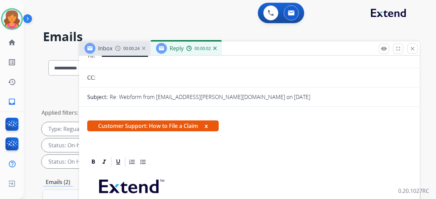
scroll to position [102, 0]
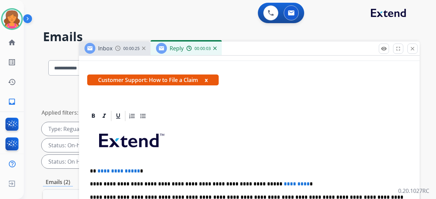
click at [134, 170] on span "**********" at bounding box center [118, 171] width 43 height 5
click at [135, 170] on span "**********" at bounding box center [118, 171] width 43 height 5
click at [284, 184] on span "*********" at bounding box center [297, 184] width 26 height 5
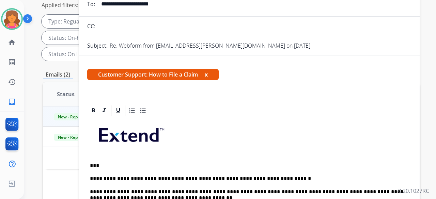
scroll to position [5, 0]
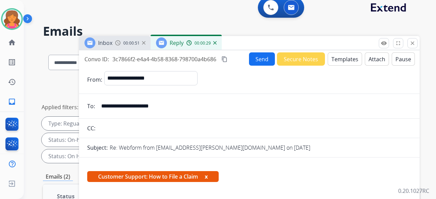
click at [228, 59] on mat-icon "content_copy" at bounding box center [224, 59] width 6 height 6
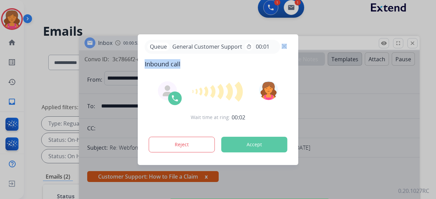
drag, startPoint x: 287, startPoint y: 56, endPoint x: 252, endPoint y: 63, distance: 35.4
click at [252, 63] on div "Queue General Customer Support timer 00:01 Inbound call" at bounding box center [218, 54] width 147 height 29
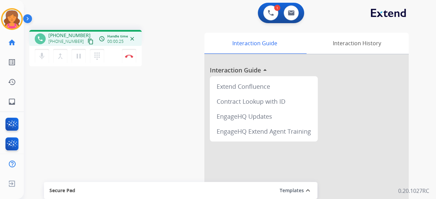
click at [87, 42] on button "content_copy" at bounding box center [91, 41] width 8 height 8
click at [130, 58] on button "Disconnect" at bounding box center [129, 56] width 14 height 14
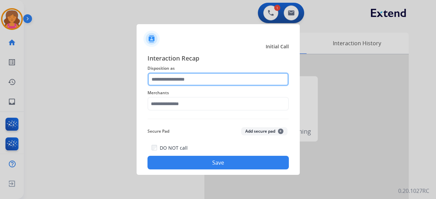
click at [167, 81] on input "text" at bounding box center [218, 80] width 141 height 14
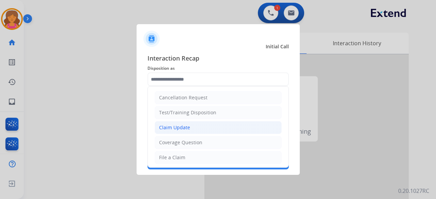
click at [178, 130] on div "Claim Update" at bounding box center [174, 127] width 31 height 7
type input "**********"
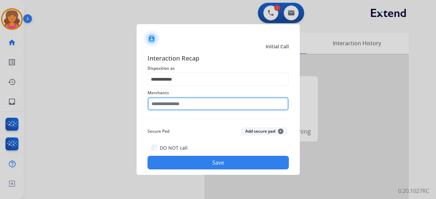
click at [171, 106] on input "text" at bounding box center [218, 104] width 141 height 14
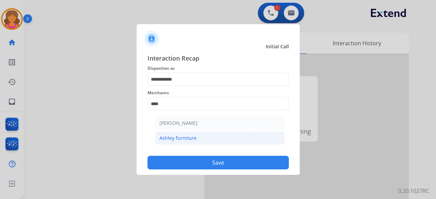
click at [179, 136] on div "Ashley furniture" at bounding box center [177, 138] width 37 height 7
type input "**********"
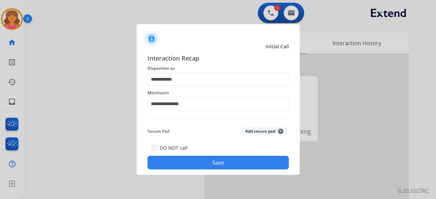
click at [179, 157] on button "Save" at bounding box center [218, 163] width 141 height 14
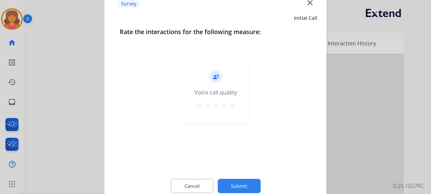
click at [233, 107] on mat-icon "star" at bounding box center [232, 105] width 8 height 8
click at [225, 183] on button "Submit" at bounding box center [238, 186] width 43 height 14
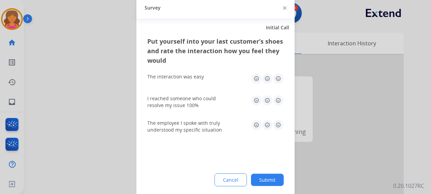
click at [281, 78] on img at bounding box center [278, 78] width 11 height 11
click at [278, 101] on img at bounding box center [278, 100] width 11 height 11
click at [275, 122] on img at bounding box center [278, 124] width 11 height 11
click at [264, 176] on button "Submit" at bounding box center [267, 179] width 33 height 12
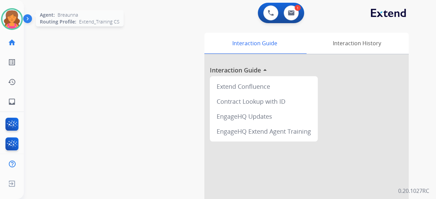
click at [15, 18] on img at bounding box center [11, 19] width 19 height 19
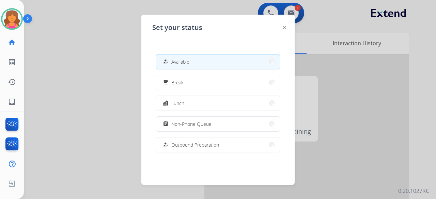
click at [75, 45] on div at bounding box center [218, 99] width 436 height 199
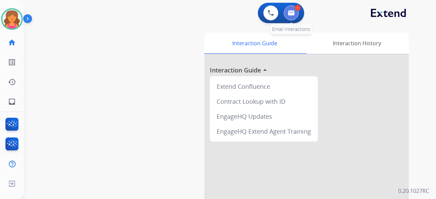
click at [294, 11] on img at bounding box center [291, 12] width 7 height 5
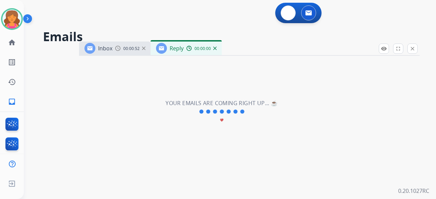
select select "**********"
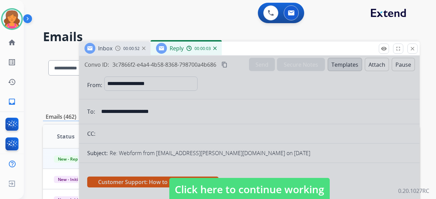
click at [215, 49] on img at bounding box center [214, 48] width 3 height 3
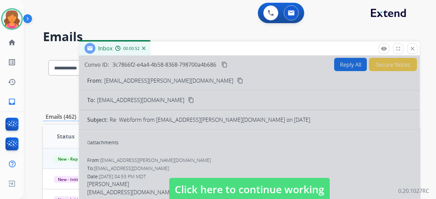
click at [200, 186] on span "Click here to continue working" at bounding box center [249, 189] width 160 height 23
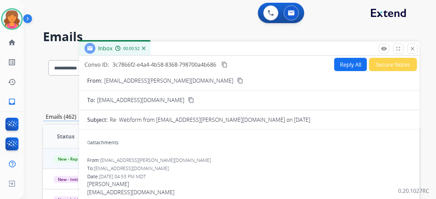
click at [354, 64] on button "Reply All" at bounding box center [350, 64] width 33 height 13
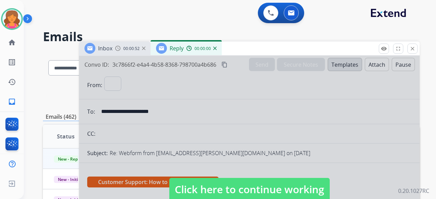
select select "**********"
click at [256, 185] on span "Click here to continue working" at bounding box center [249, 189] width 160 height 23
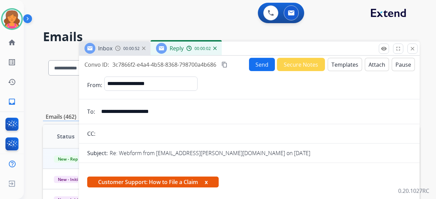
click at [331, 68] on button "Templates" at bounding box center [345, 64] width 34 height 13
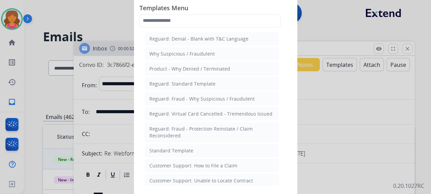
click at [264, 148] on li "Standard Template" at bounding box center [212, 150] width 134 height 13
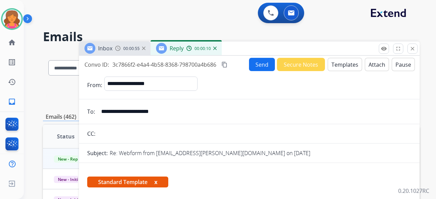
click at [339, 62] on button "Templates" at bounding box center [345, 64] width 34 height 13
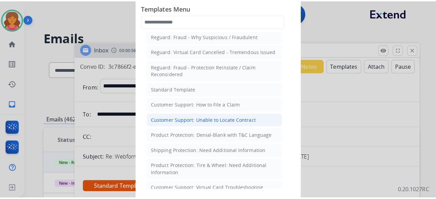
scroll to position [34, 0]
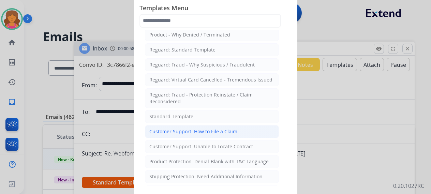
click at [188, 128] on div "Customer Support: How to File a Claim" at bounding box center [193, 131] width 88 height 7
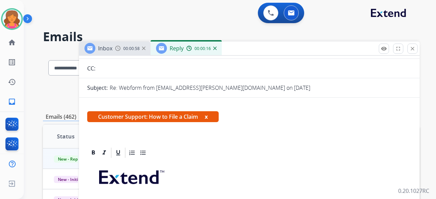
scroll to position [102, 0]
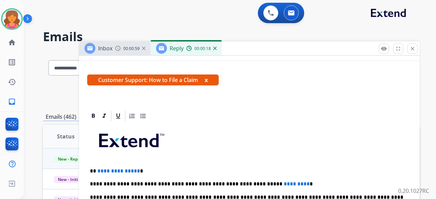
click at [136, 171] on span "**********" at bounding box center [118, 171] width 43 height 5
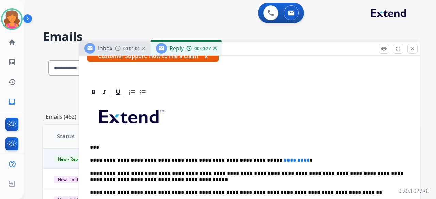
scroll to position [136, 0]
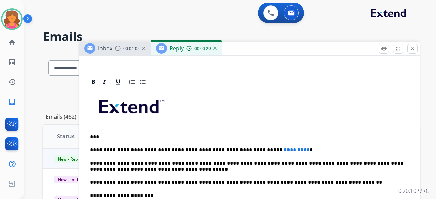
click at [284, 150] on span "*********" at bounding box center [297, 150] width 26 height 5
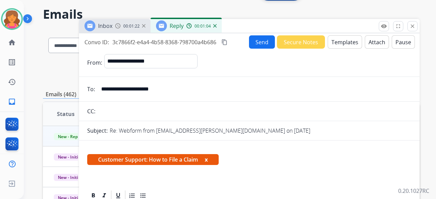
scroll to position [0, 0]
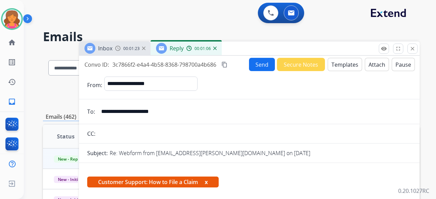
click at [256, 65] on button "Send" at bounding box center [262, 64] width 26 height 13
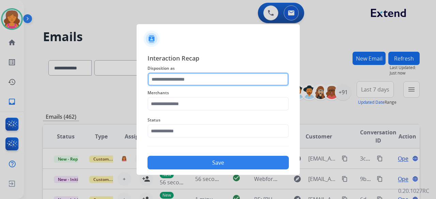
click at [233, 81] on input "text" at bounding box center [218, 80] width 141 height 14
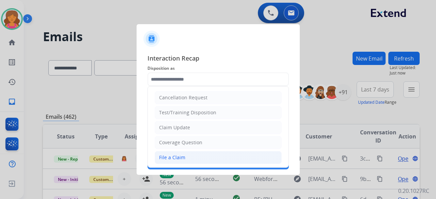
click at [195, 154] on li "File a Claim" at bounding box center [218, 157] width 127 height 13
type input "**********"
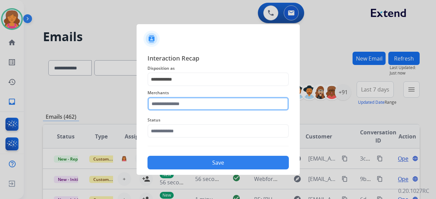
click at [190, 107] on input "text" at bounding box center [218, 104] width 141 height 14
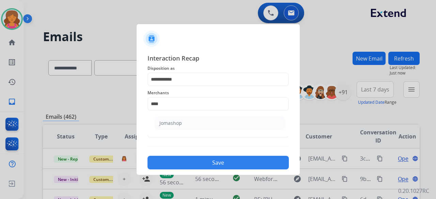
click at [187, 118] on li "Jomashop" at bounding box center [220, 123] width 130 height 13
type input "********"
click at [185, 121] on span "Status" at bounding box center [218, 120] width 141 height 8
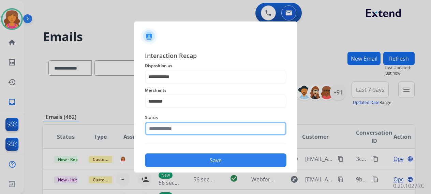
click at [180, 130] on input "text" at bounding box center [215, 129] width 141 height 14
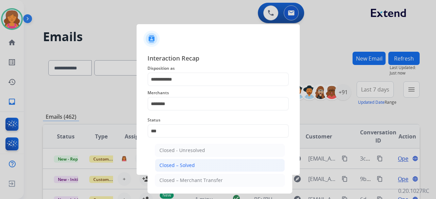
click at [187, 165] on div "Closed – Solved" at bounding box center [176, 165] width 35 height 7
type input "**********"
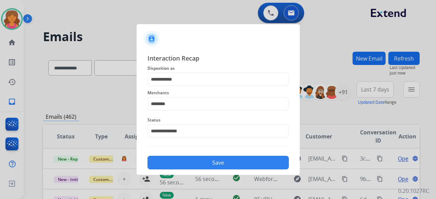
click at [188, 165] on button "Save" at bounding box center [218, 163] width 141 height 14
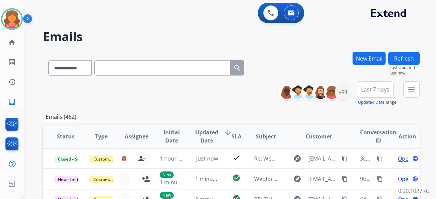
scroll to position [1, 0]
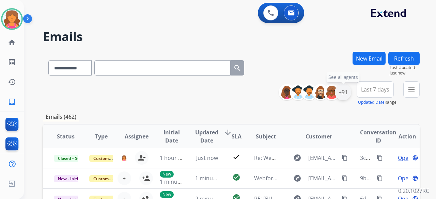
click at [345, 92] on div "+91" at bounding box center [343, 92] width 16 height 16
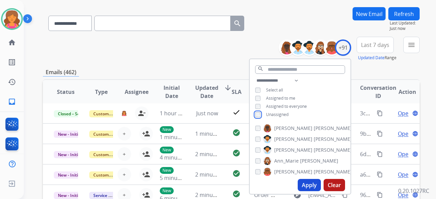
scroll to position [68, 0]
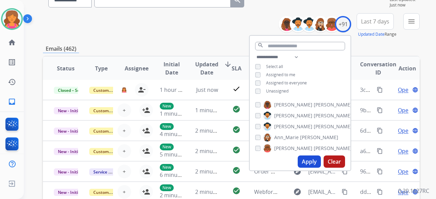
click at [305, 161] on button "Apply" at bounding box center [309, 162] width 23 height 12
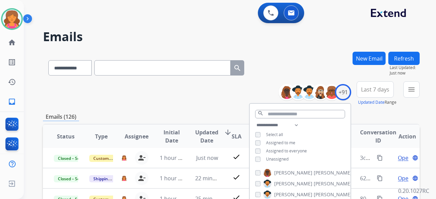
click at [177, 86] on div "**********" at bounding box center [231, 93] width 377 height 25
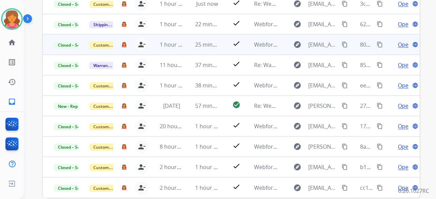
scroll to position [170, 0]
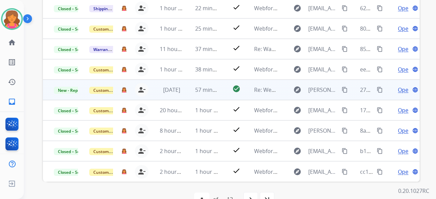
click at [401, 94] on td "Open language" at bounding box center [401, 90] width 35 height 20
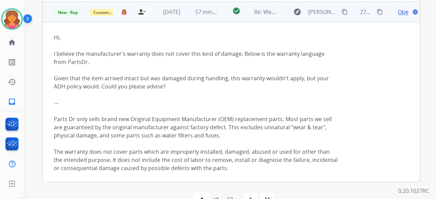
scroll to position [68, 0]
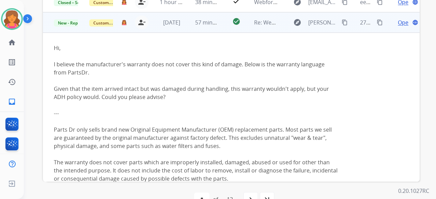
click at [398, 22] on span "Open" at bounding box center [405, 22] width 14 height 8
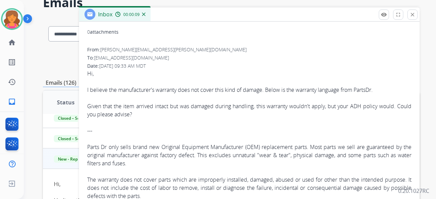
scroll to position [76, 0]
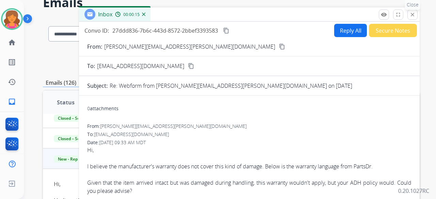
click at [415, 13] on mat-icon "close" at bounding box center [413, 15] width 6 height 6
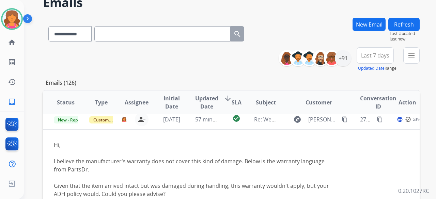
scroll to position [68, 0]
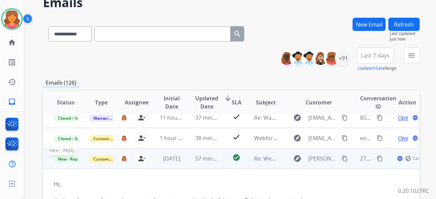
click at [67, 156] on span "New - Reply" at bounding box center [69, 159] width 31 height 7
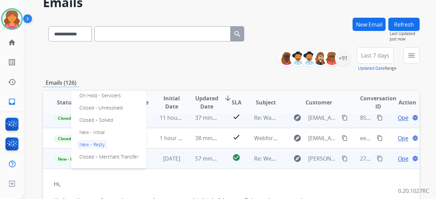
click at [102, 120] on p "Closed – Solved" at bounding box center [96, 121] width 39 height 10
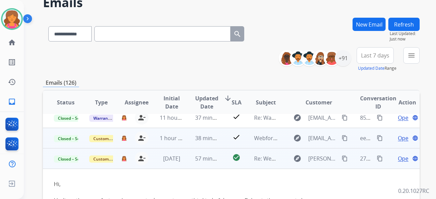
scroll to position [0, 0]
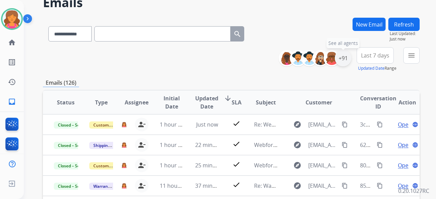
click at [349, 62] on div "+91" at bounding box center [343, 58] width 16 height 16
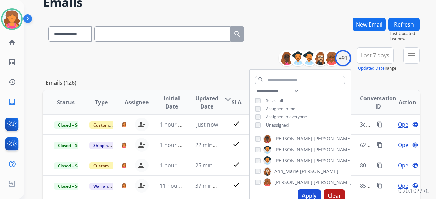
click at [299, 30] on div "**********" at bounding box center [231, 33] width 377 height 30
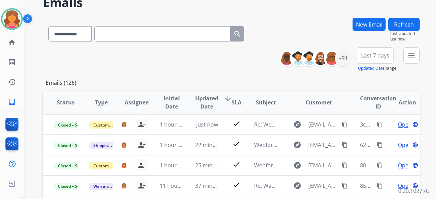
click at [382, 60] on button "Last 7 days" at bounding box center [375, 55] width 37 height 16
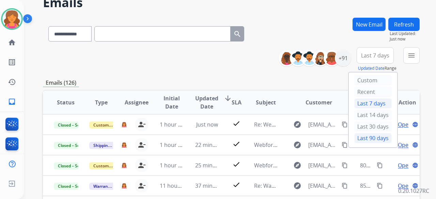
click at [357, 136] on div "Last 90 days" at bounding box center [372, 138] width 37 height 10
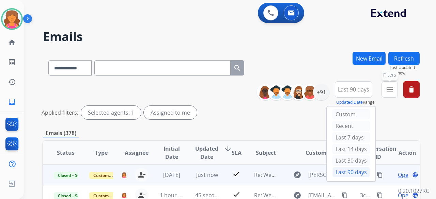
click at [395, 87] on button "menu Filters" at bounding box center [390, 89] width 16 height 16
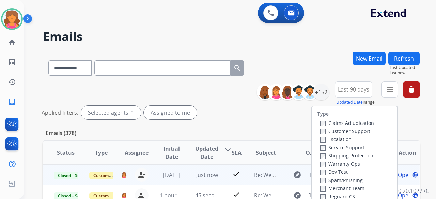
drag, startPoint x: 356, startPoint y: 130, endPoint x: 354, endPoint y: 136, distance: 6.3
click at [356, 130] on label "Customer Support" at bounding box center [345, 131] width 50 height 6
click at [345, 162] on label "Warranty Ops" at bounding box center [340, 164] width 40 height 6
click at [345, 156] on label "Shipping Protection" at bounding box center [346, 156] width 53 height 6
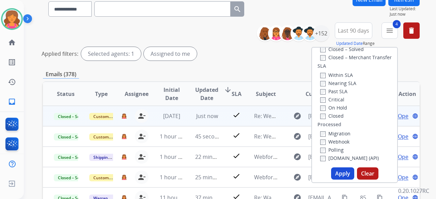
scroll to position [68, 0]
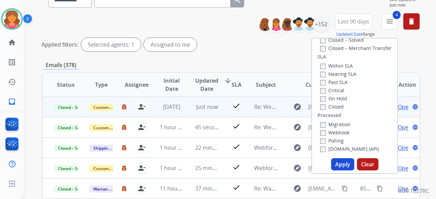
click at [343, 166] on button "Apply" at bounding box center [342, 164] width 23 height 12
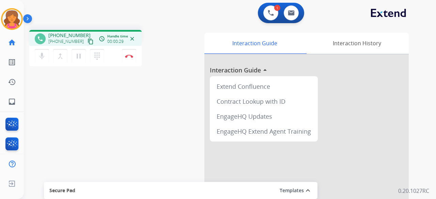
click at [88, 41] on mat-icon "content_copy" at bounding box center [91, 42] width 6 height 6
click at [131, 56] on img at bounding box center [129, 56] width 8 height 3
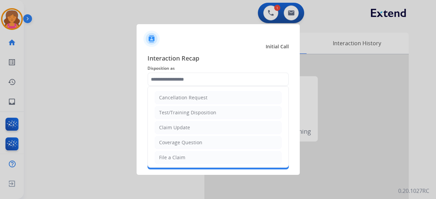
click at [173, 80] on input "text" at bounding box center [218, 80] width 141 height 14
click at [180, 157] on div "File a Claim" at bounding box center [172, 157] width 26 height 7
type input "**********"
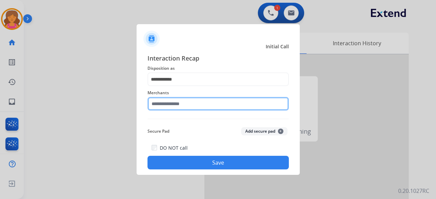
click at [179, 103] on input "text" at bounding box center [218, 104] width 141 height 14
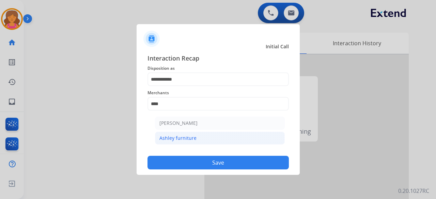
click at [204, 138] on li "Ashley furniture" at bounding box center [220, 138] width 130 height 13
type input "**********"
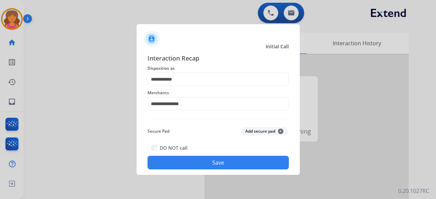
click at [198, 161] on button "Save" at bounding box center [218, 163] width 141 height 14
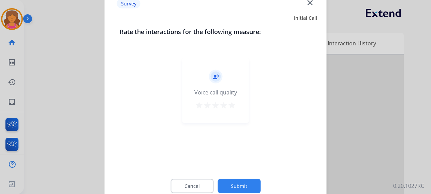
click at [230, 110] on button "star" at bounding box center [232, 106] width 8 height 10
click at [229, 187] on button "Submit" at bounding box center [238, 186] width 43 height 14
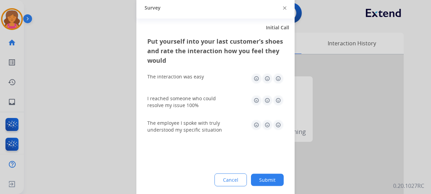
click at [275, 77] on img at bounding box center [278, 78] width 11 height 11
click at [278, 102] on img at bounding box center [278, 100] width 11 height 11
click at [279, 125] on img at bounding box center [278, 124] width 11 height 11
click at [266, 182] on button "Submit" at bounding box center [267, 179] width 33 height 12
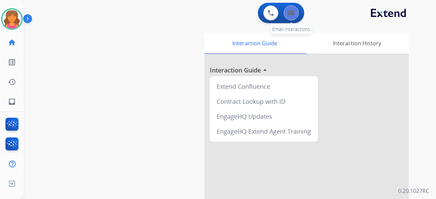
click at [285, 17] on button at bounding box center [291, 12] width 15 height 15
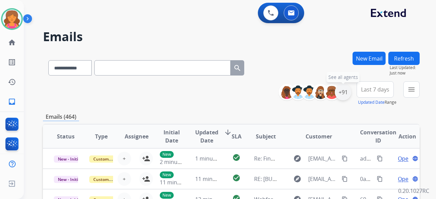
click at [348, 97] on div "+91" at bounding box center [343, 92] width 16 height 16
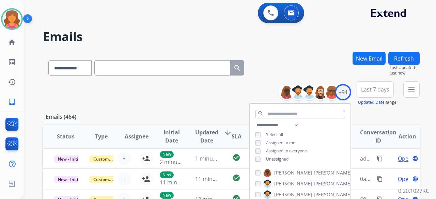
click at [252, 162] on div "**********" at bounding box center [300, 143] width 101 height 44
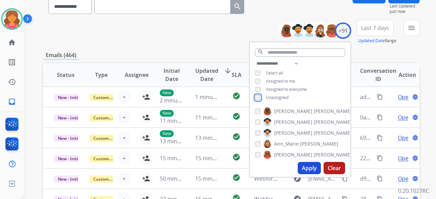
scroll to position [68, 0]
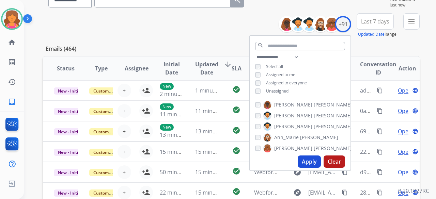
click at [311, 161] on button "Apply" at bounding box center [309, 162] width 23 height 12
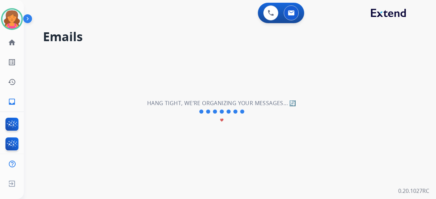
scroll to position [0, 0]
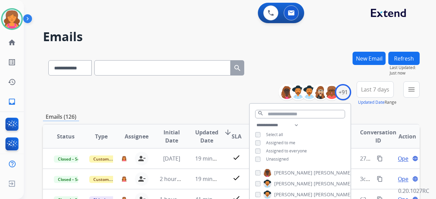
click at [201, 113] on div "Emails (126)" at bounding box center [231, 117] width 377 height 9
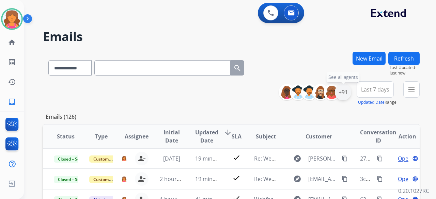
click at [341, 92] on div "+91" at bounding box center [343, 92] width 16 height 16
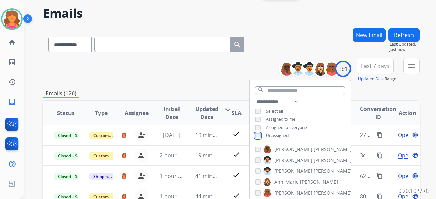
scroll to position [34, 0]
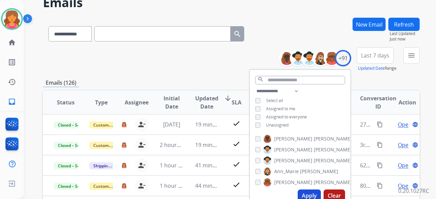
click at [308, 196] on button "Apply" at bounding box center [309, 196] width 23 height 12
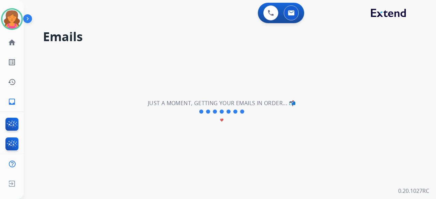
scroll to position [0, 0]
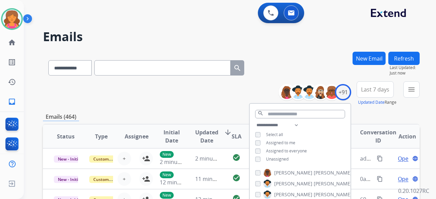
click at [367, 89] on span "Last 7 days" at bounding box center [375, 89] width 28 height 3
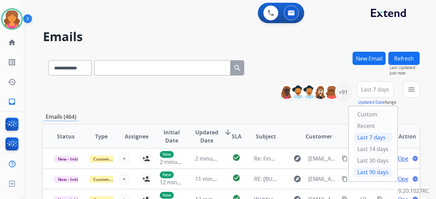
click at [358, 171] on div "Last 90 days" at bounding box center [372, 172] width 37 height 10
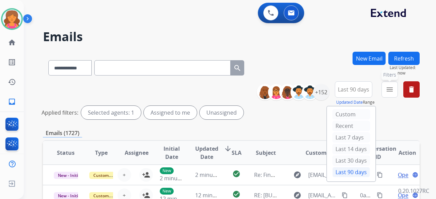
click at [389, 94] on button "menu Filters" at bounding box center [390, 89] width 16 height 16
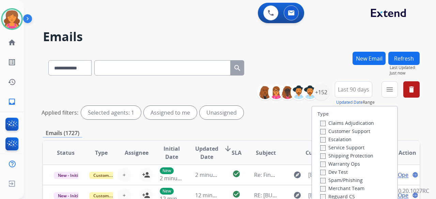
click at [343, 128] on div "Customer Support" at bounding box center [347, 131] width 54 height 8
click at [343, 130] on label "Customer Support" at bounding box center [345, 131] width 50 height 6
click at [337, 157] on label "Shipping Protection" at bounding box center [346, 156] width 53 height 6
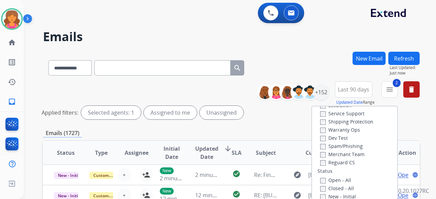
click at [336, 161] on label "Reguard CS" at bounding box center [337, 162] width 35 height 6
click at [331, 178] on label "Open - All" at bounding box center [335, 180] width 31 height 6
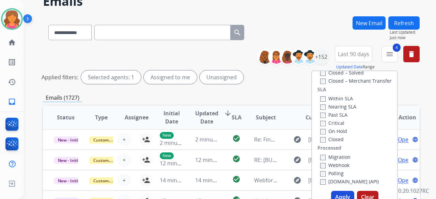
scroll to position [68, 0]
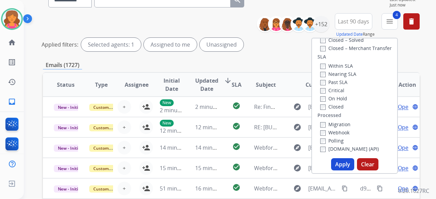
click at [346, 162] on button "Apply" at bounding box center [342, 164] width 23 height 12
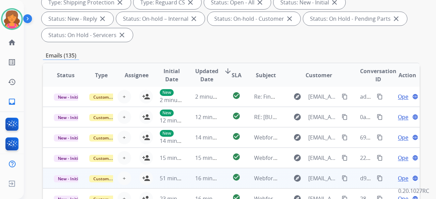
scroll to position [136, 0]
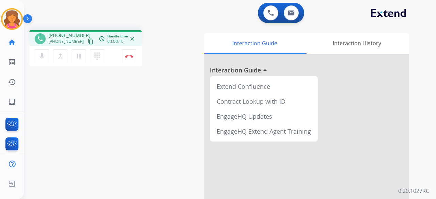
click at [88, 40] on mat-icon "content_copy" at bounding box center [91, 42] width 6 height 6
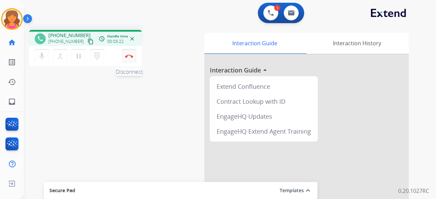
click at [126, 56] on img at bounding box center [129, 56] width 8 height 3
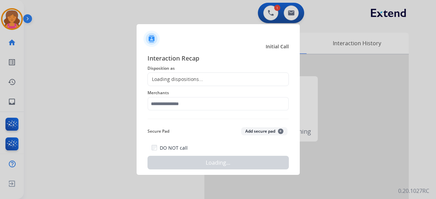
click at [182, 85] on div "Loading dispositions..." at bounding box center [218, 80] width 141 height 14
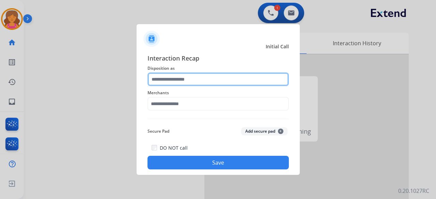
click at [183, 83] on input "text" at bounding box center [218, 80] width 141 height 14
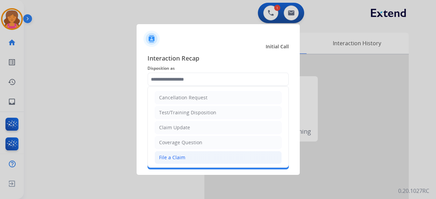
click at [200, 156] on li "File a Claim" at bounding box center [218, 157] width 127 height 13
type input "**********"
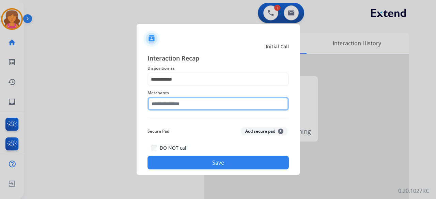
click at [184, 106] on input "text" at bounding box center [218, 104] width 141 height 14
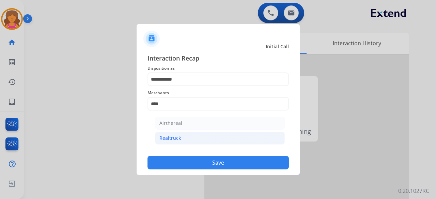
click at [211, 141] on li "Realtruck" at bounding box center [220, 138] width 130 height 13
type input "*********"
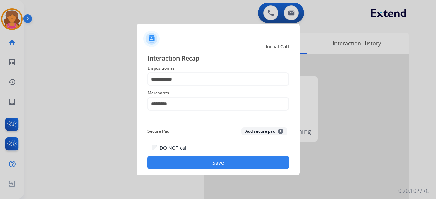
click at [208, 160] on button "Save" at bounding box center [218, 163] width 141 height 14
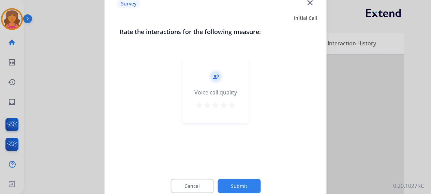
click at [230, 111] on button "star" at bounding box center [232, 106] width 8 height 10
click at [236, 185] on button "Submit" at bounding box center [238, 186] width 43 height 14
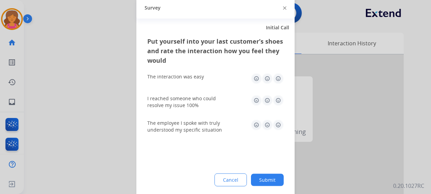
click at [277, 78] on img at bounding box center [278, 78] width 11 height 11
click at [279, 98] on img at bounding box center [278, 100] width 11 height 11
click at [276, 112] on div "I reached someone who could resolve my issue 100%" at bounding box center [215, 101] width 136 height 25
click at [276, 122] on img at bounding box center [278, 124] width 11 height 11
drag, startPoint x: 259, startPoint y: 170, endPoint x: 260, endPoint y: 178, distance: 8.3
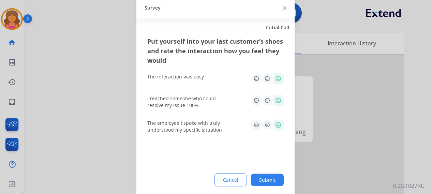
click at [260, 173] on div "Put yourself into your last customer’s shoes and rate the interaction how you f…" at bounding box center [215, 116] width 158 height 161
click at [260, 178] on button "Submit" at bounding box center [267, 179] width 33 height 12
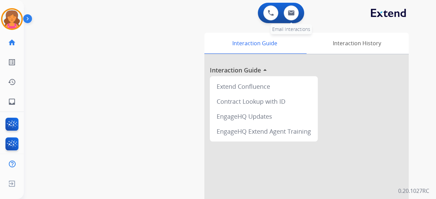
click at [284, 20] on div "0 Email Interactions" at bounding box center [291, 12] width 20 height 15
click at [289, 18] on button at bounding box center [291, 12] width 15 height 15
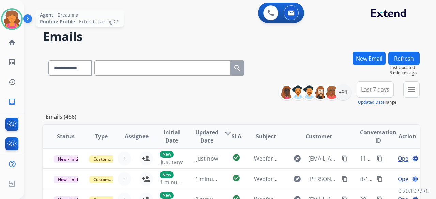
click at [16, 19] on img at bounding box center [11, 19] width 19 height 19
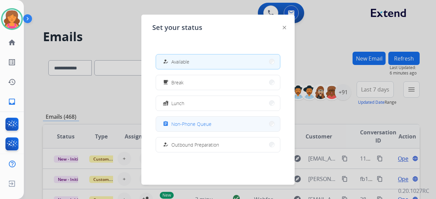
click at [208, 118] on button "assignment Non-Phone Queue" at bounding box center [218, 124] width 124 height 15
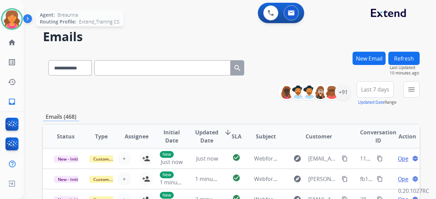
click at [12, 15] on img at bounding box center [11, 19] width 19 height 19
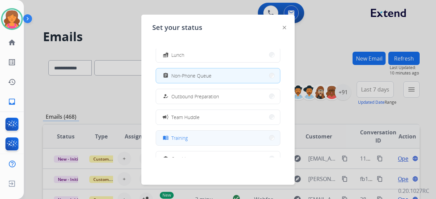
scroll to position [68, 0]
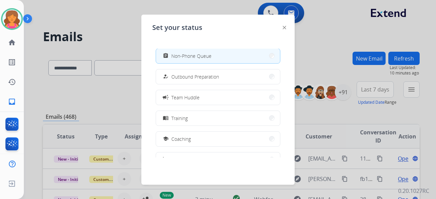
click at [41, 83] on div at bounding box center [218, 99] width 436 height 199
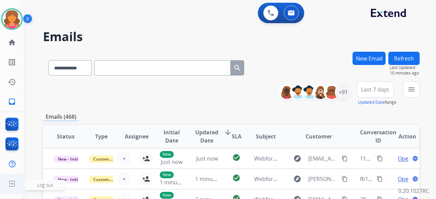
click at [10, 185] on img at bounding box center [12, 184] width 12 height 13
click at [49, 187] on span "Log out" at bounding box center [45, 185] width 16 height 6
